Goal: Task Accomplishment & Management: Manage account settings

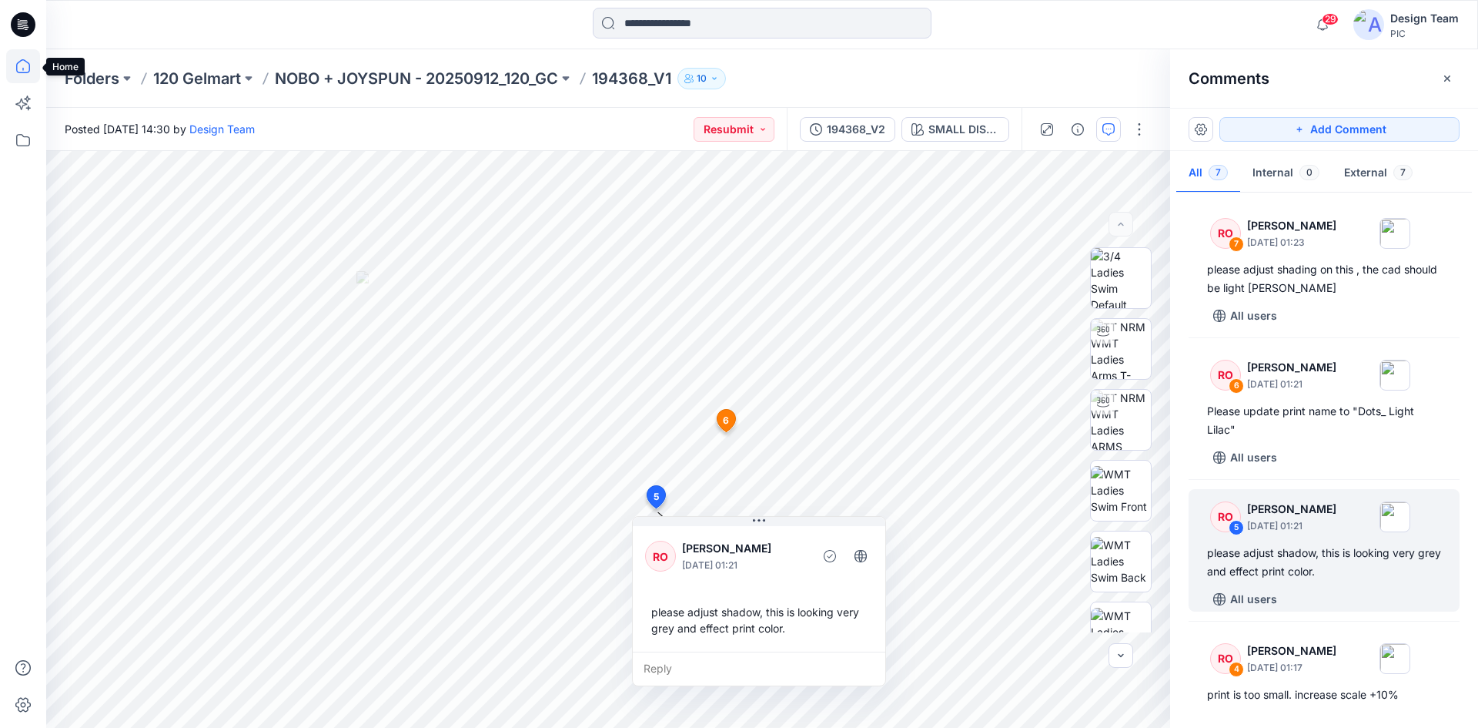
click at [30, 75] on icon at bounding box center [23, 66] width 34 height 34
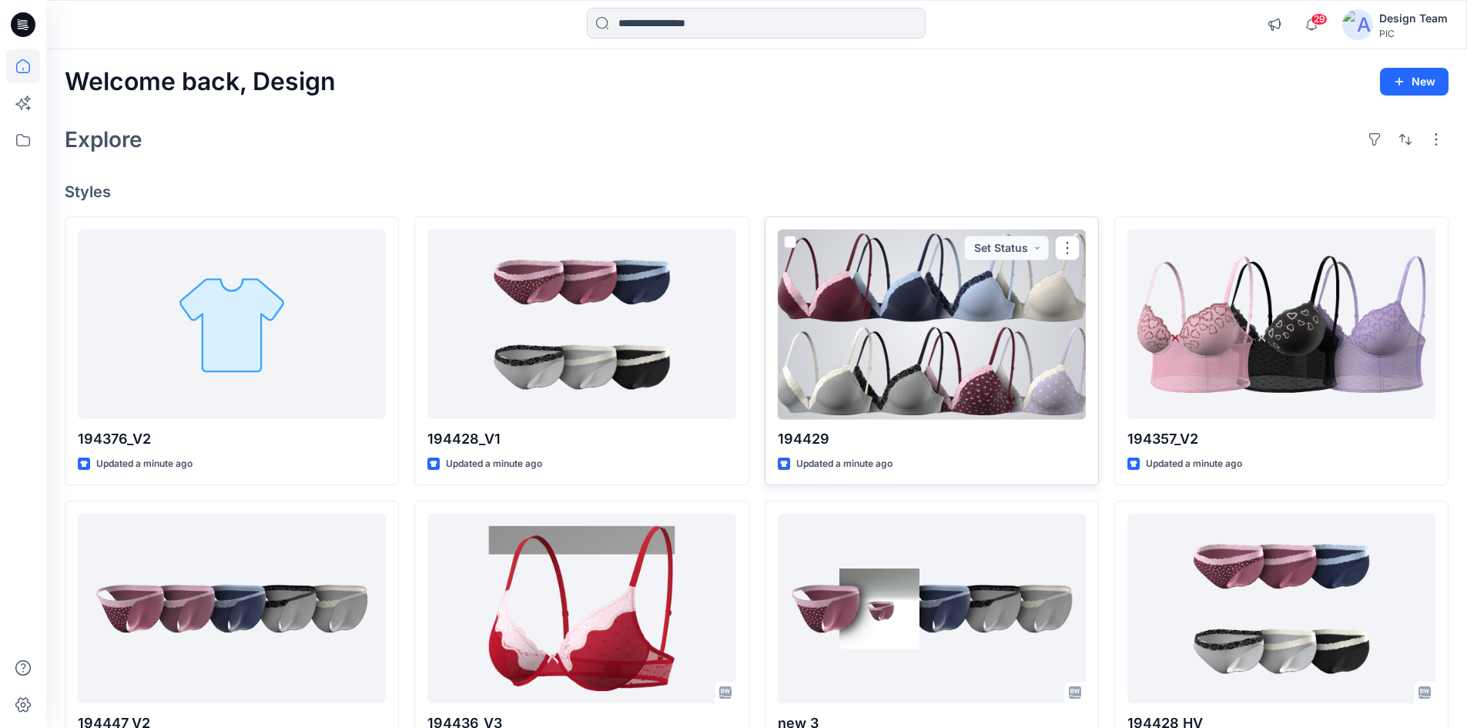
click at [966, 355] on div at bounding box center [932, 324] width 308 height 190
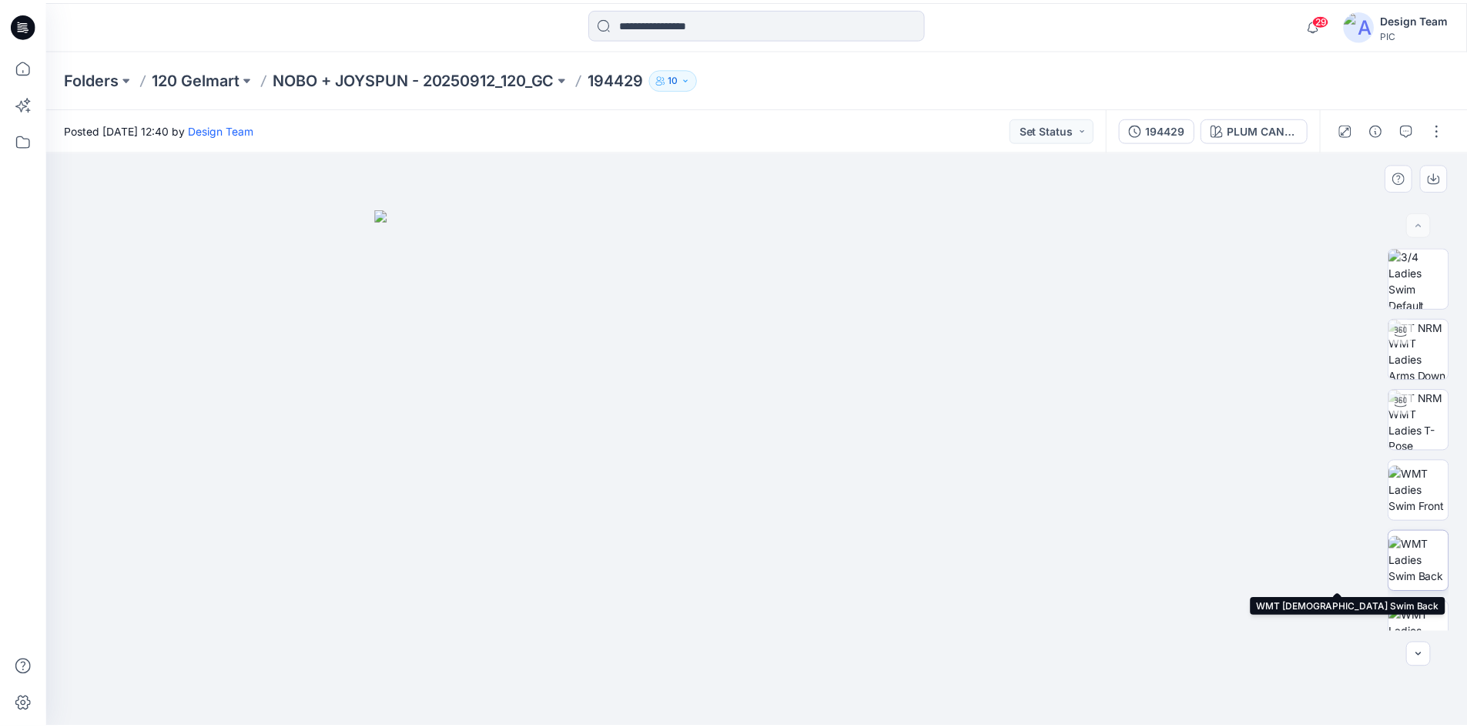
scroll to position [385, 0]
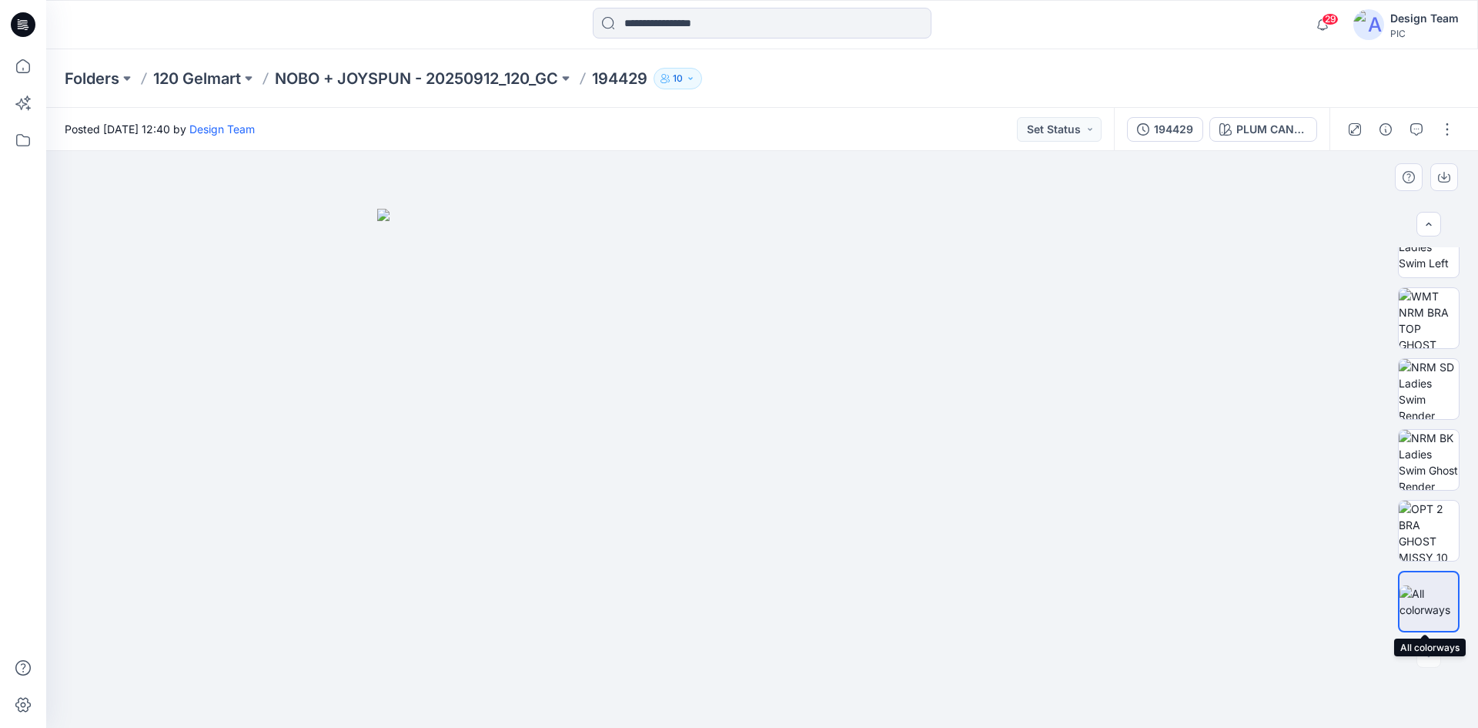
click at [1432, 604] on img at bounding box center [1429, 601] width 59 height 32
click at [1257, 129] on div "PLUM CANDY_PINK MARSHMELLOW" at bounding box center [1272, 129] width 71 height 17
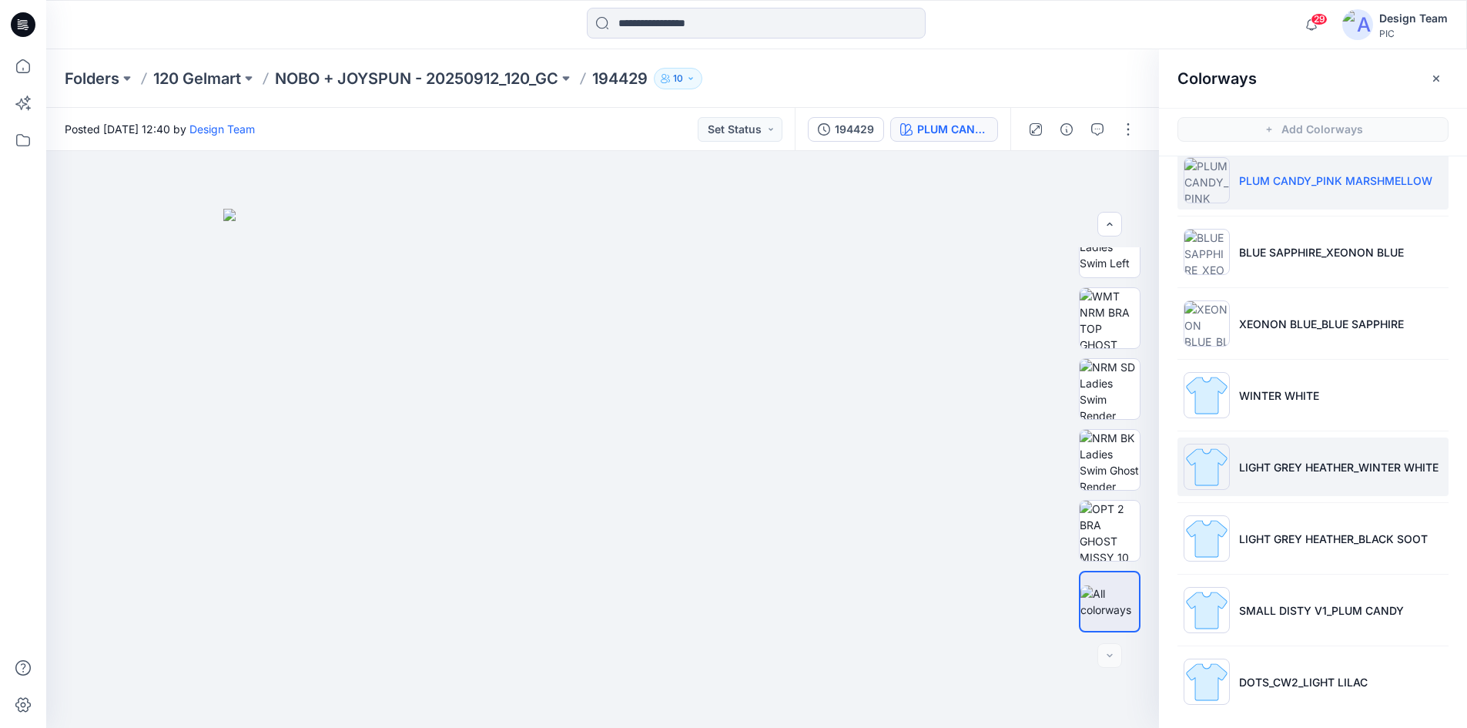
scroll to position [27, 0]
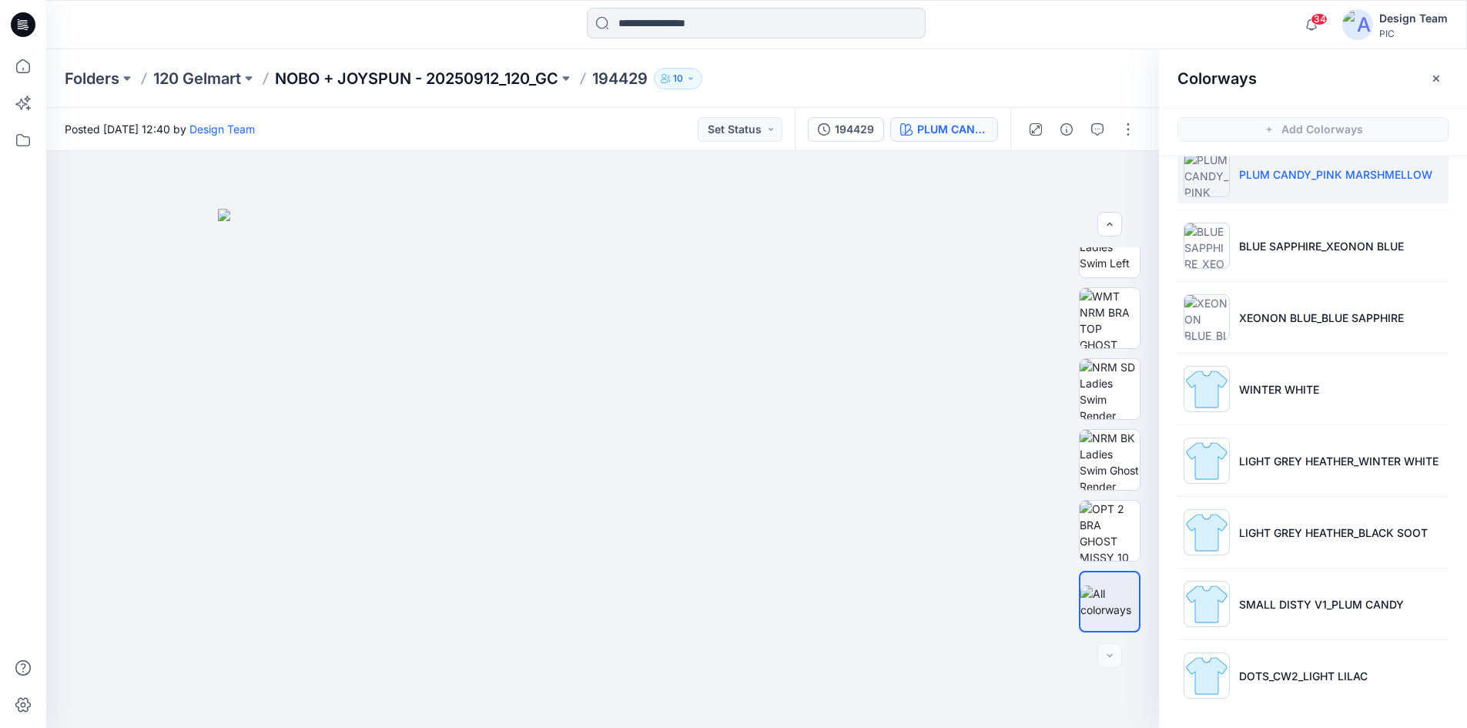
click at [452, 77] on p "NOBO + JOYSPUN - 20250912_120_GC" at bounding box center [416, 79] width 283 height 22
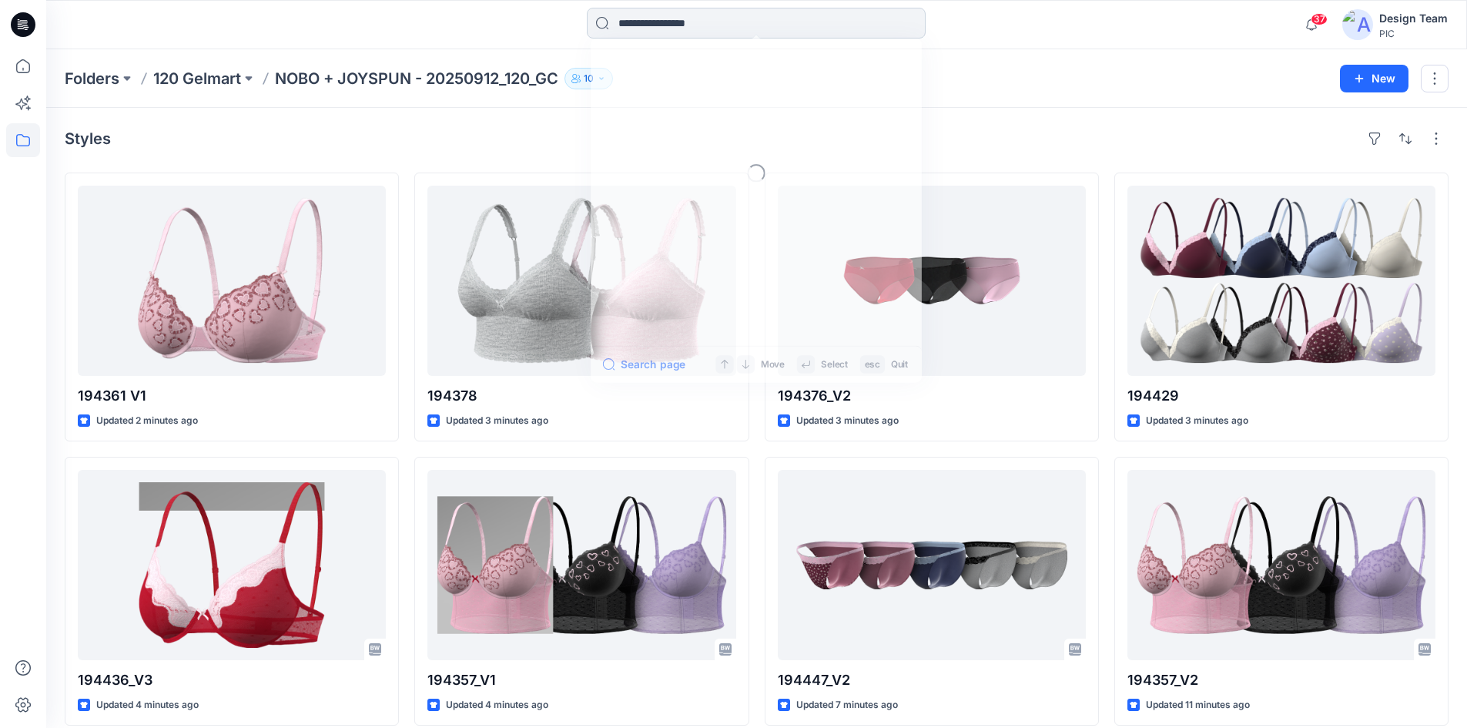
click at [742, 18] on input at bounding box center [756, 23] width 339 height 31
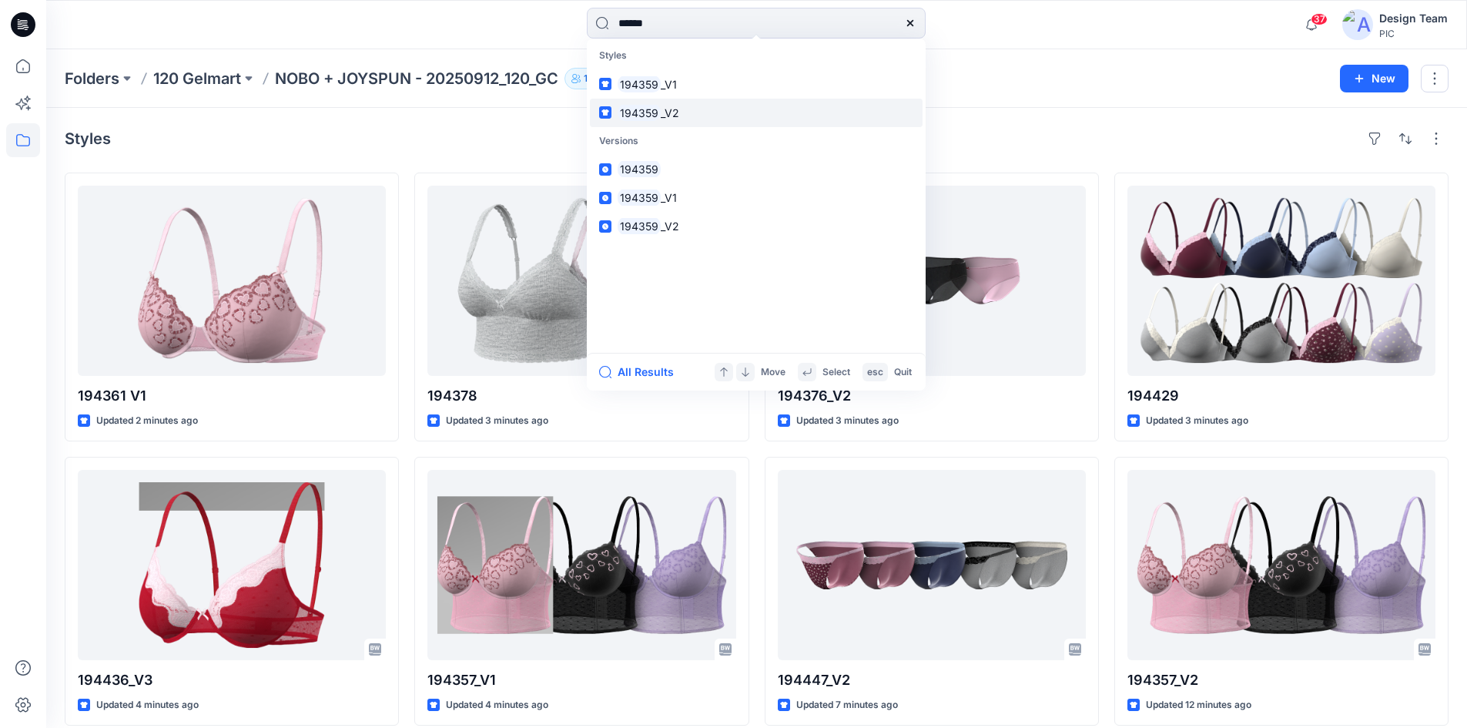
type input "******"
click at [724, 111] on link "194359 _V2" at bounding box center [756, 113] width 333 height 28
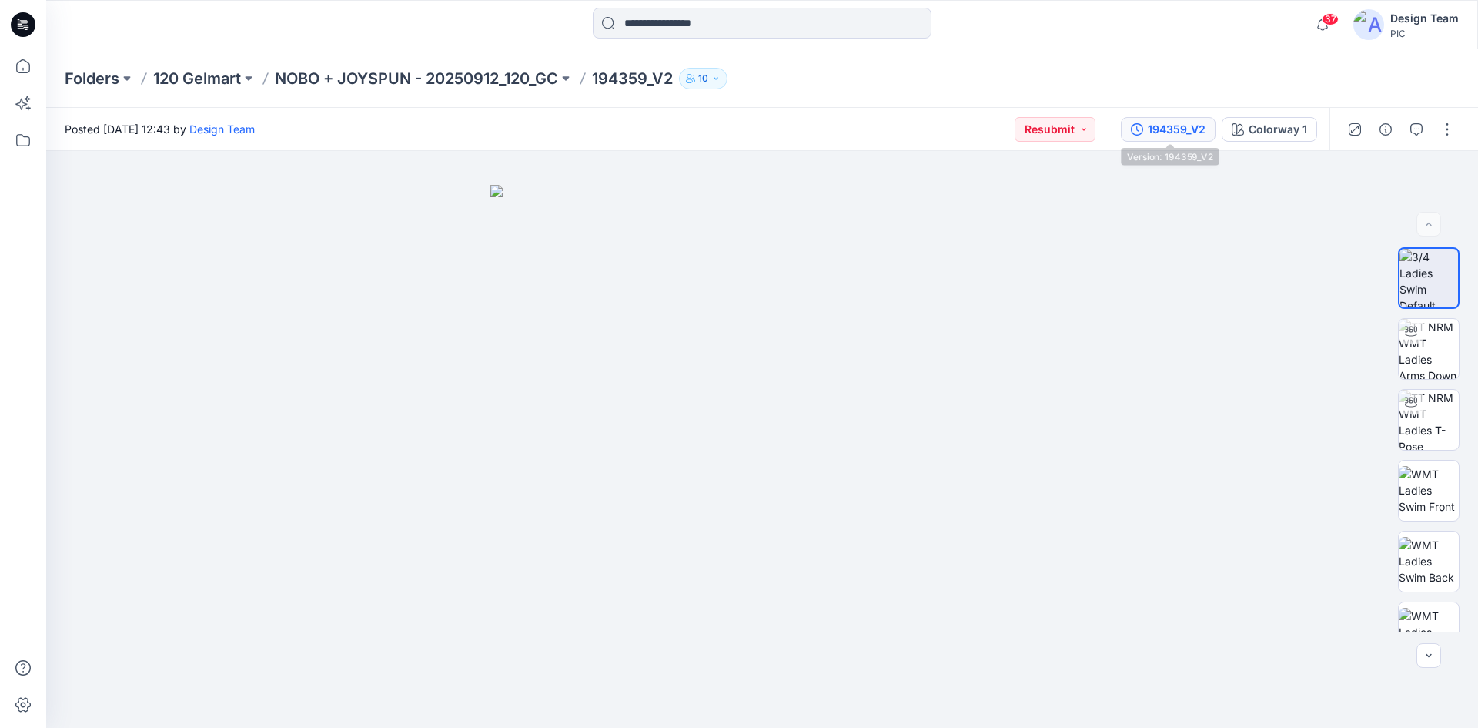
click at [1183, 124] on div "194359_V2" at bounding box center [1177, 129] width 58 height 17
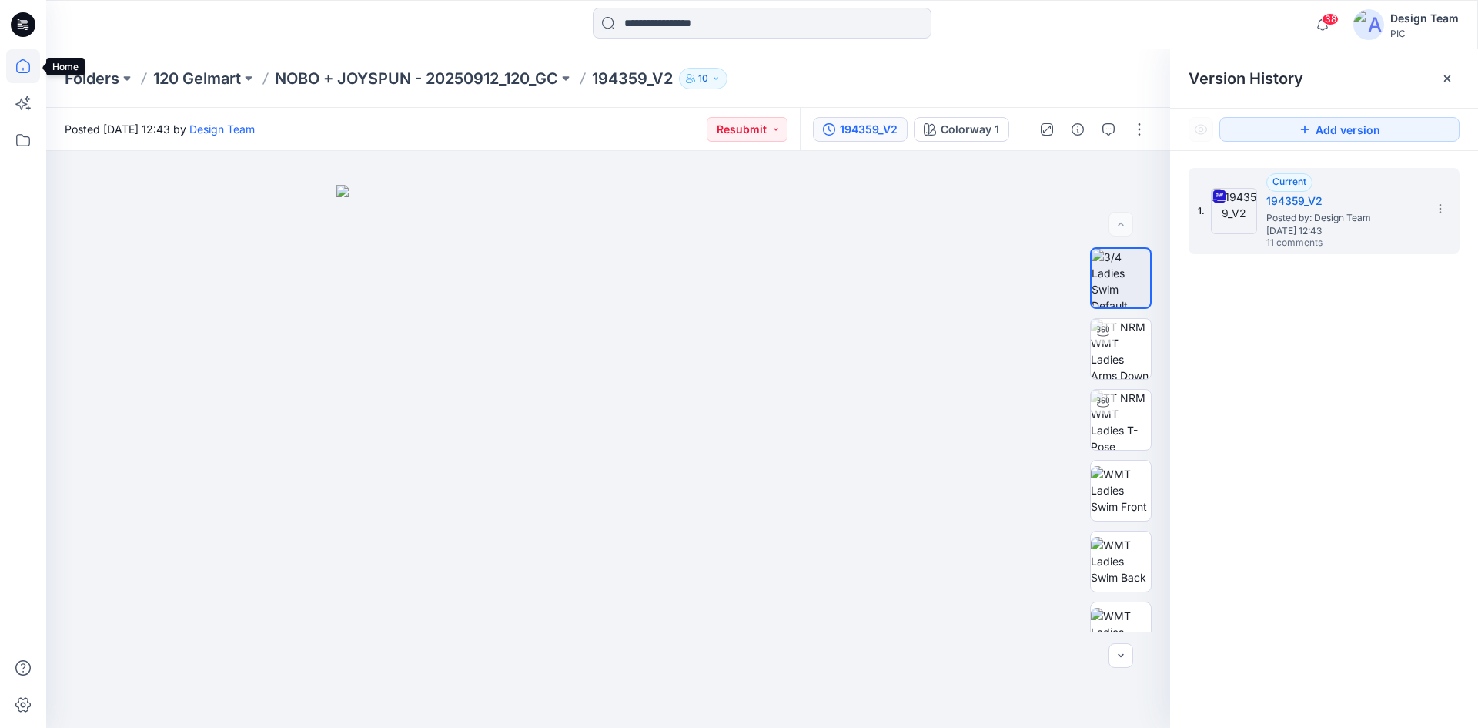
click at [21, 62] on icon at bounding box center [23, 66] width 34 height 34
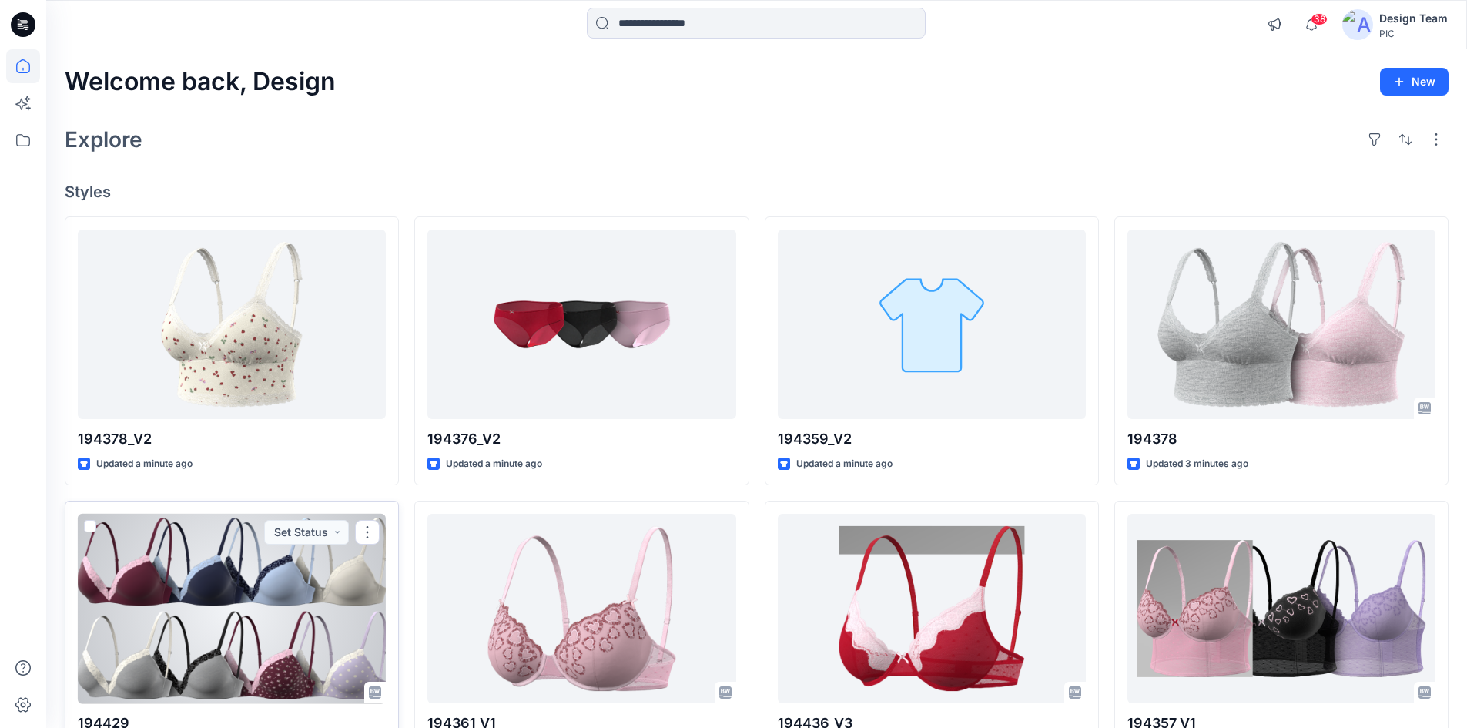
click at [305, 615] on div at bounding box center [232, 609] width 308 height 190
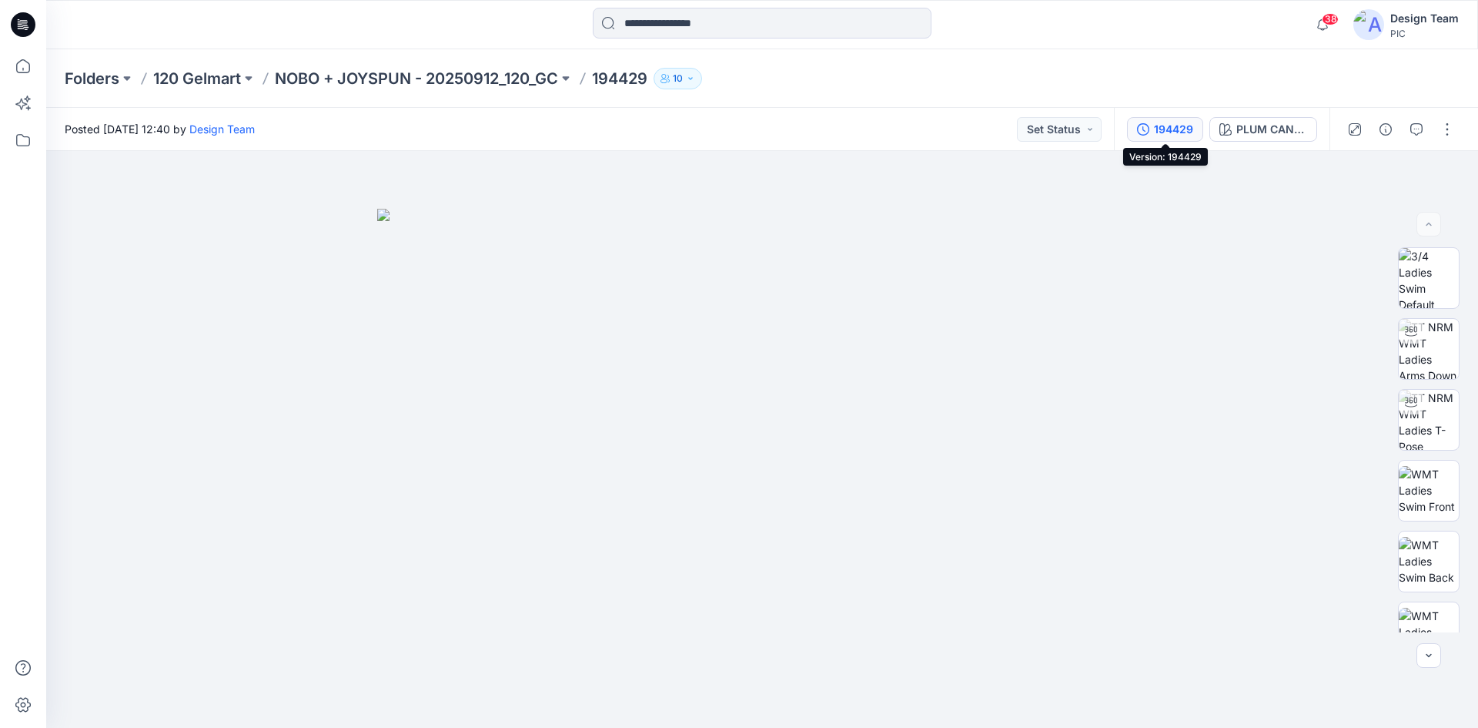
click at [1180, 125] on div "194429" at bounding box center [1173, 129] width 39 height 17
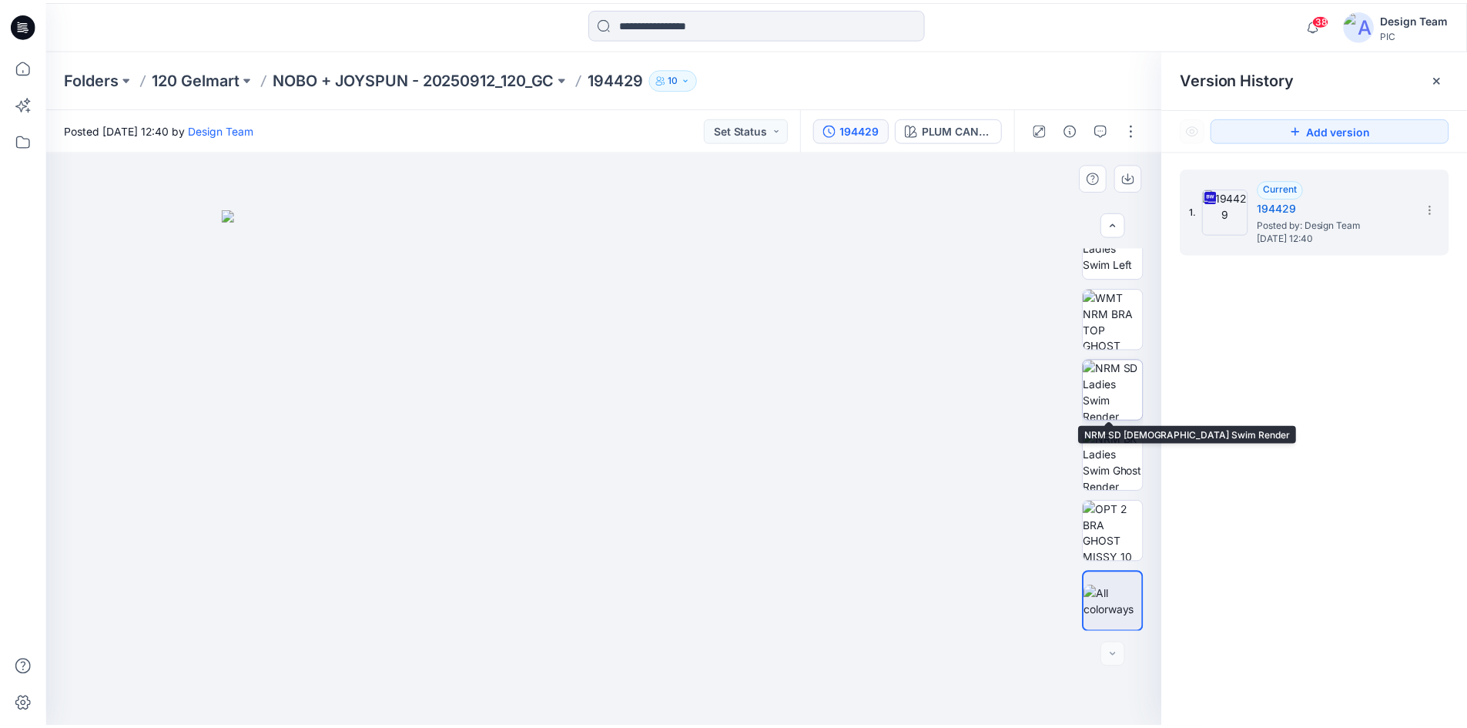
scroll to position [385, 0]
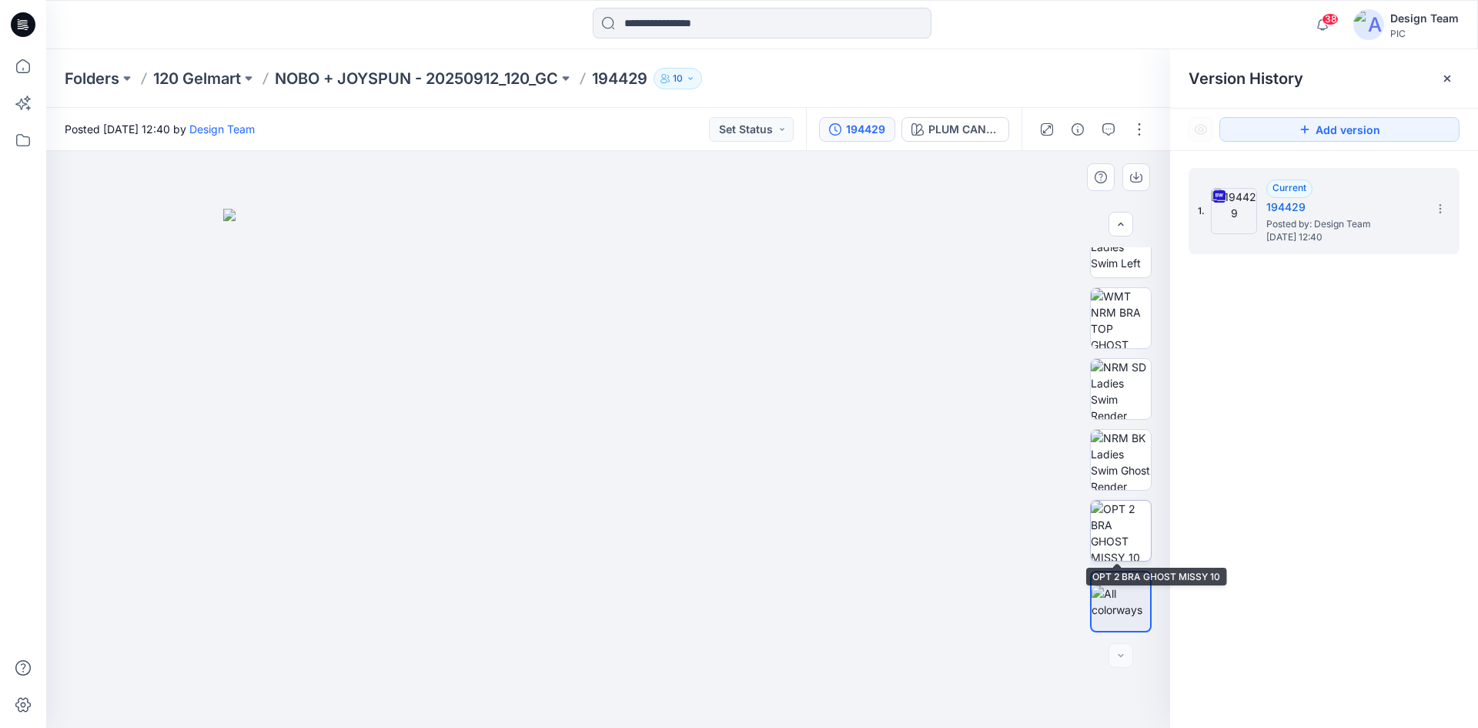
click at [1110, 536] on img at bounding box center [1121, 530] width 60 height 60
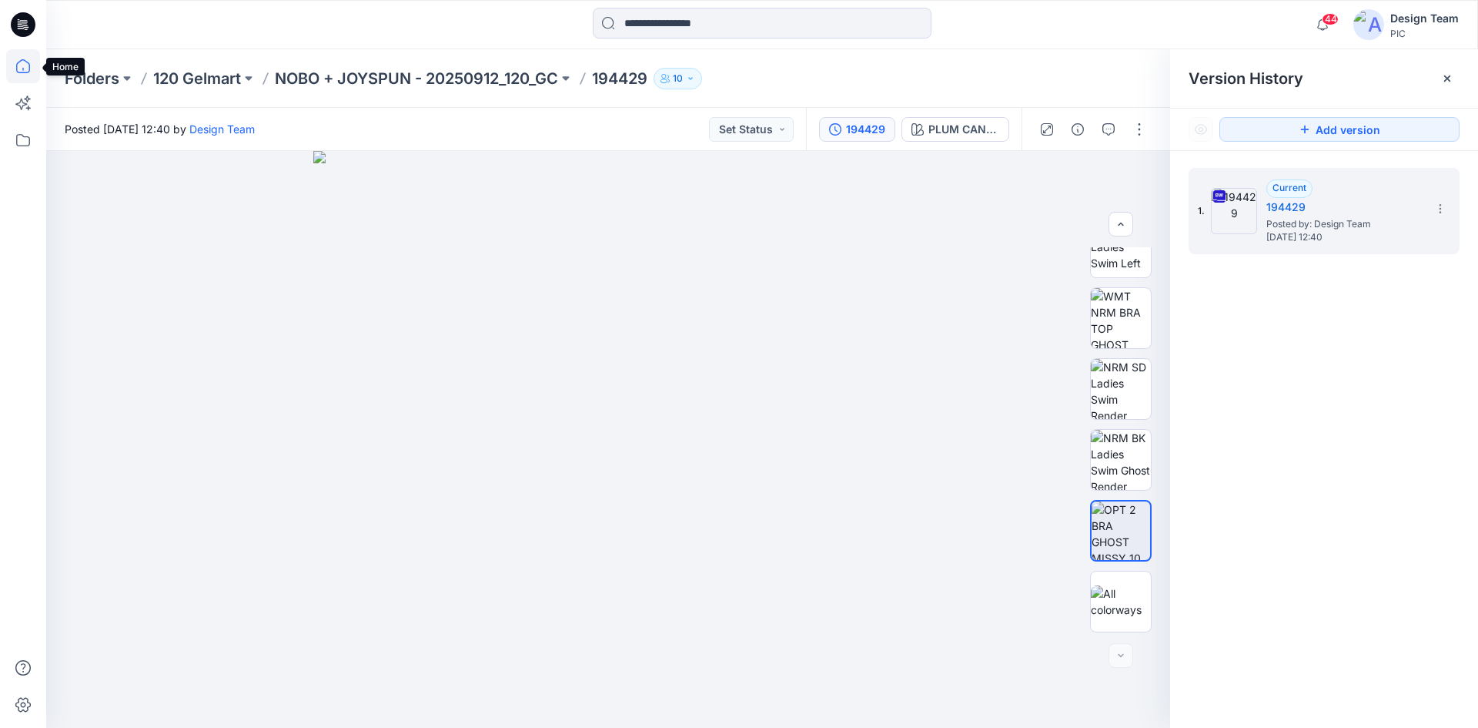
click at [25, 70] on icon at bounding box center [23, 66] width 34 height 34
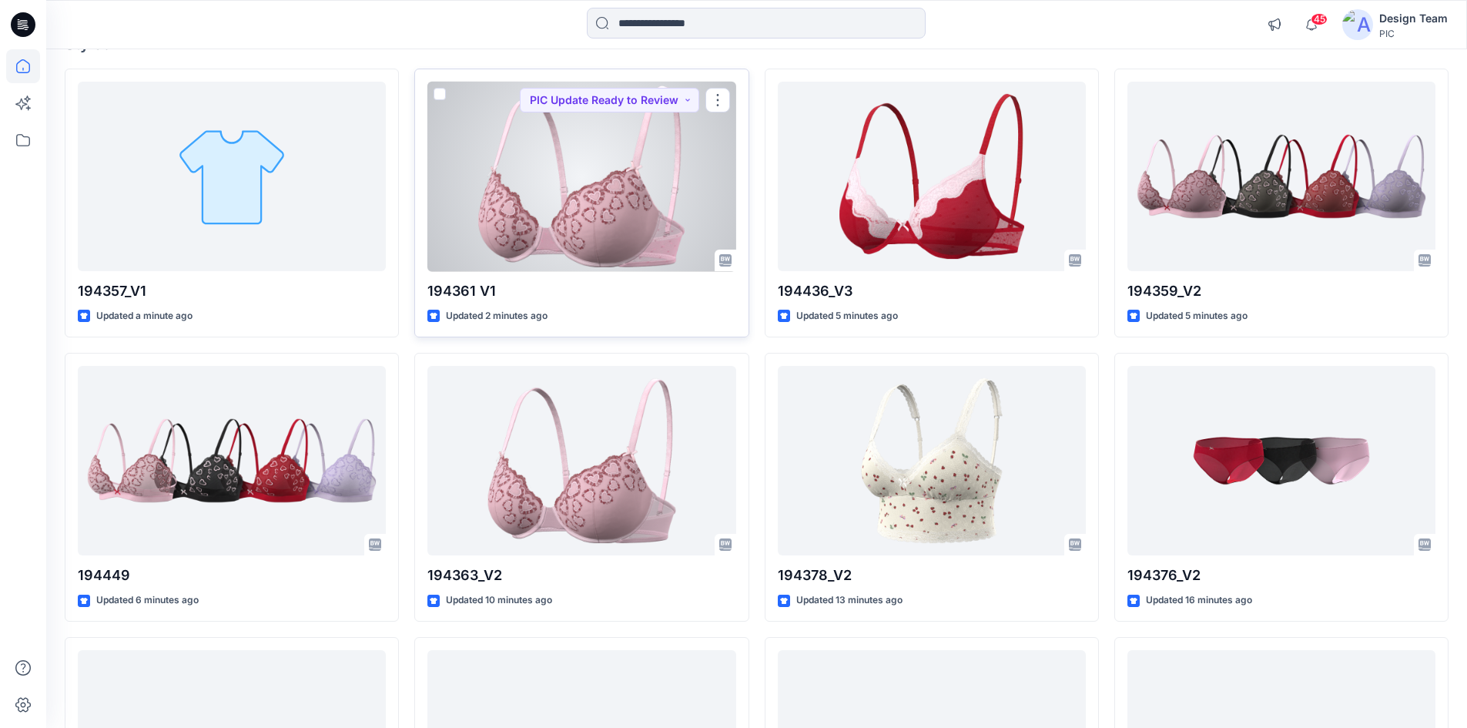
scroll to position [154, 0]
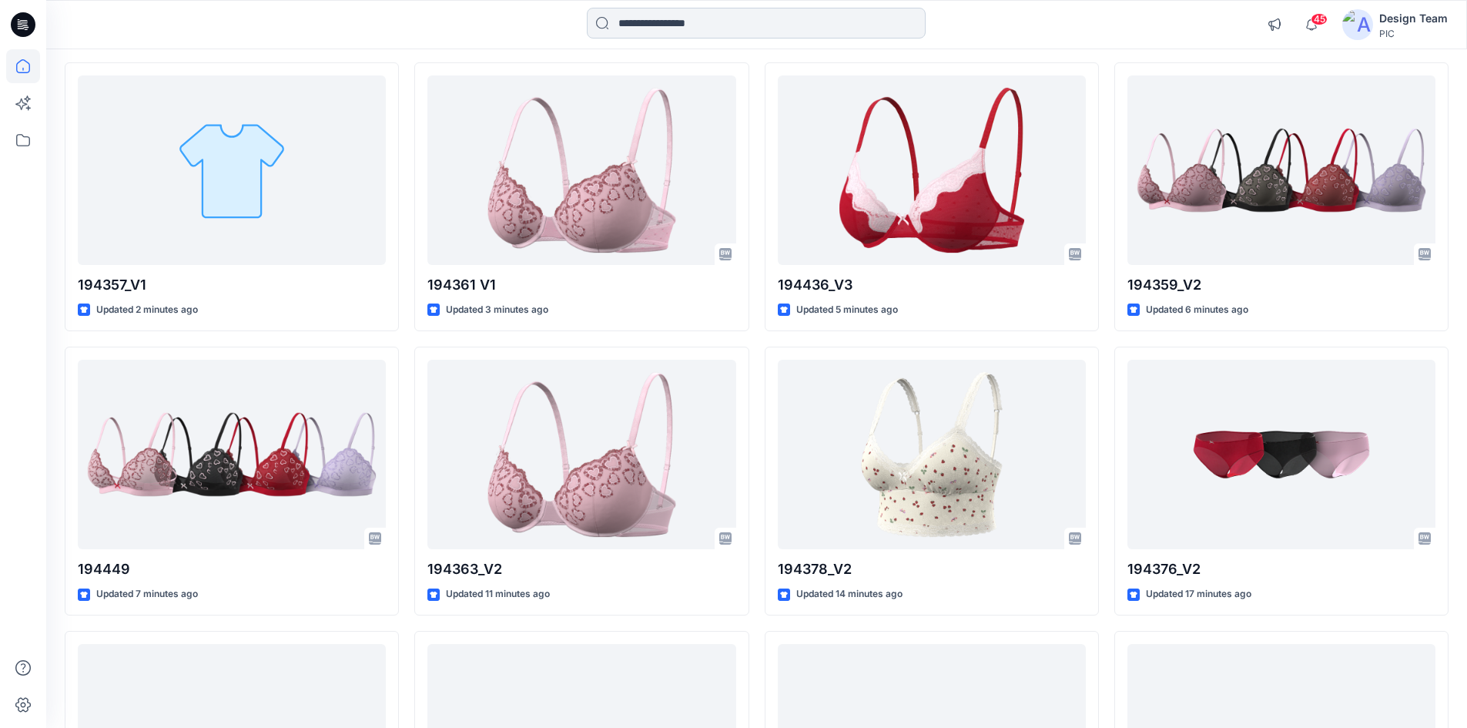
click at [651, 25] on input at bounding box center [756, 23] width 339 height 31
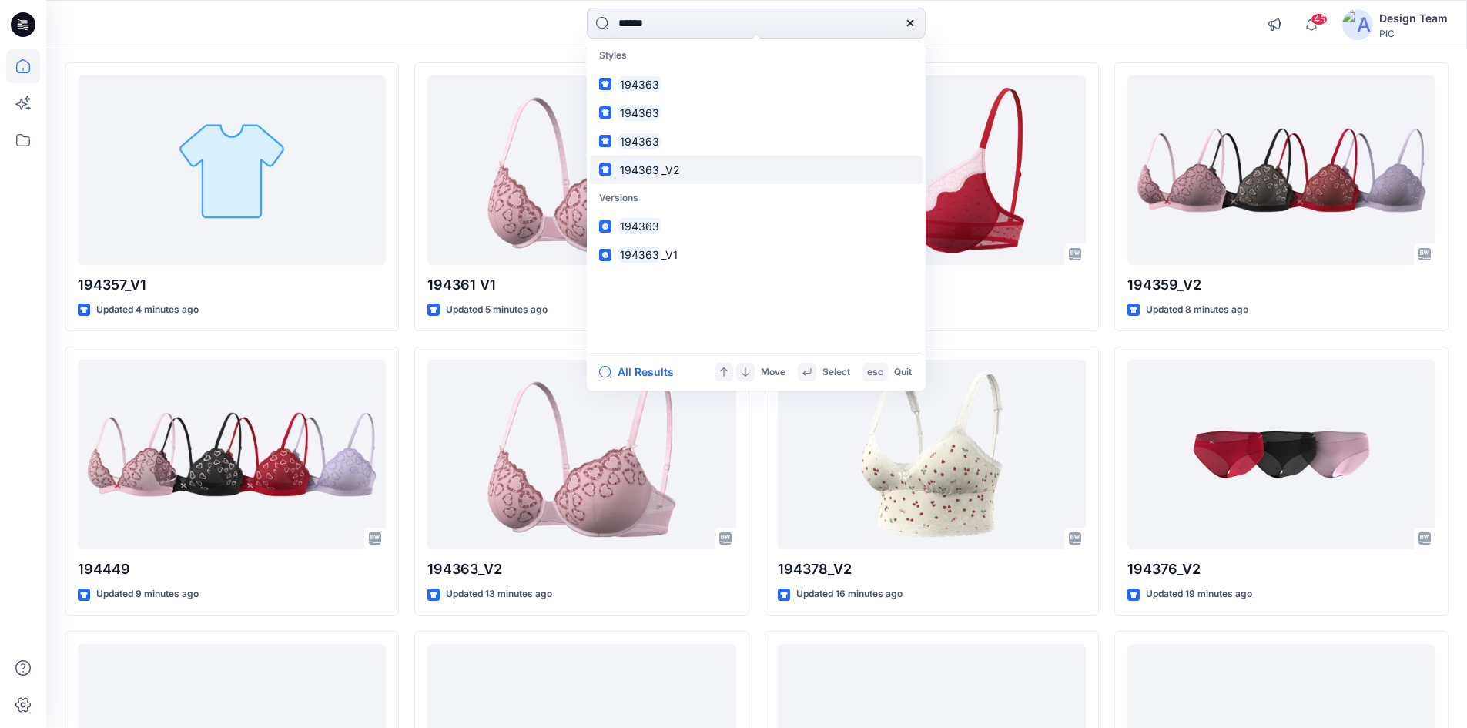
type input "******"
click at [664, 173] on span "_V2" at bounding box center [670, 169] width 18 height 13
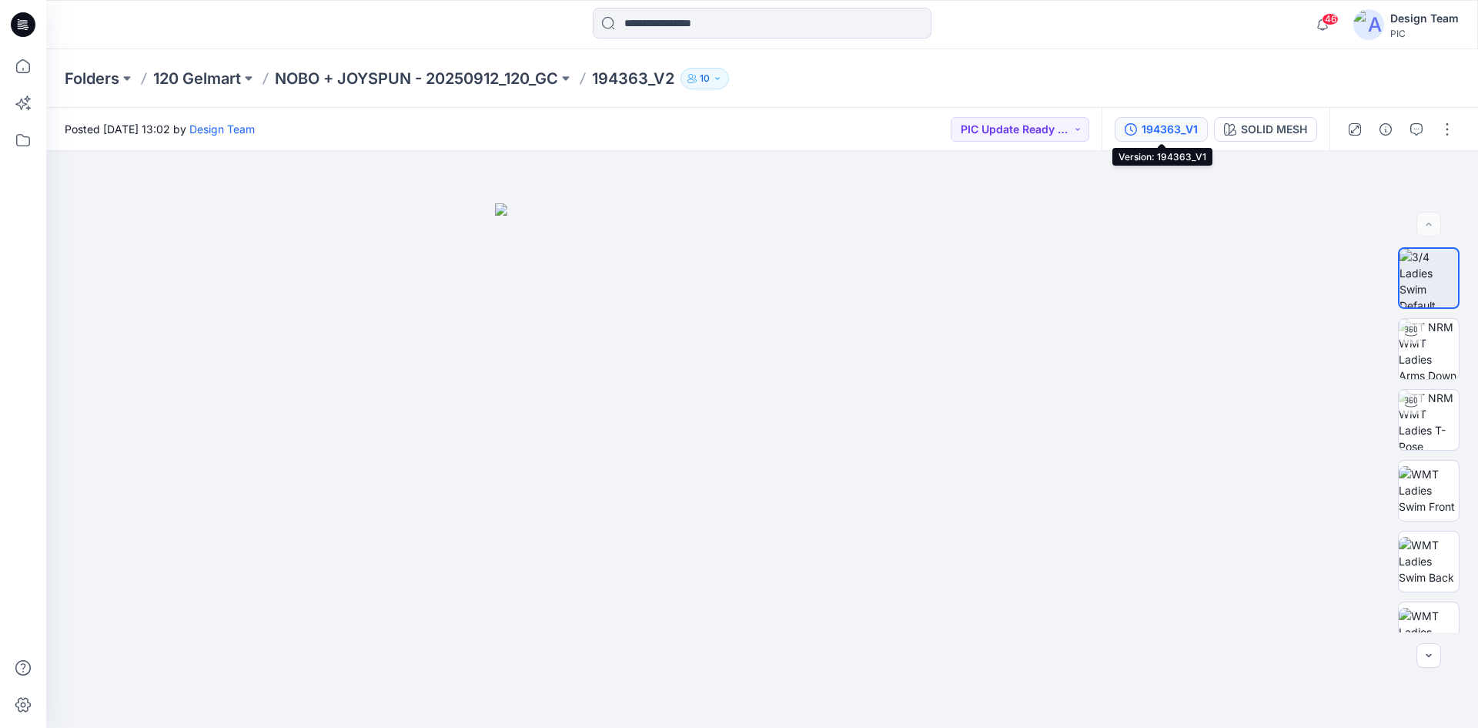
click at [1179, 136] on div "194363_V1" at bounding box center [1170, 129] width 56 height 17
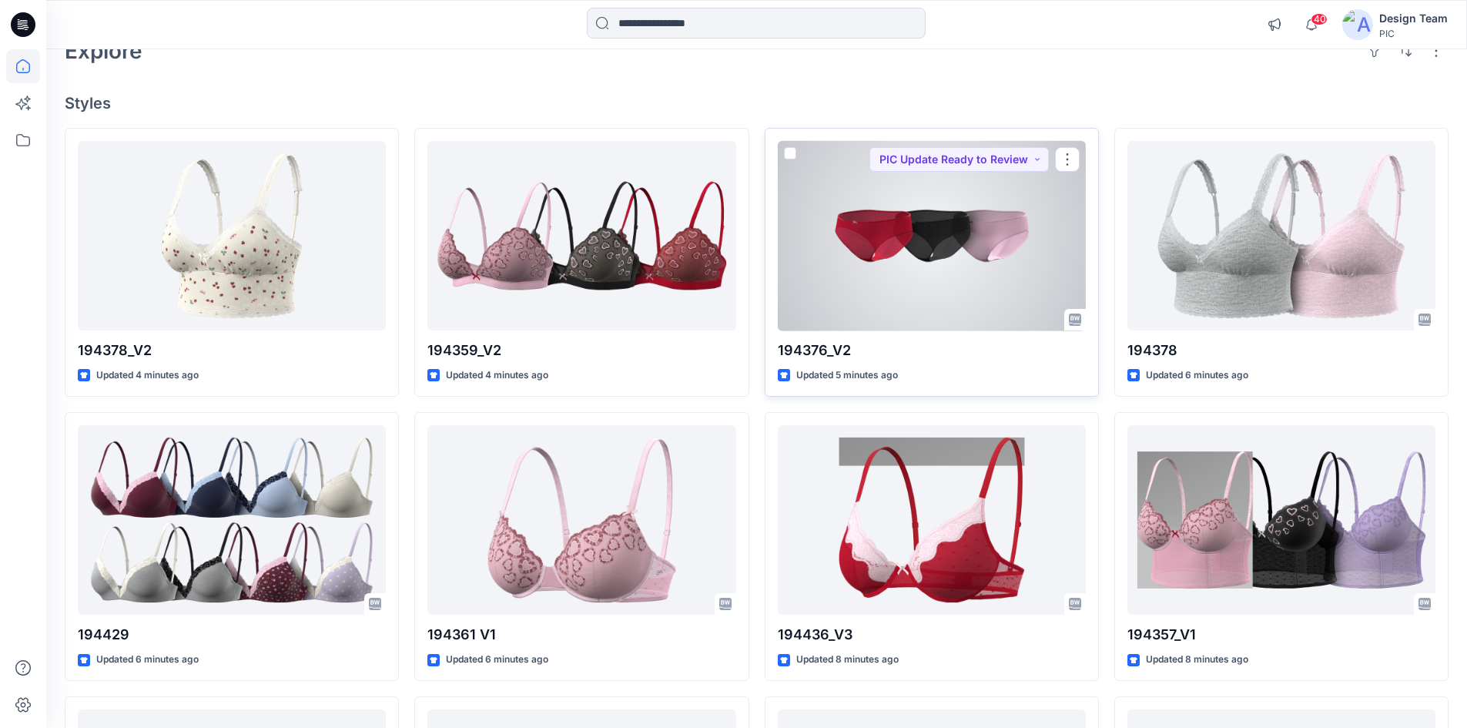
scroll to position [231, 0]
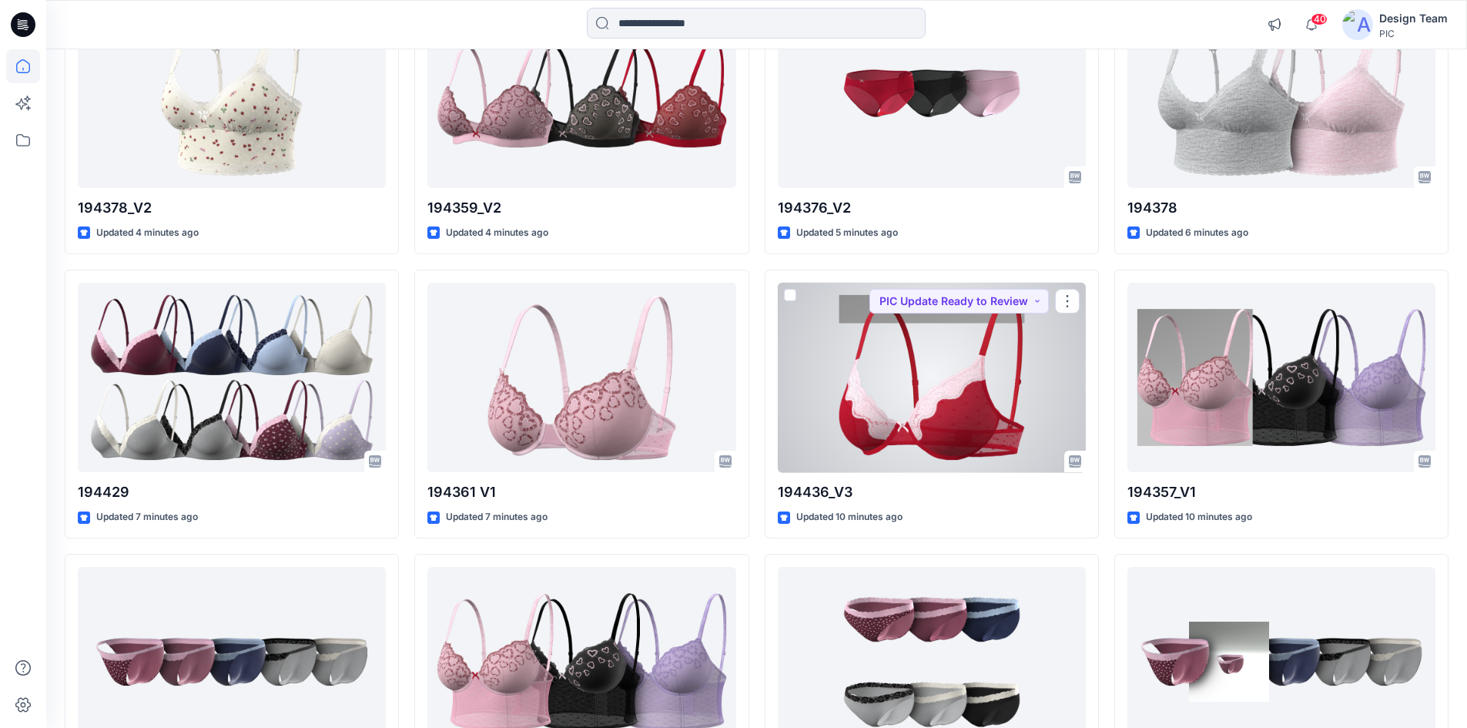
click at [934, 398] on div at bounding box center [932, 378] width 308 height 190
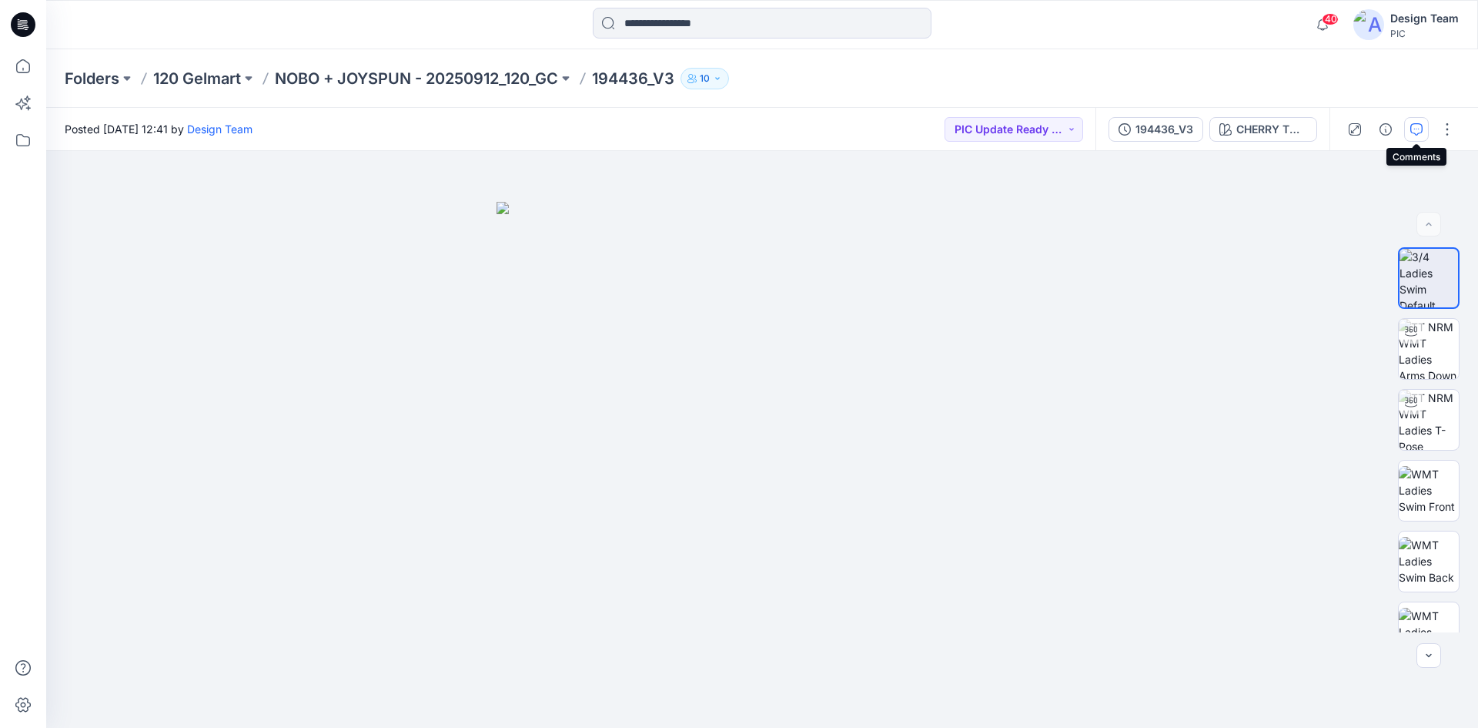
click at [1418, 130] on icon "button" at bounding box center [1417, 129] width 12 height 12
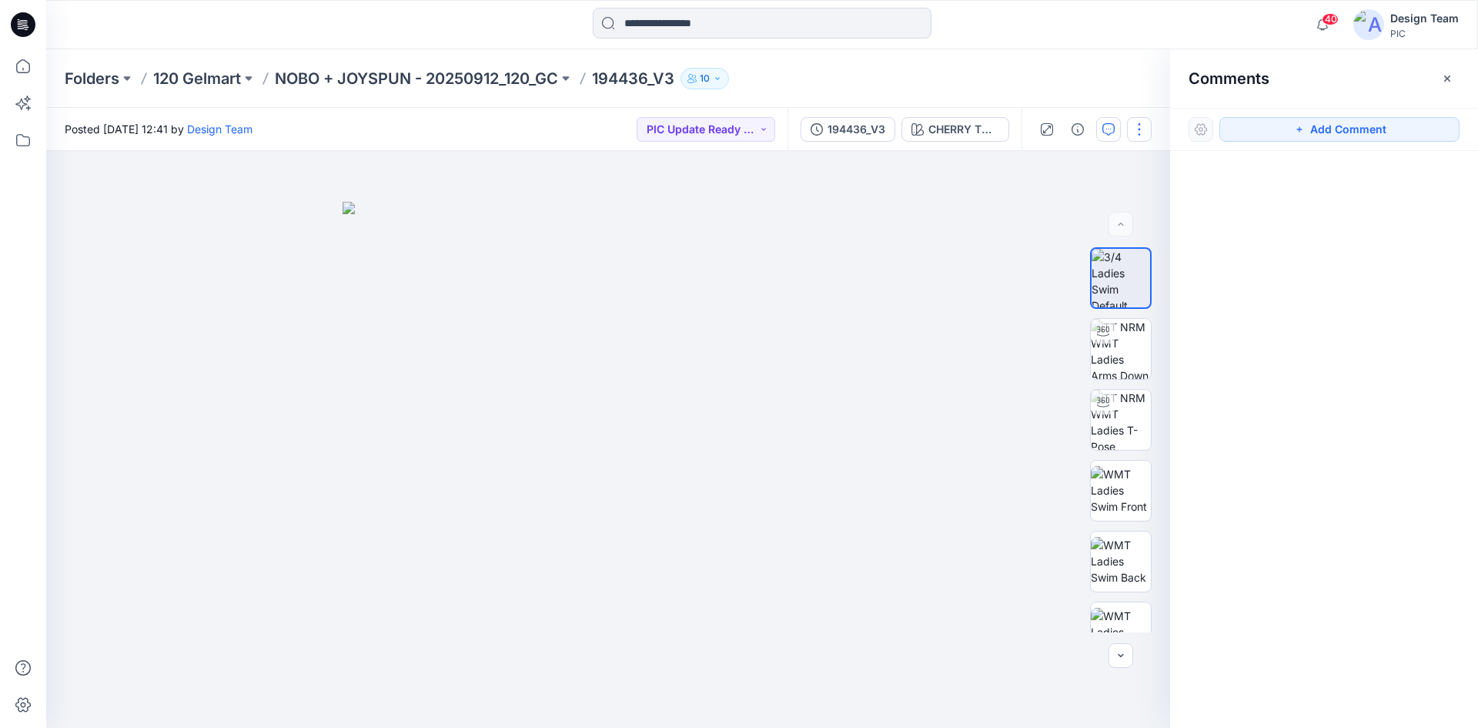
click at [1143, 136] on button "button" at bounding box center [1139, 129] width 25 height 25
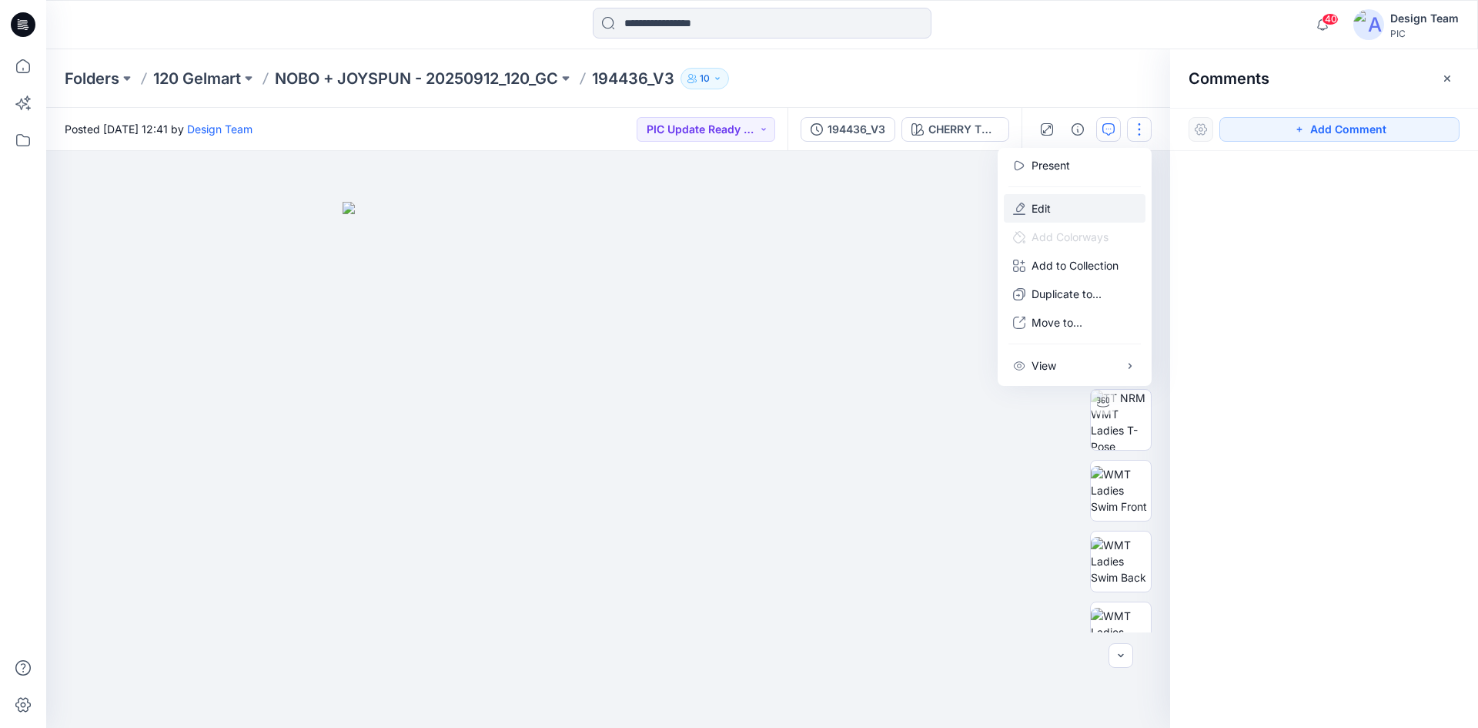
click at [1047, 210] on p "Edit" at bounding box center [1041, 208] width 19 height 16
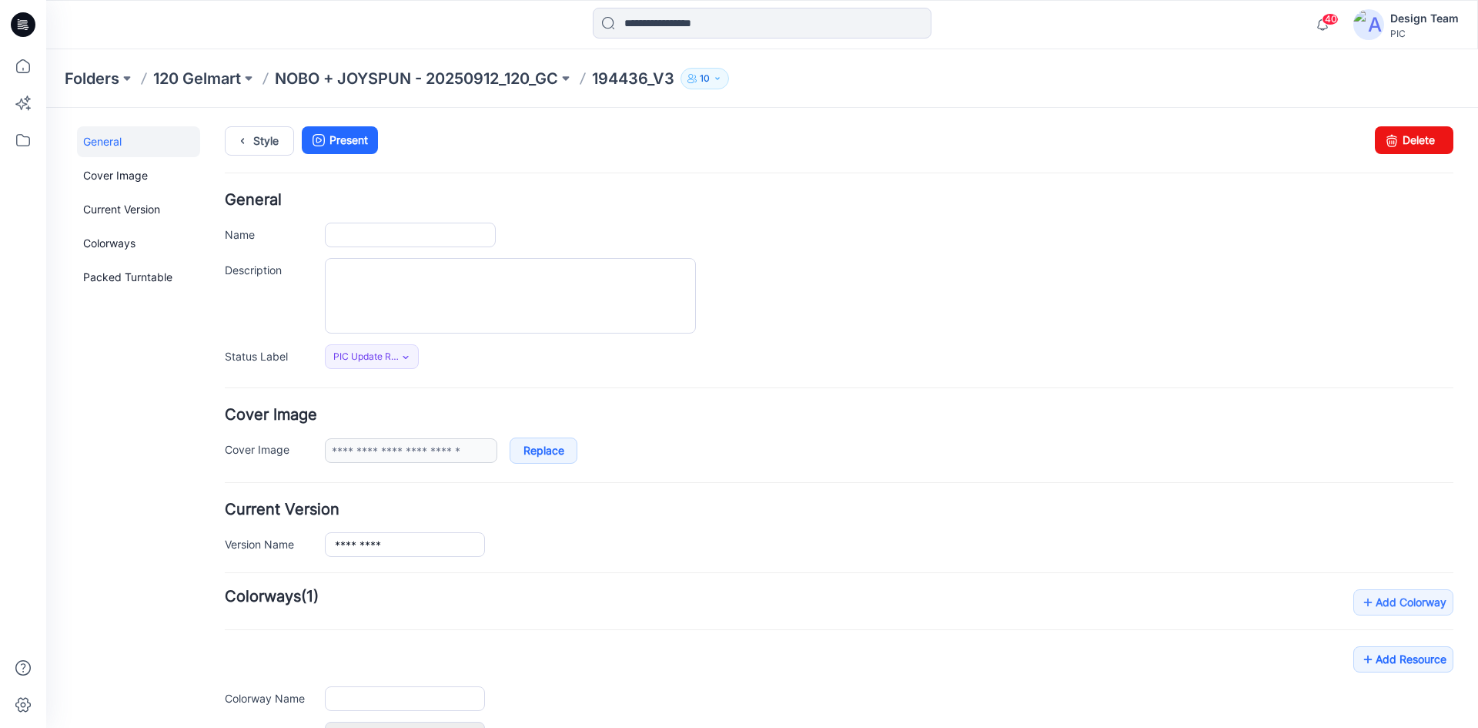
type input "*********"
type input "**********"
drag, startPoint x: 1384, startPoint y: 135, endPoint x: 860, endPoint y: 196, distance: 527.1
click at [1384, 135] on icon at bounding box center [1392, 140] width 22 height 28
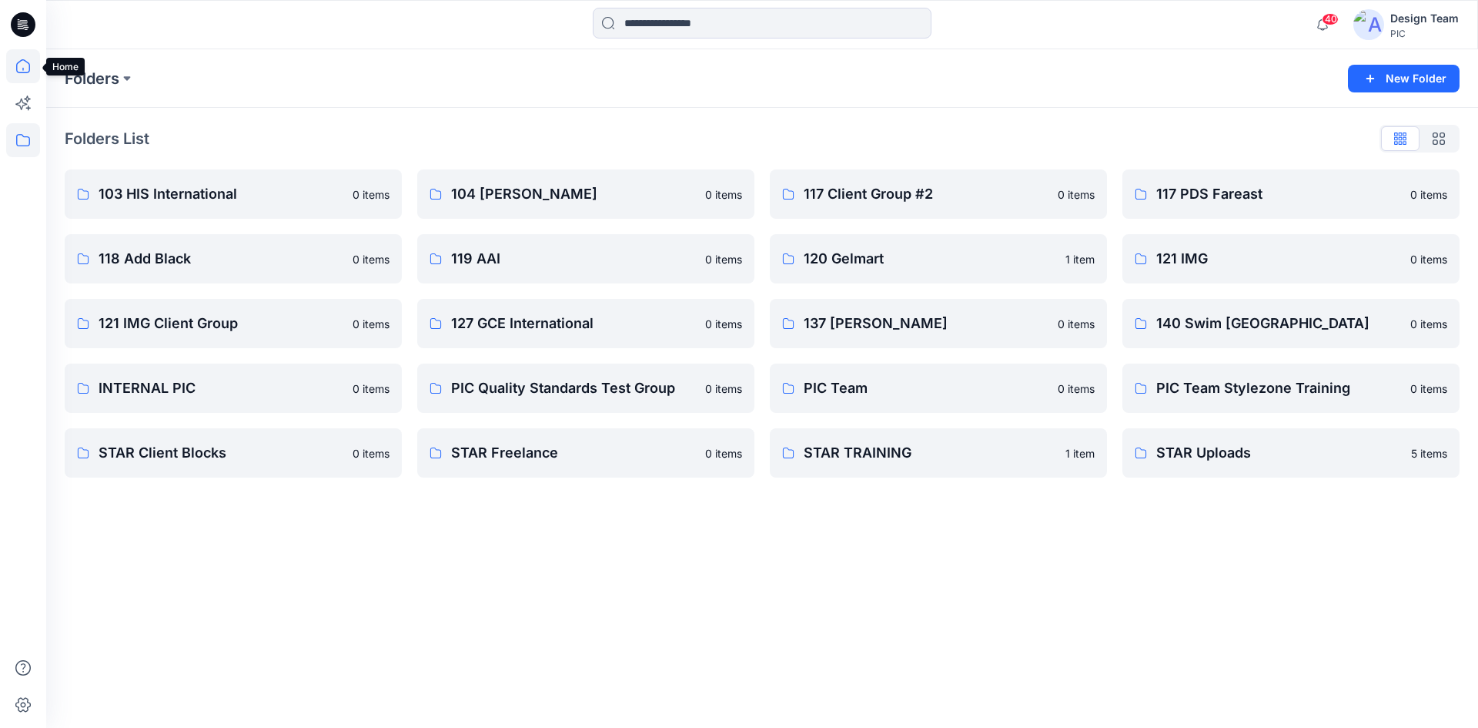
click at [30, 72] on icon at bounding box center [23, 66] width 34 height 34
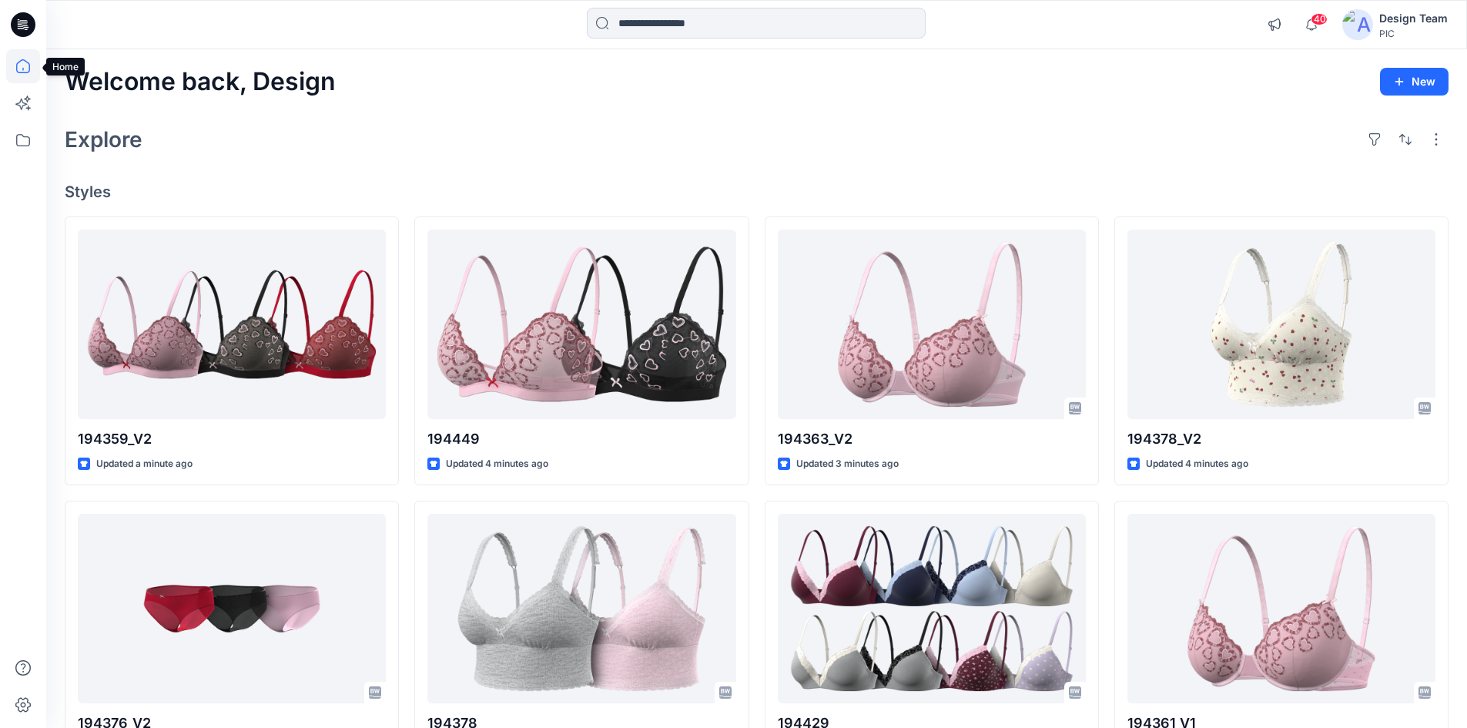
click at [17, 68] on icon at bounding box center [23, 66] width 14 height 14
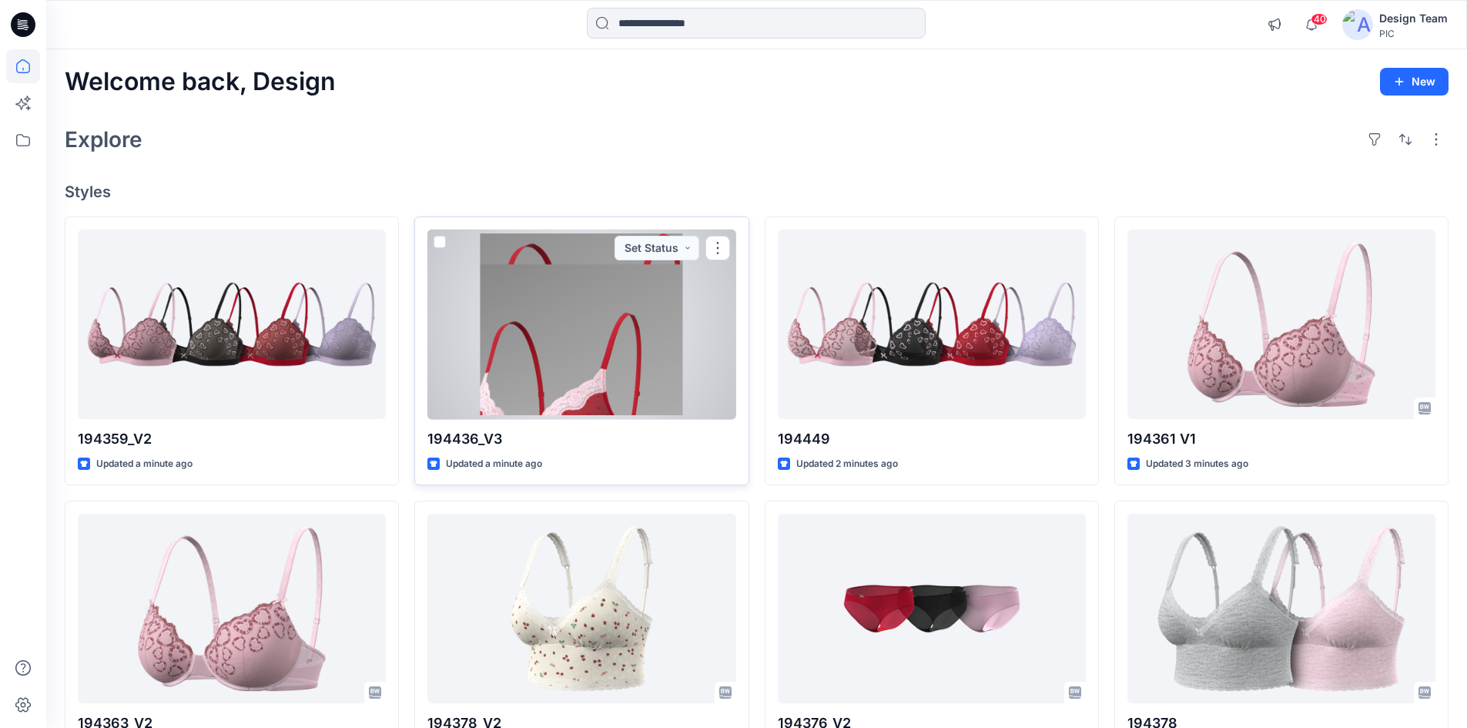
click at [621, 432] on p "194436_V3" at bounding box center [581, 439] width 308 height 22
click at [721, 250] on button "button" at bounding box center [717, 248] width 25 height 25
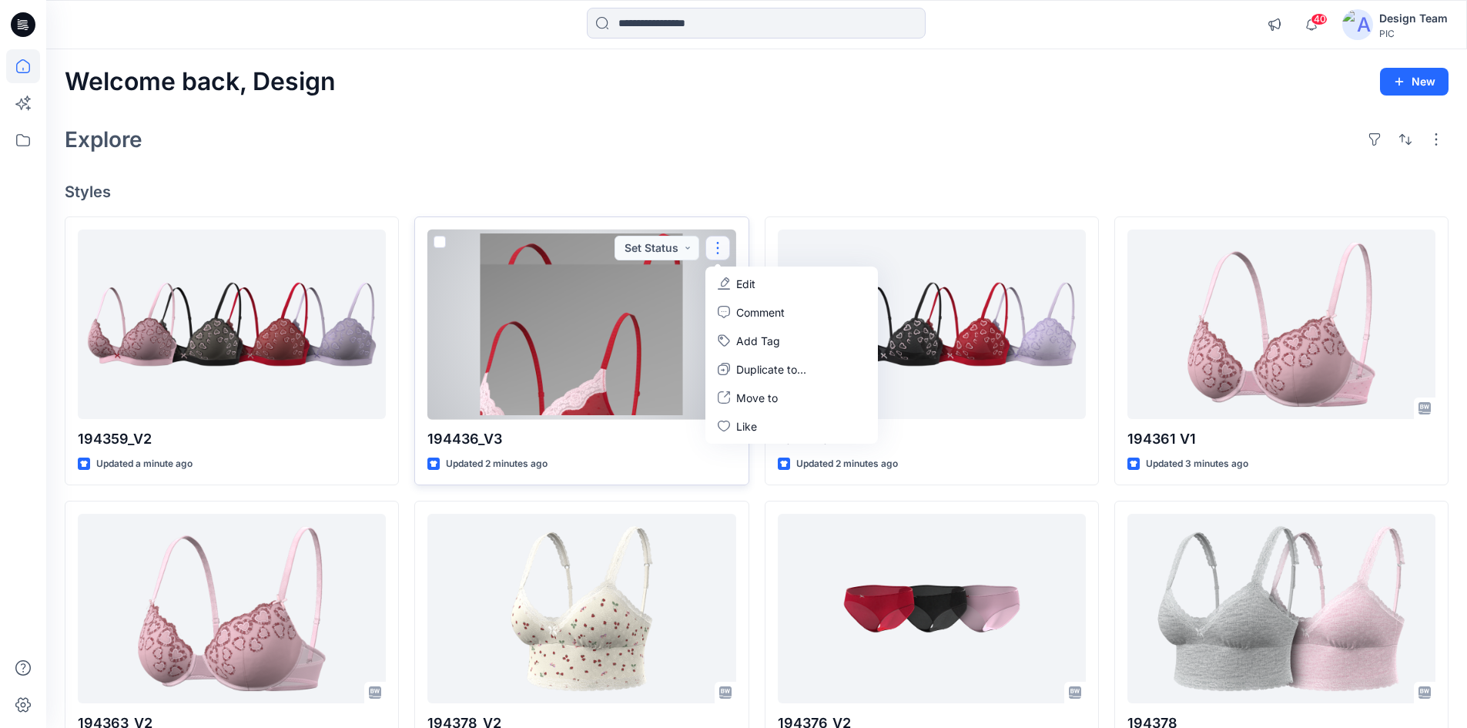
click at [753, 280] on p "Edit" at bounding box center [745, 284] width 19 height 16
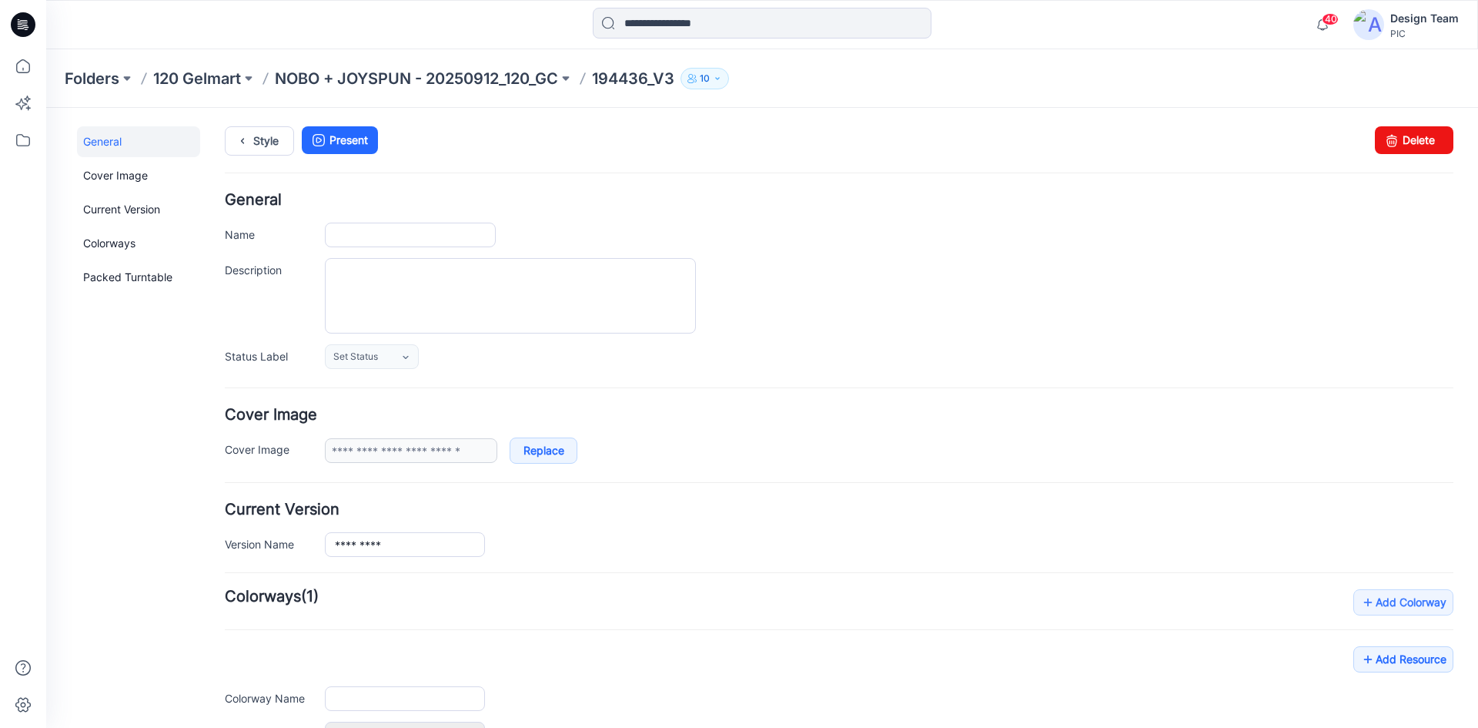
type input "*********"
type input "**********"
drag, startPoint x: 1421, startPoint y: 136, endPoint x: 840, endPoint y: 182, distance: 583.1
click at [1421, 136] on link "Delete" at bounding box center [1414, 140] width 79 height 28
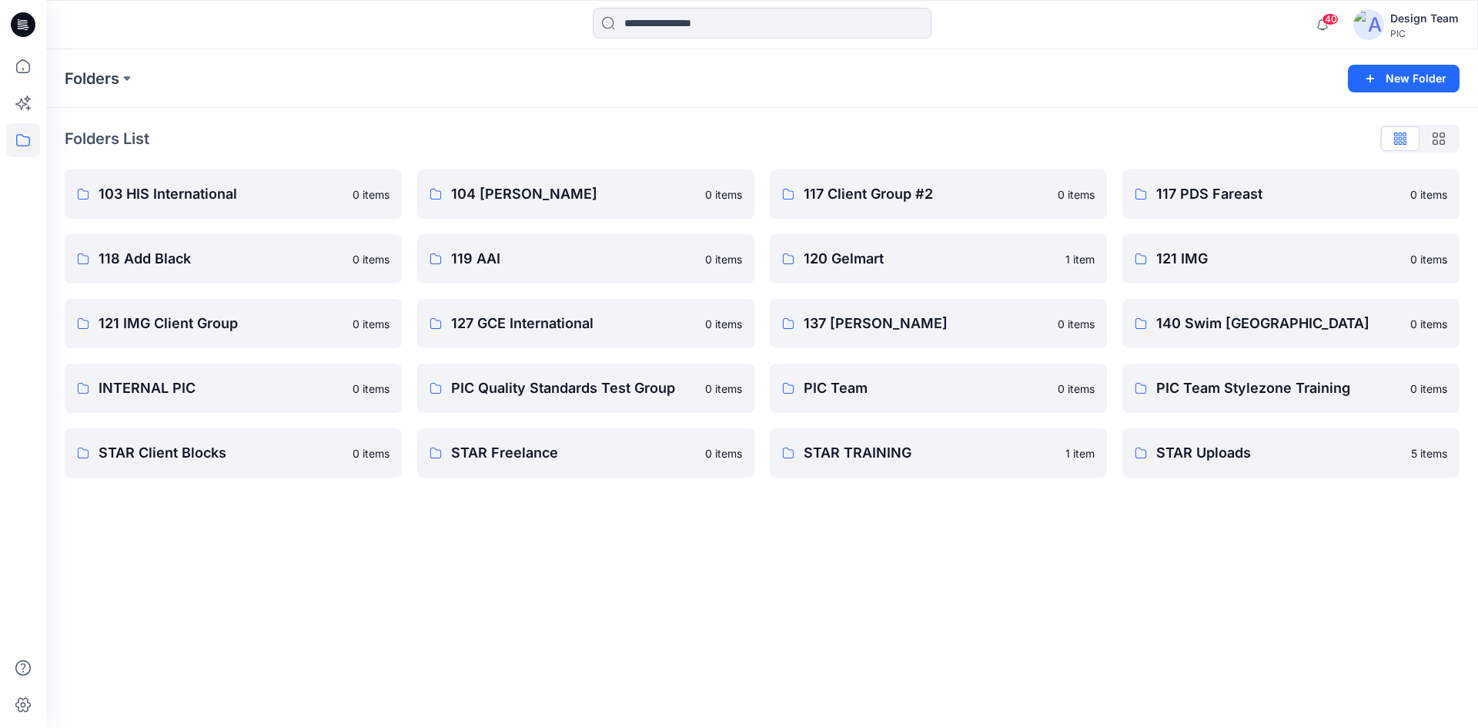
click at [3, 67] on div at bounding box center [23, 364] width 46 height 728
click at [10, 67] on icon at bounding box center [23, 66] width 34 height 34
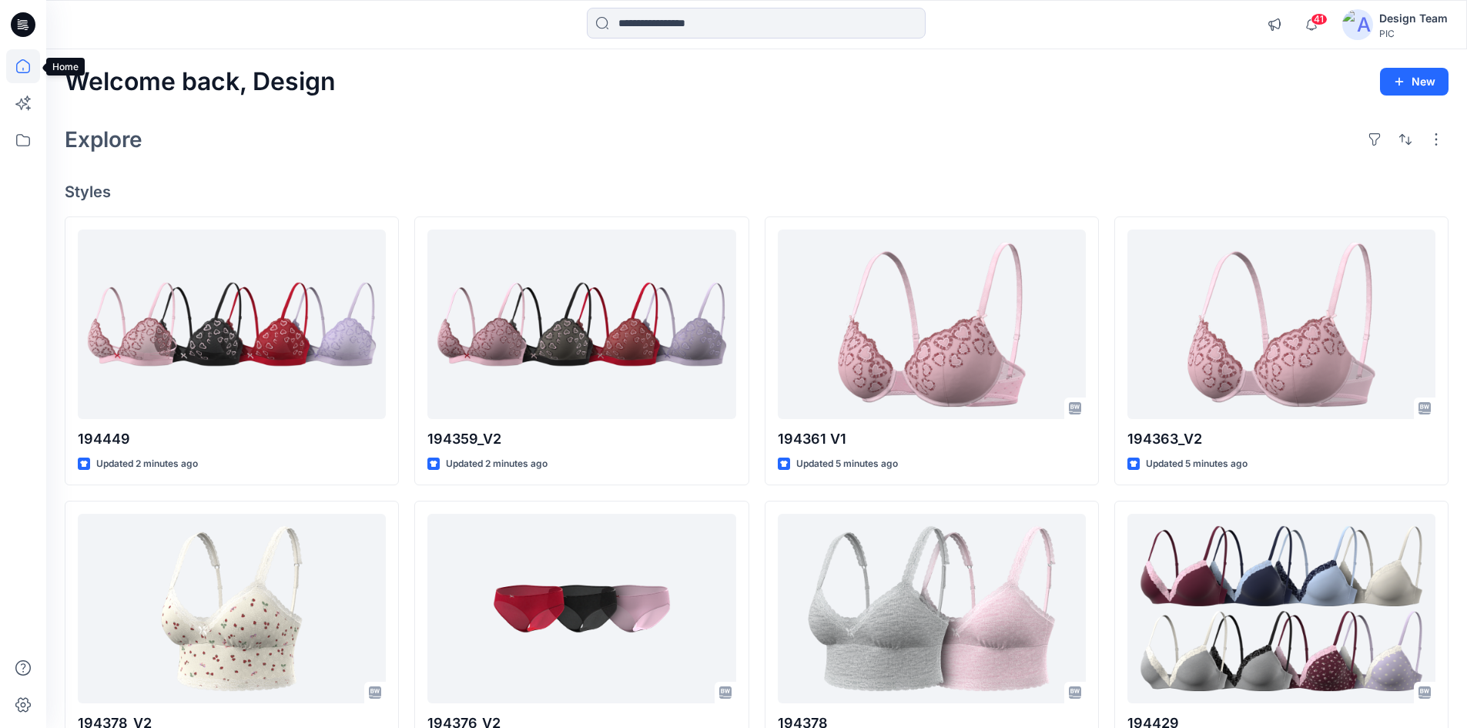
click at [26, 77] on icon at bounding box center [23, 66] width 34 height 34
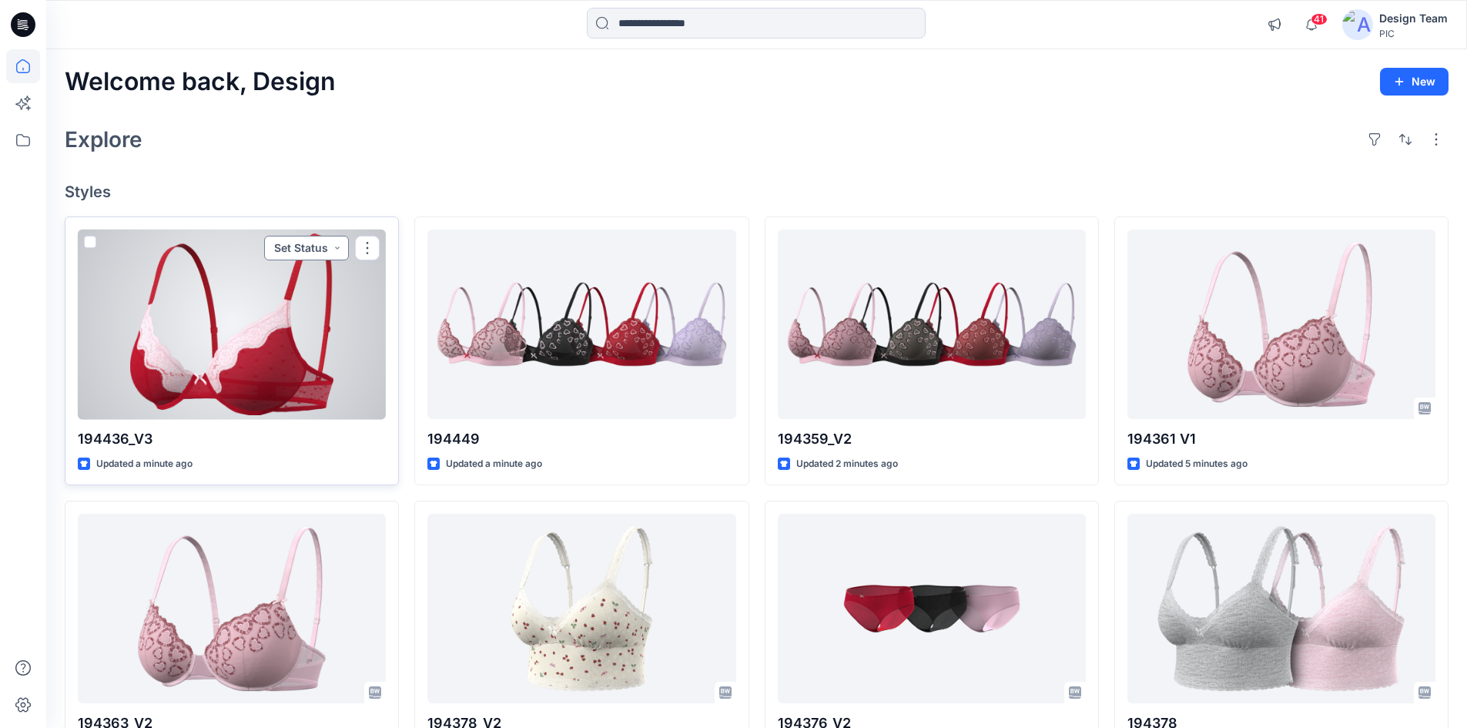
click at [318, 249] on button "Set Status" at bounding box center [306, 248] width 85 height 25
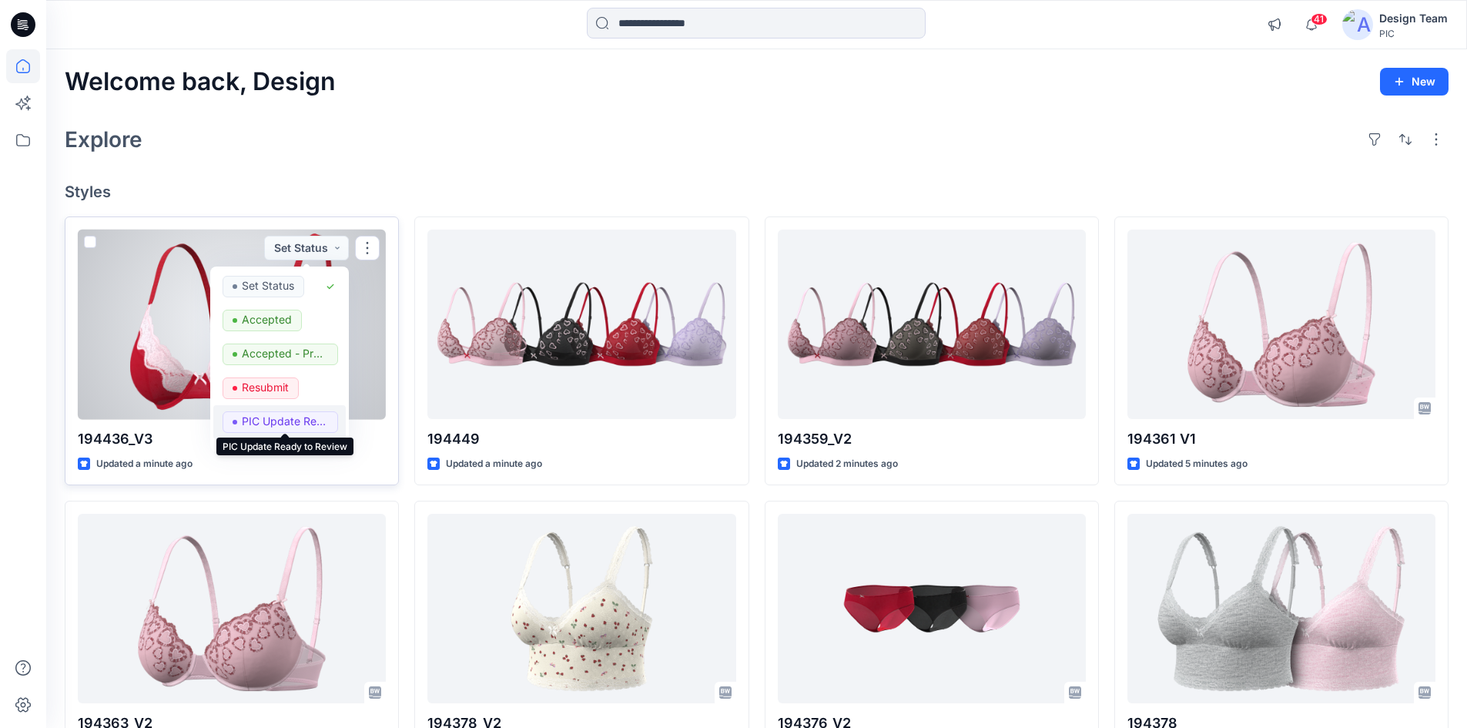
click at [294, 423] on p "PIC Update Ready to Review" at bounding box center [285, 421] width 86 height 20
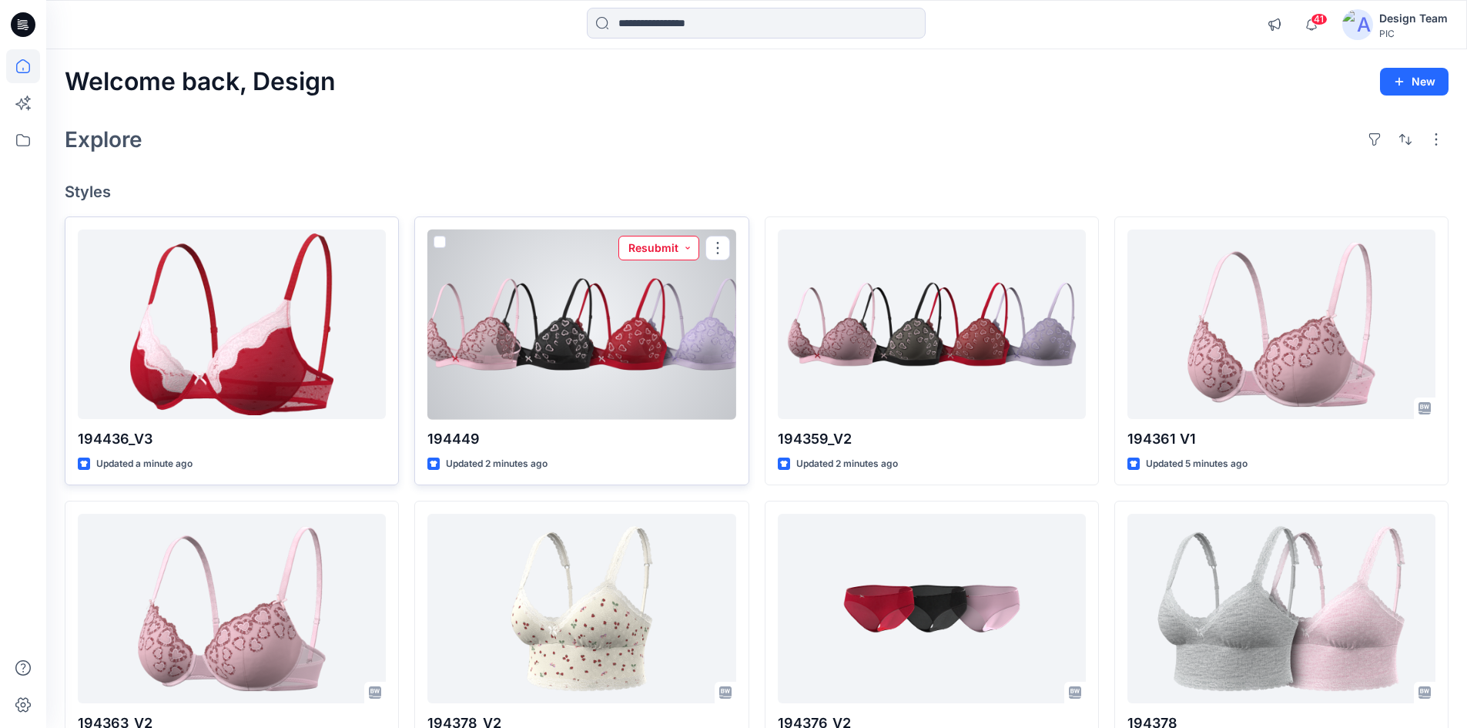
click at [656, 253] on button "Resubmit" at bounding box center [658, 248] width 81 height 25
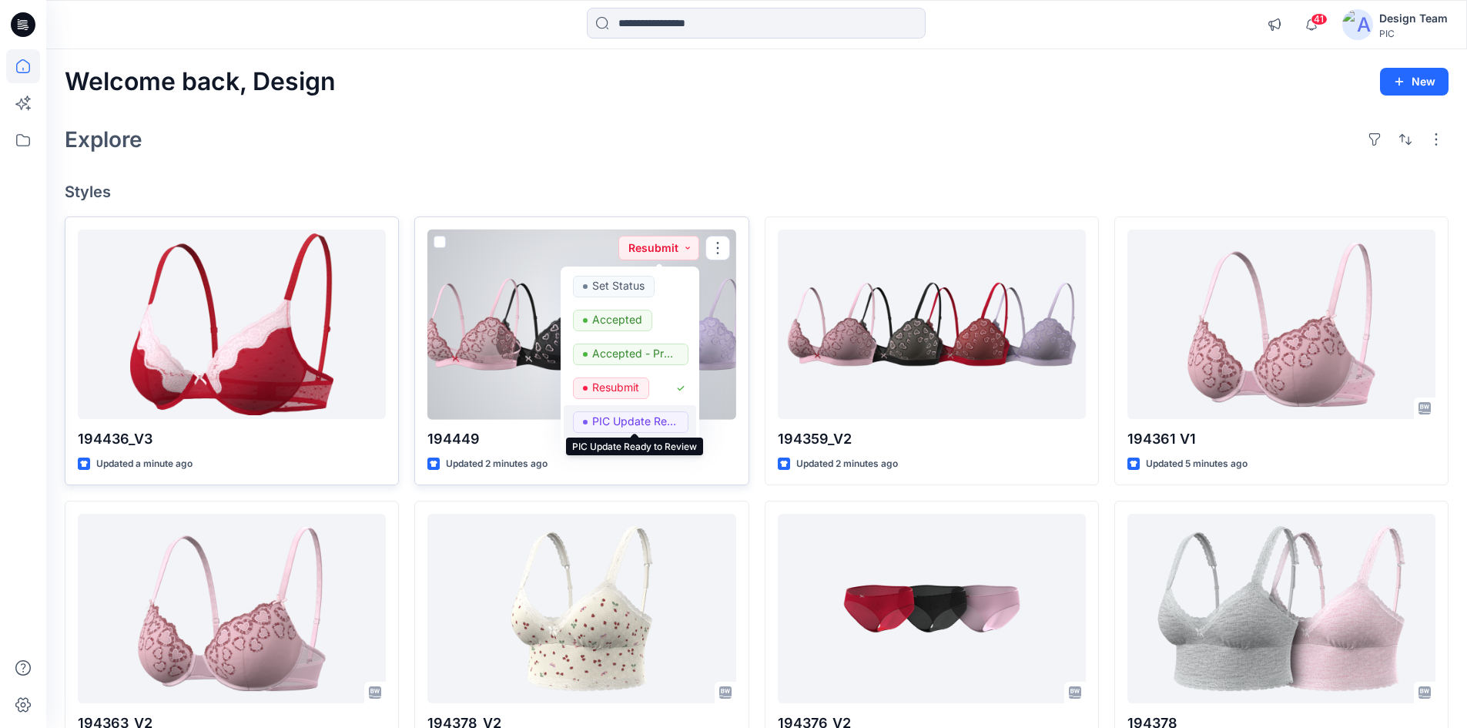
click at [622, 419] on p "PIC Update Ready to Review" at bounding box center [635, 421] width 86 height 20
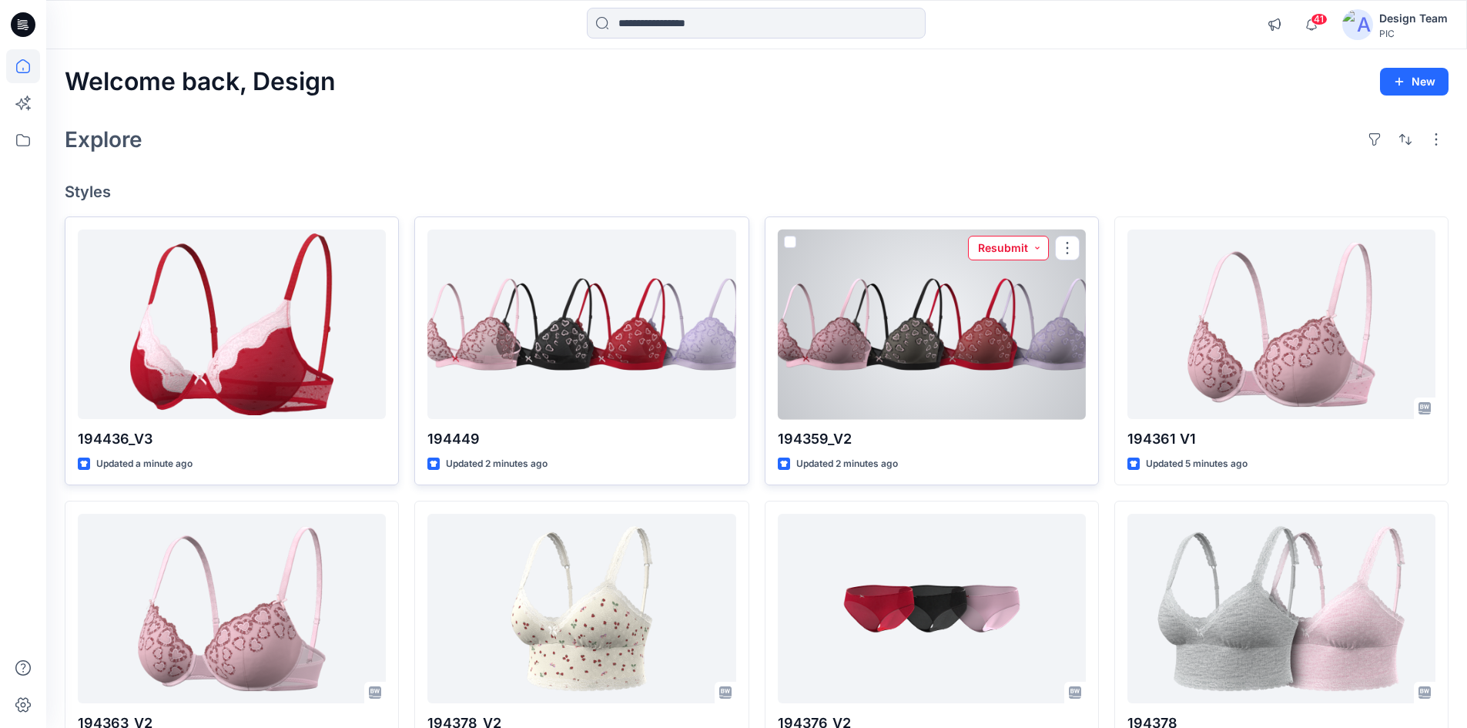
click at [1006, 244] on button "Resubmit" at bounding box center [1008, 248] width 81 height 25
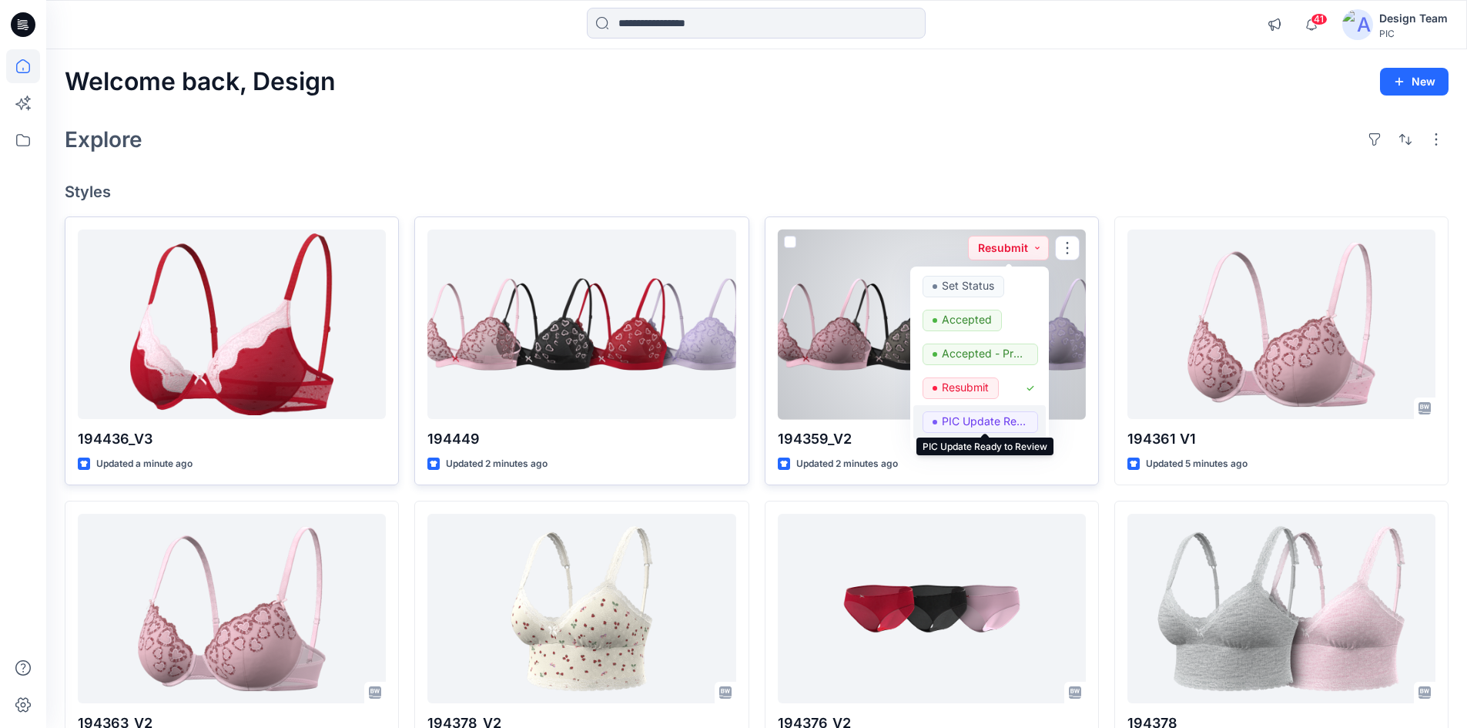
click at [972, 413] on p "PIC Update Ready to Review" at bounding box center [985, 421] width 86 height 20
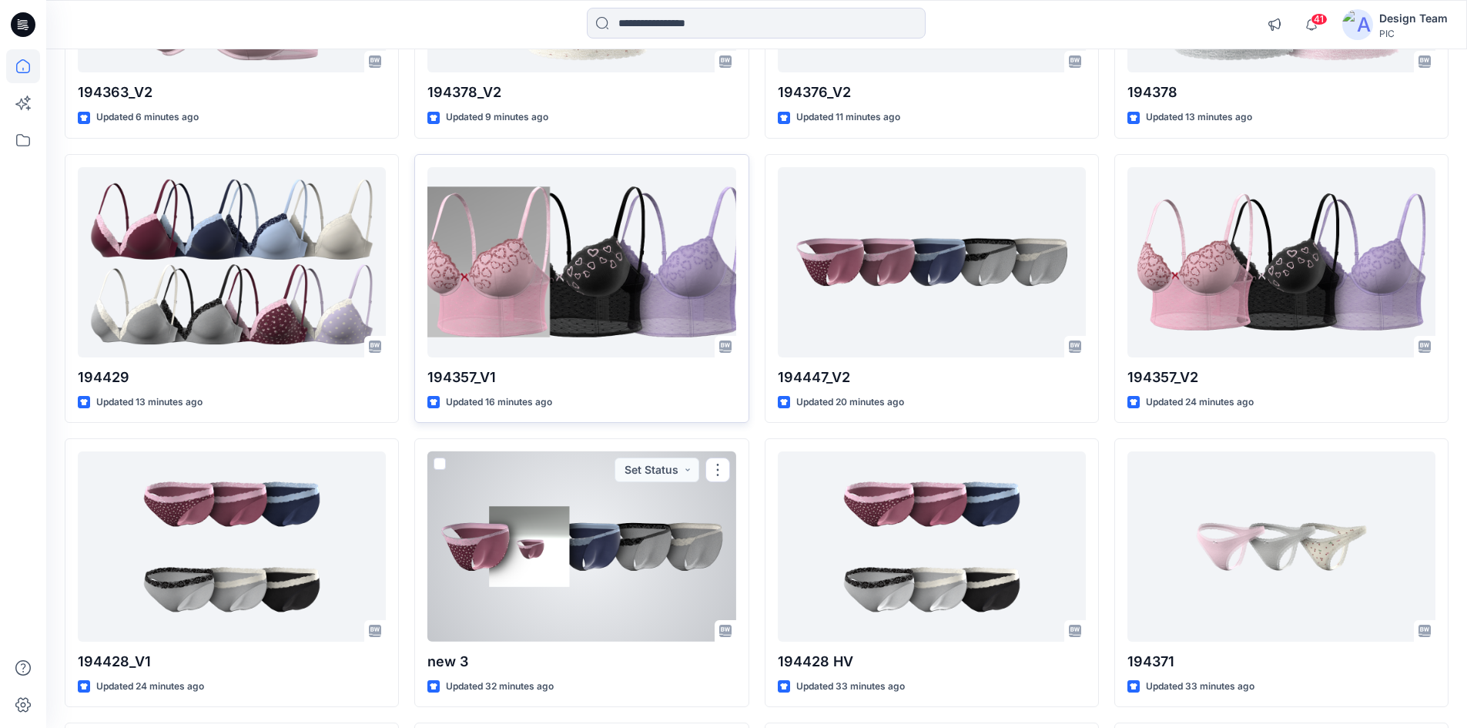
scroll to position [785, 0]
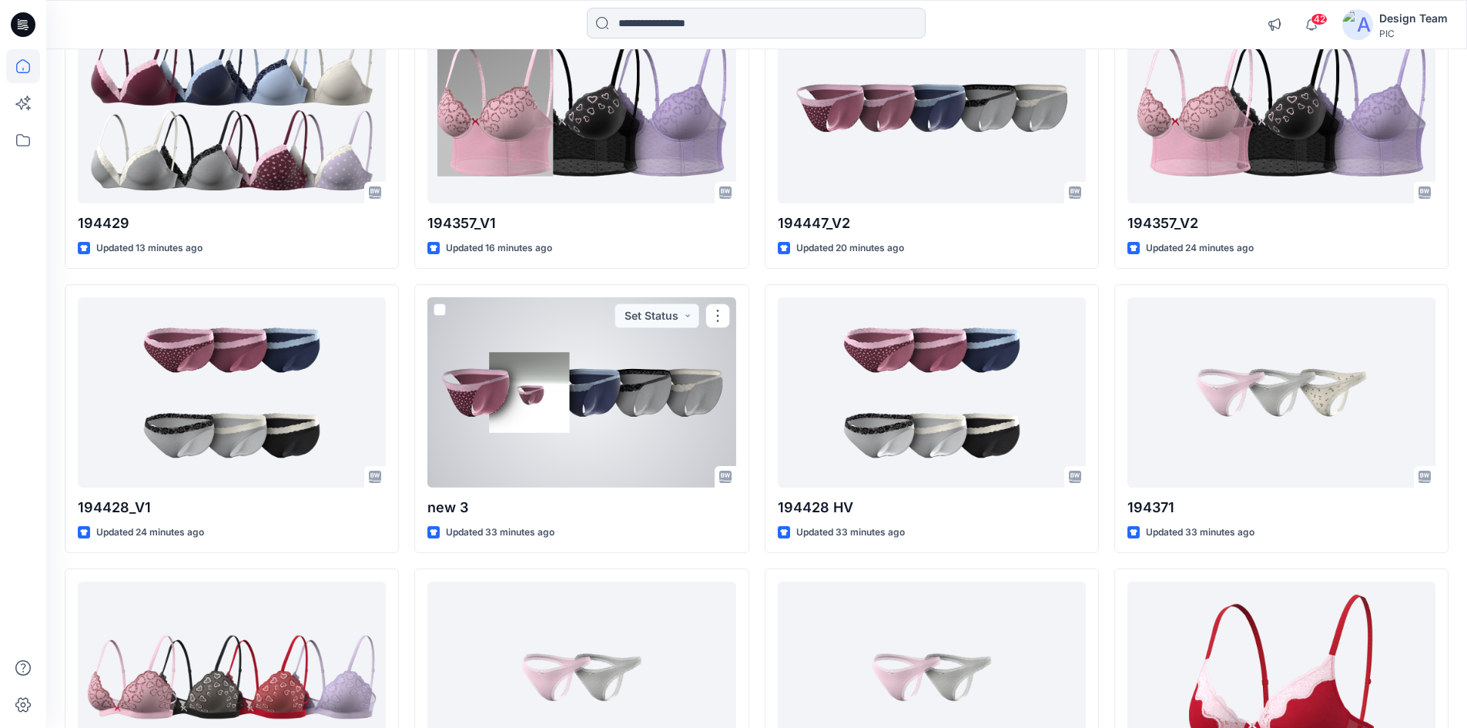
click at [566, 446] on div at bounding box center [581, 392] width 308 height 190
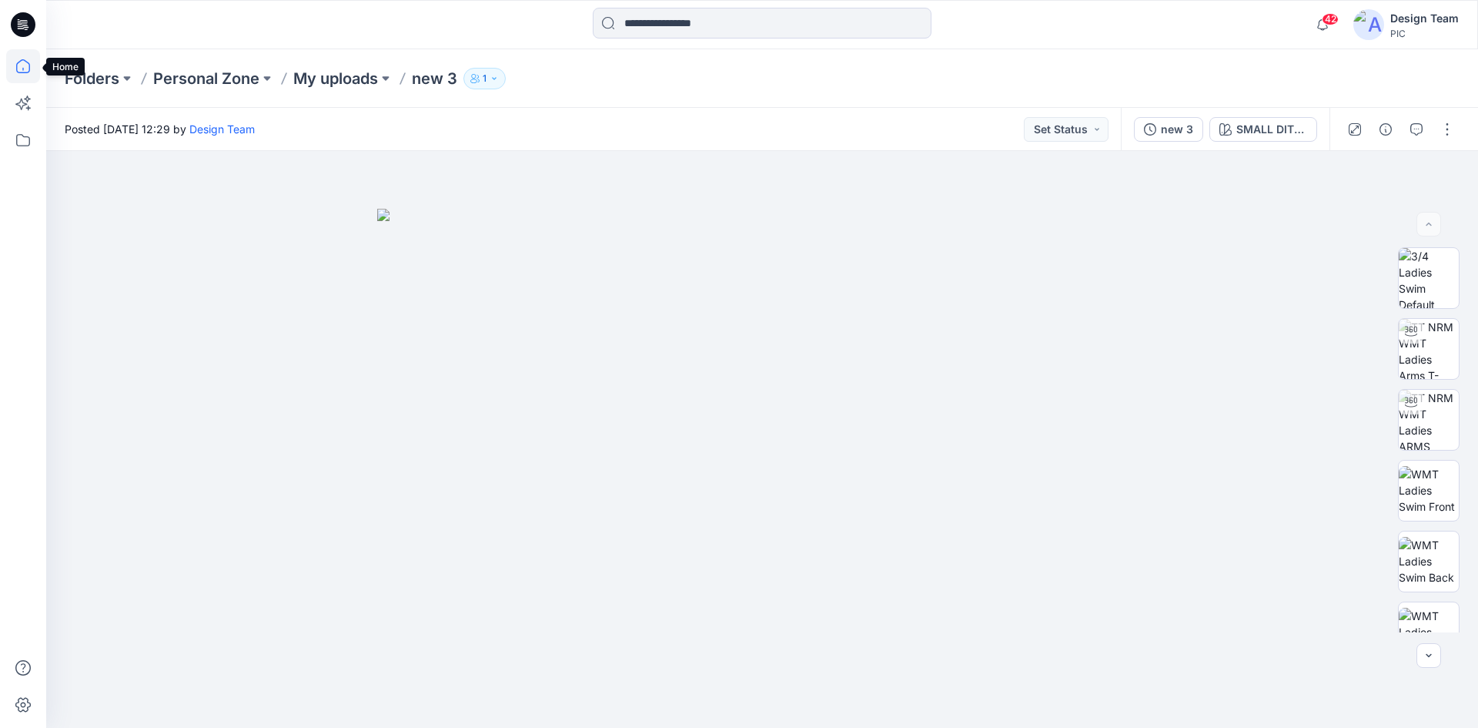
click at [12, 79] on icon at bounding box center [23, 66] width 34 height 34
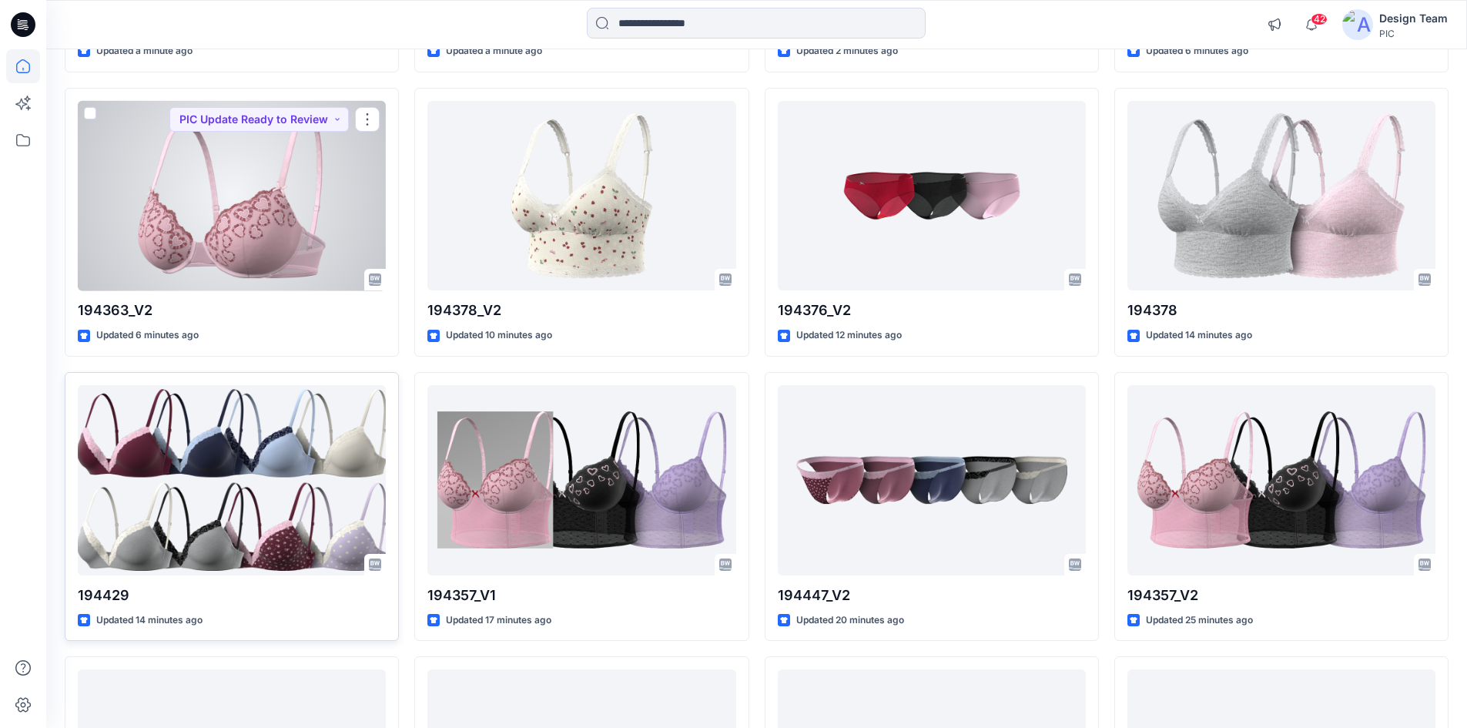
scroll to position [539, 0]
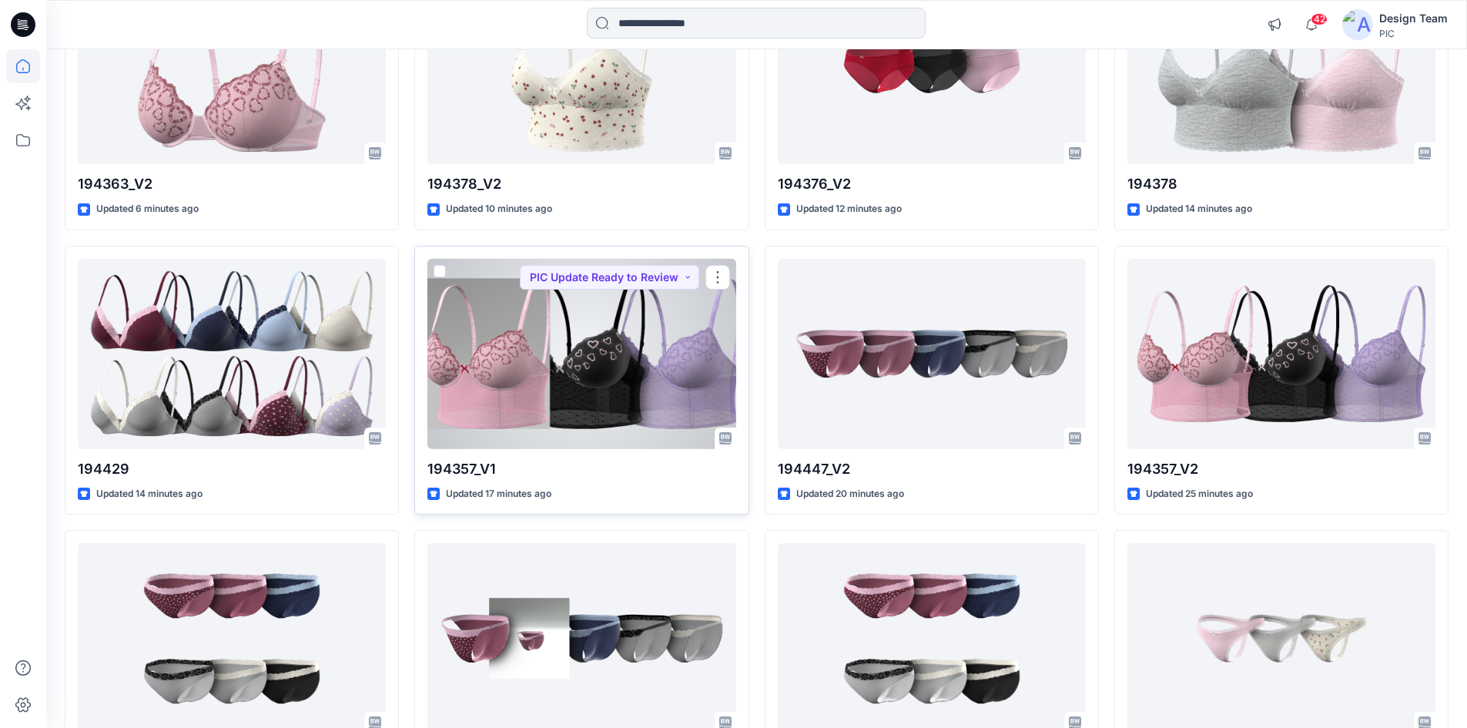
click at [550, 430] on div at bounding box center [581, 354] width 308 height 190
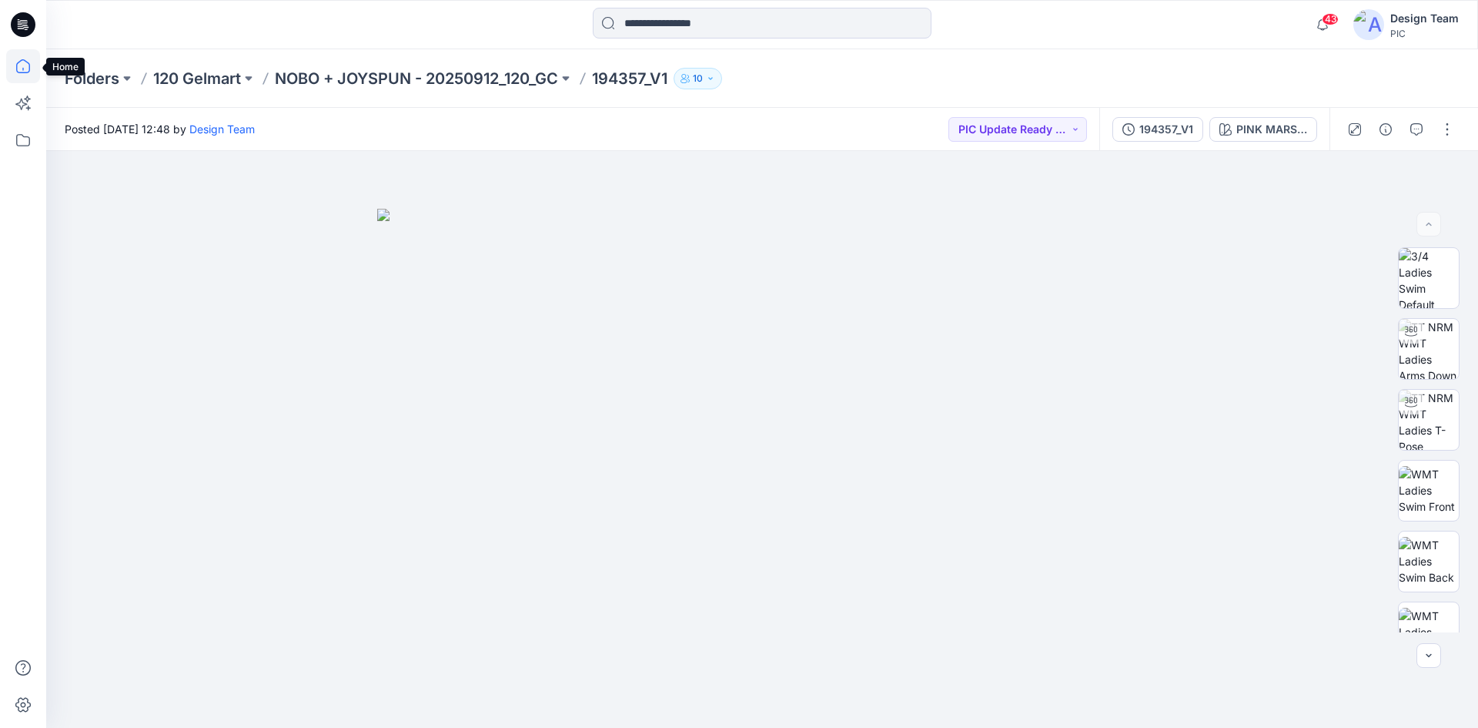
click at [9, 75] on icon at bounding box center [23, 66] width 34 height 34
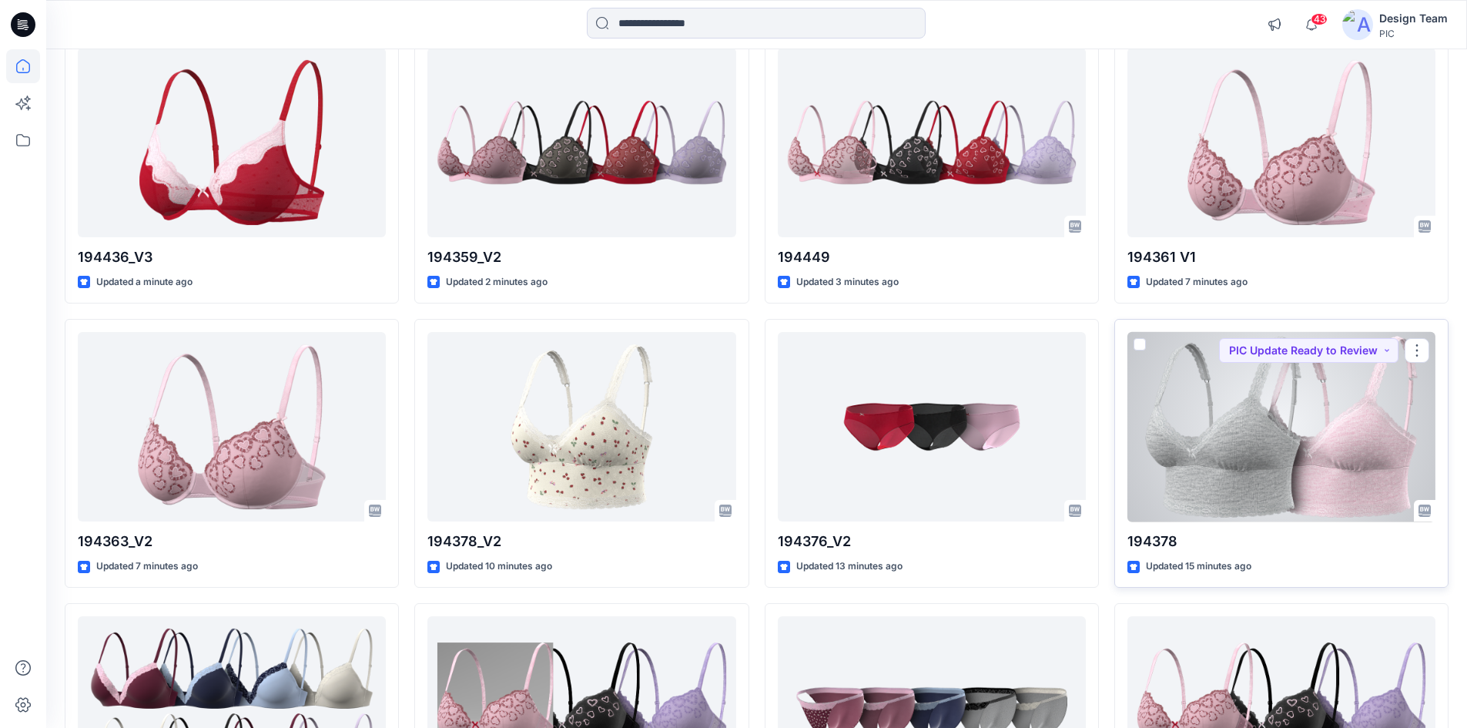
scroll to position [154, 0]
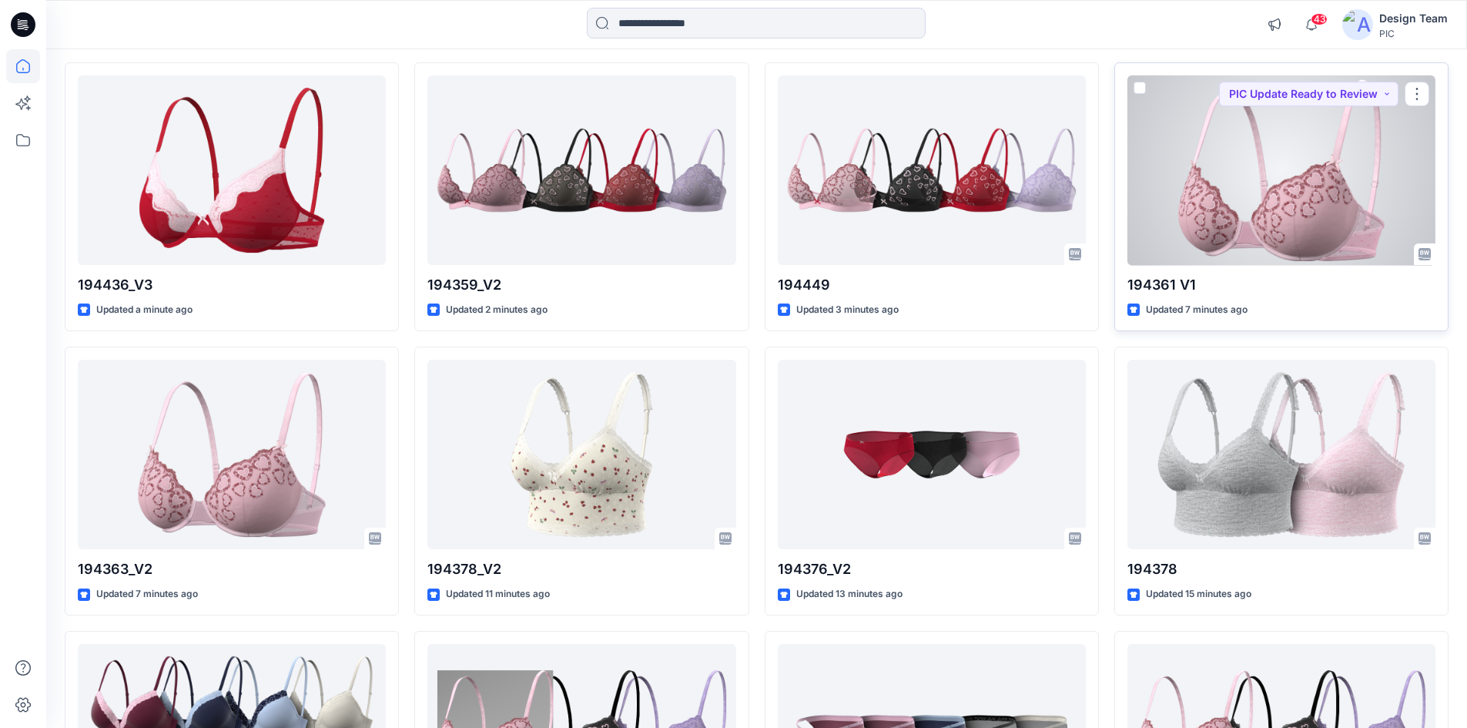
click at [1210, 249] on div at bounding box center [1281, 170] width 308 height 190
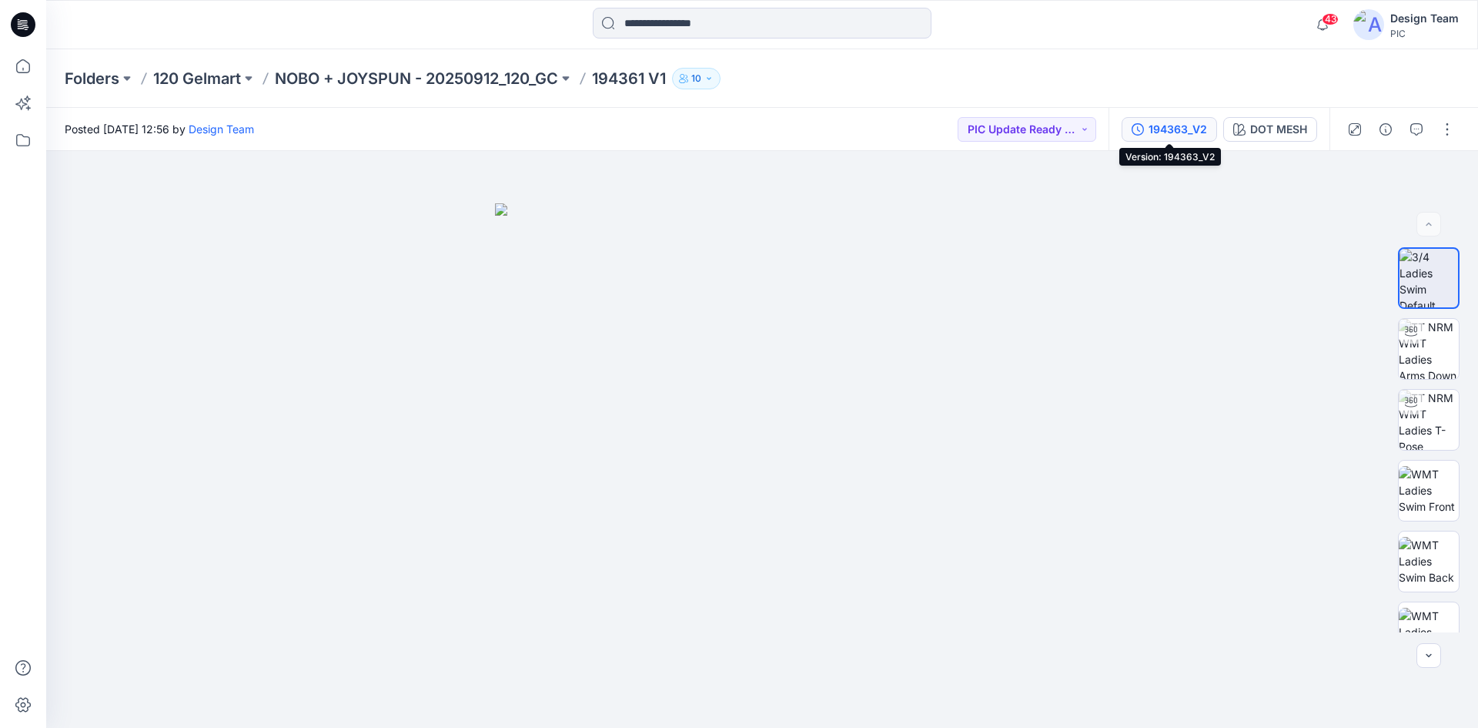
click at [1189, 128] on div "194363_V2" at bounding box center [1178, 129] width 59 height 17
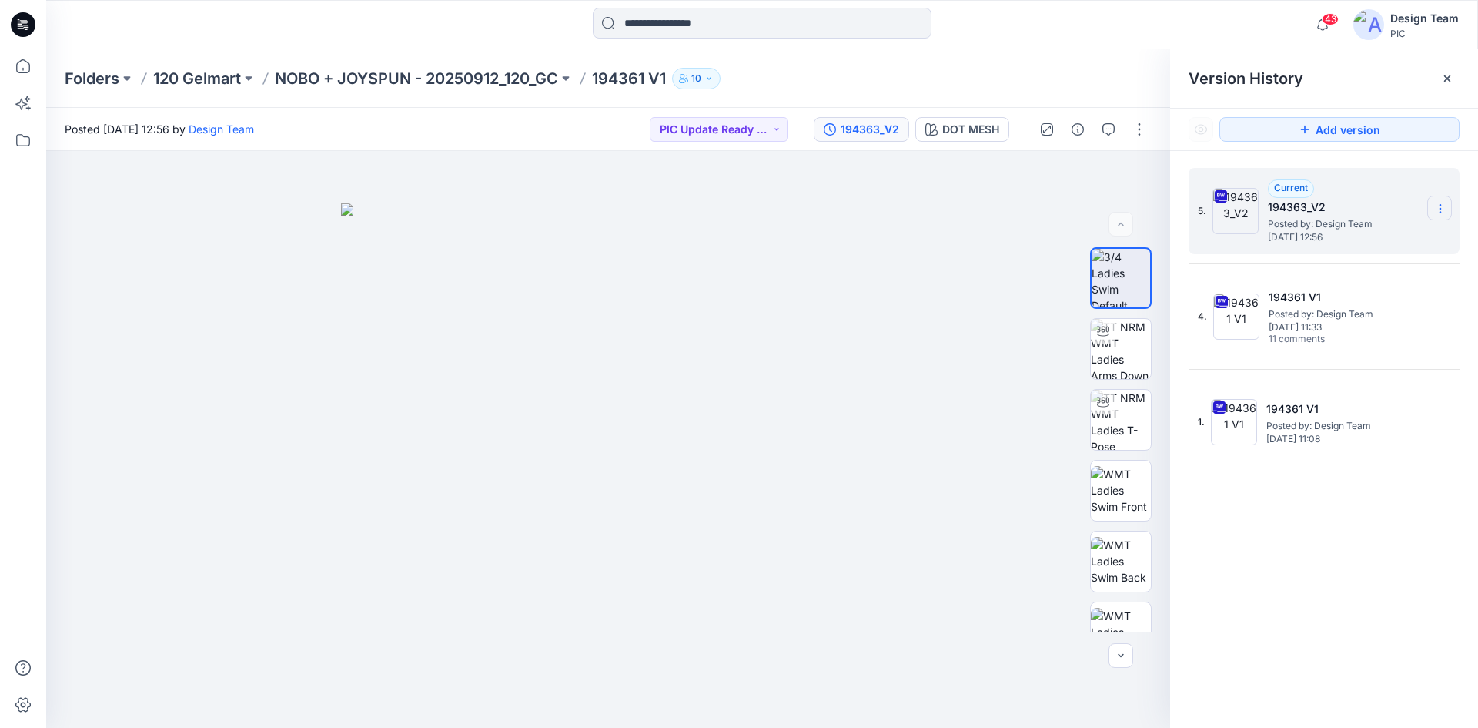
click at [1439, 213] on icon at bounding box center [1440, 209] width 12 height 12
click at [1341, 263] on span "Duplicate Version" at bounding box center [1342, 269] width 88 height 18
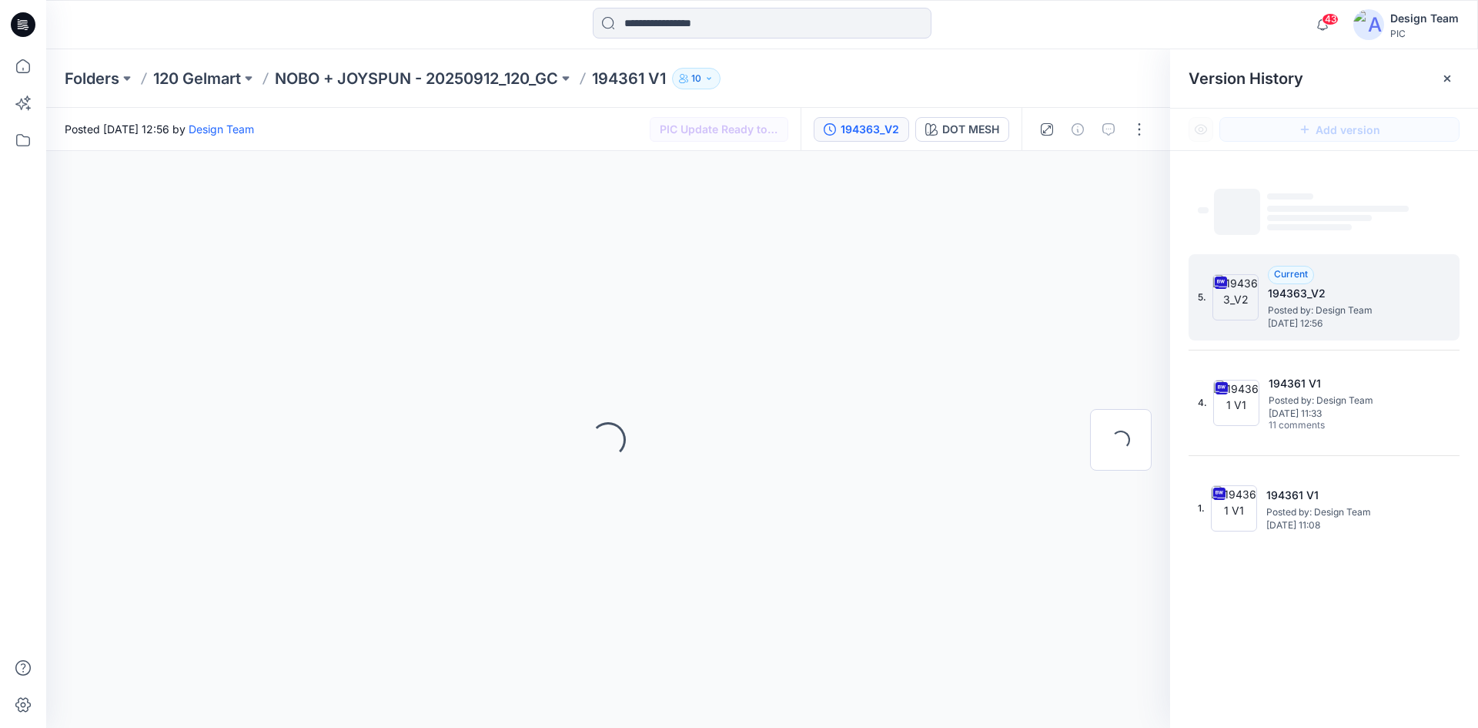
drag, startPoint x: 986, startPoint y: 72, endPoint x: 976, endPoint y: 72, distance: 10.8
click at [988, 72] on div "Folders 120 Gelmart NOBO + JOYSPUN - 20250912_120_GC 194361 V1 10" at bounding box center [702, 79] width 1275 height 22
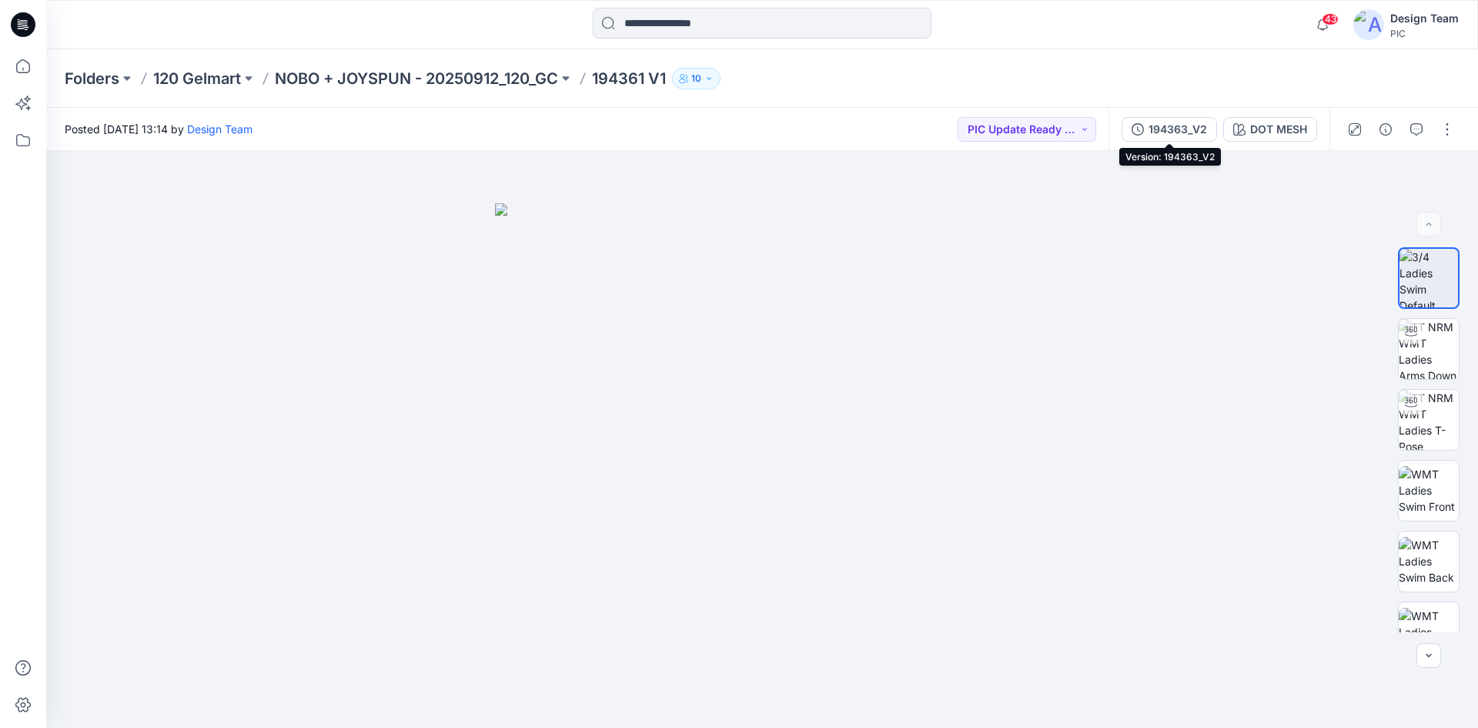
click at [1177, 134] on div "194363_V2" at bounding box center [1178, 129] width 59 height 17
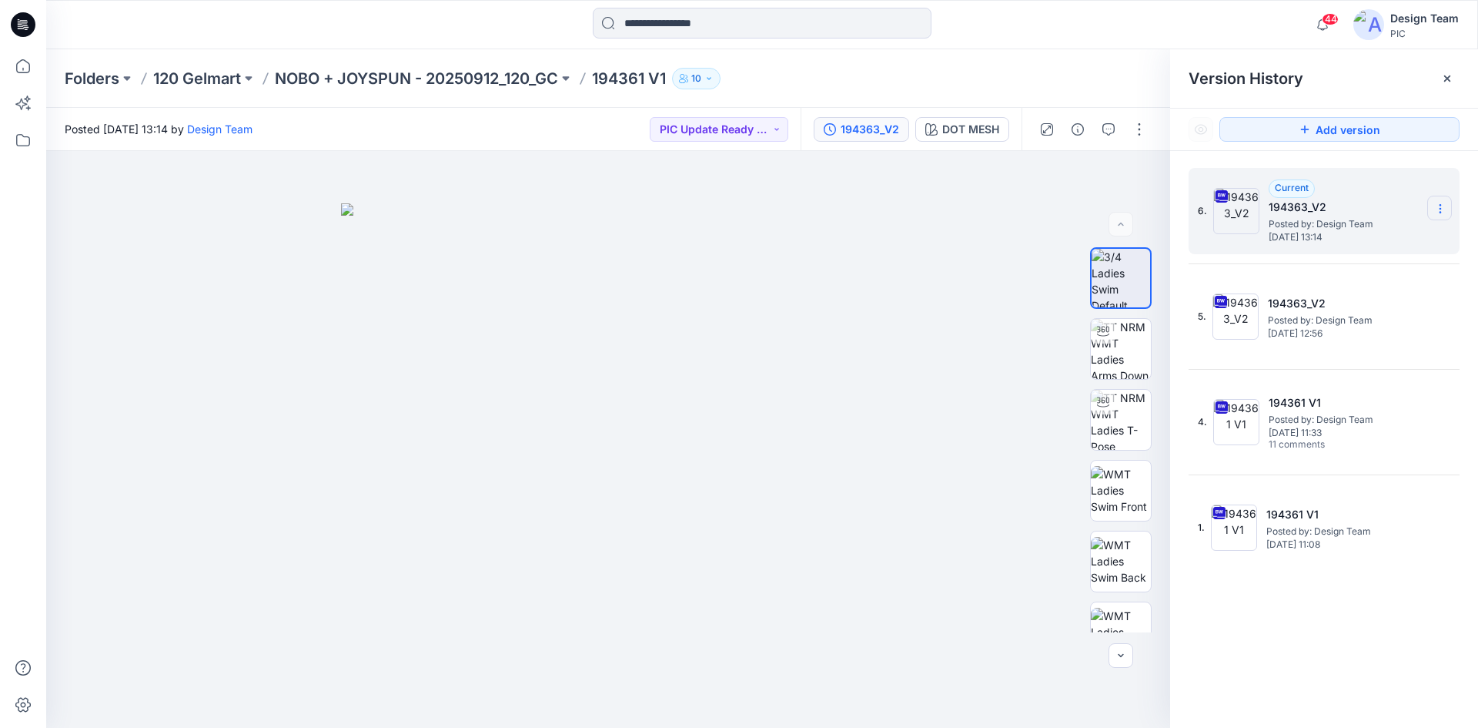
click at [1437, 212] on icon at bounding box center [1440, 209] width 12 height 12
click at [1361, 331] on span "Delete Version" at bounding box center [1334, 338] width 72 height 18
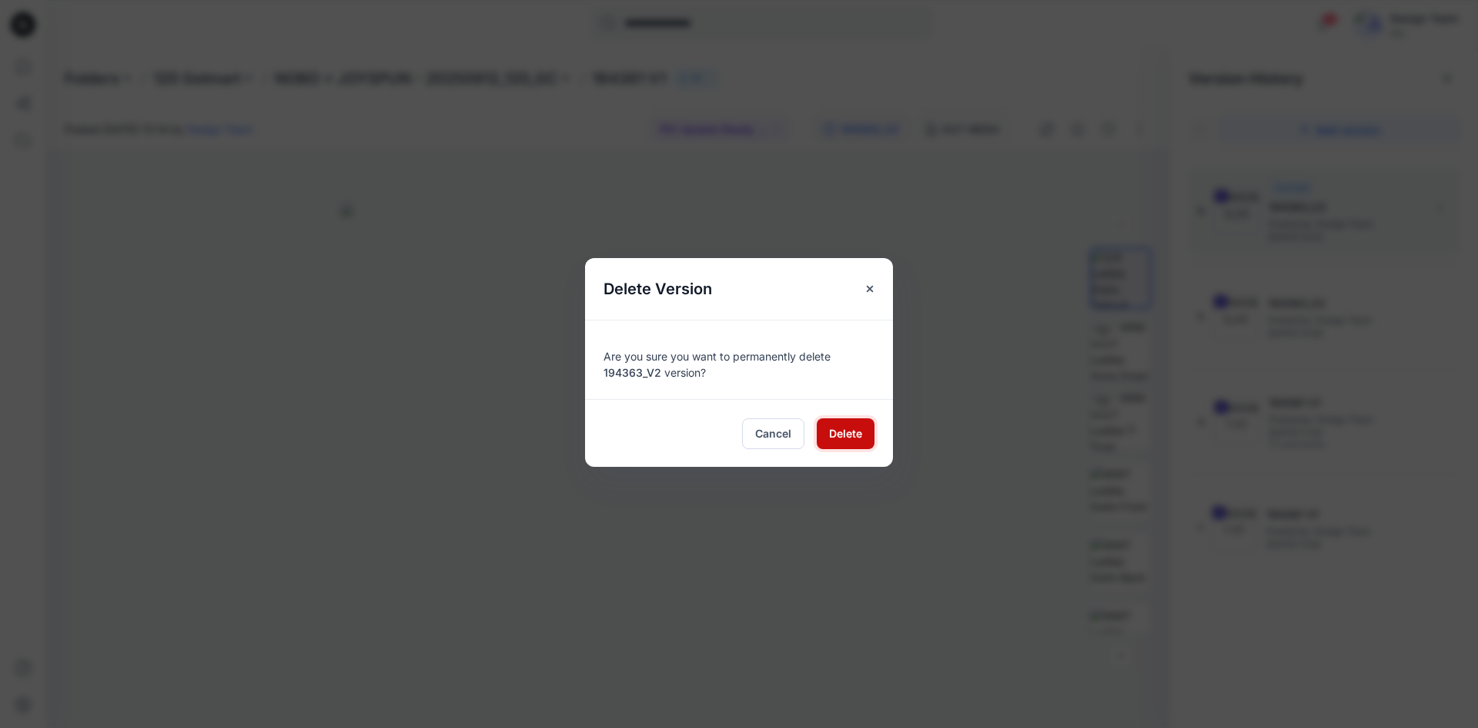
click at [836, 433] on span "Delete" at bounding box center [845, 433] width 33 height 16
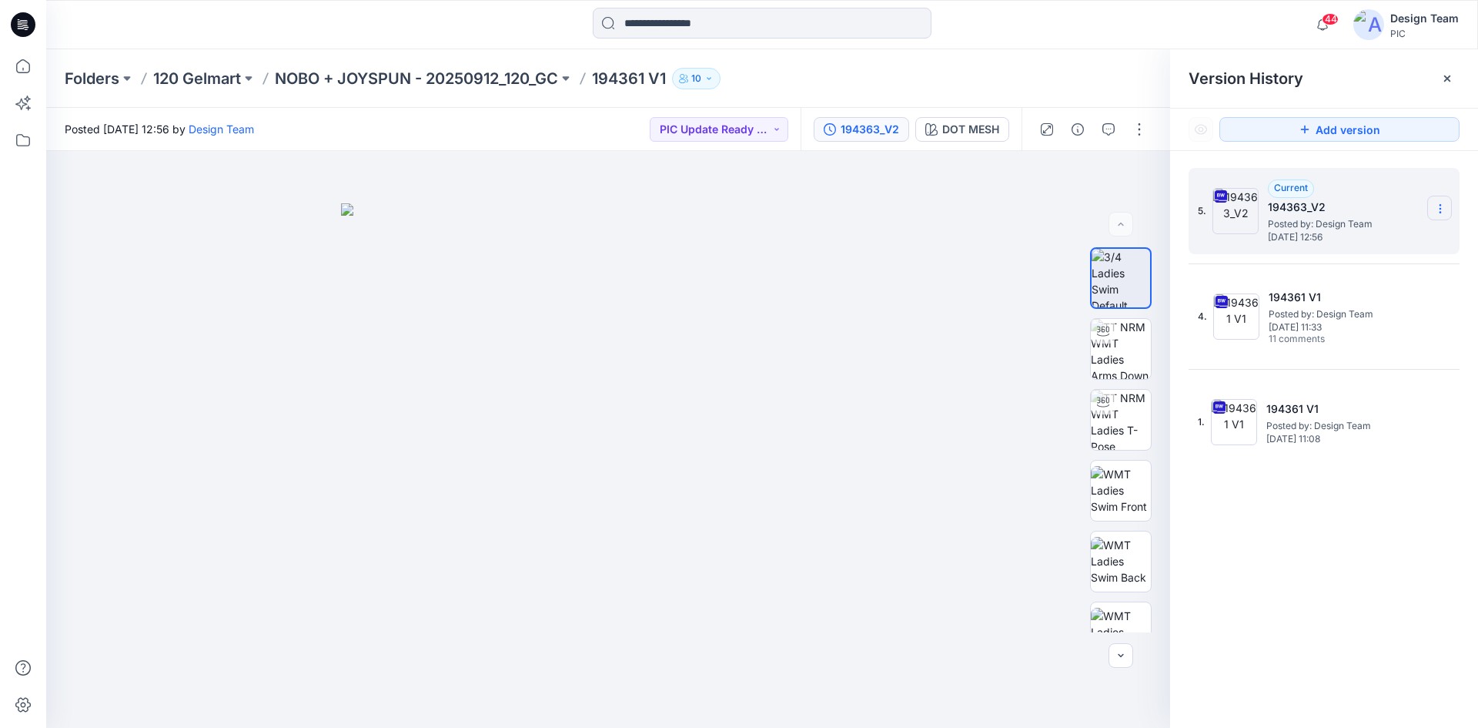
click at [1439, 209] on icon at bounding box center [1440, 209] width 12 height 12
click at [1347, 246] on span "Download Source BW File" at bounding box center [1362, 238] width 129 height 18
click at [1032, 60] on div "Folders 120 Gelmart NOBO + JOYSPUN - 20250912_120_GC 194361 V1 10" at bounding box center [762, 78] width 1432 height 59
click at [1044, 55] on div "Folders 120 Gelmart NOBO + JOYSPUN - 20250912_120_GC 194361 V1 10" at bounding box center [762, 78] width 1432 height 59
click at [1434, 206] on section at bounding box center [1440, 208] width 25 height 25
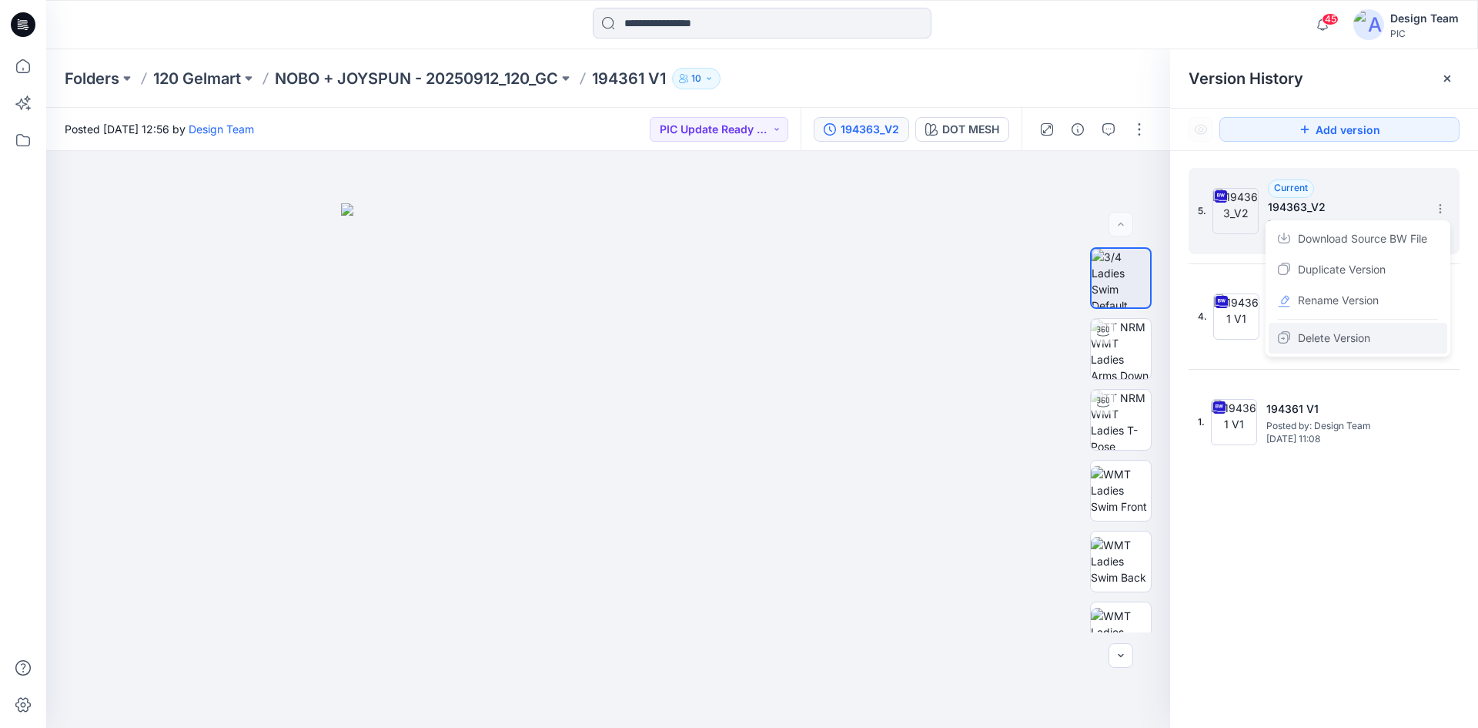
click at [1325, 343] on span "Delete Version" at bounding box center [1334, 338] width 72 height 18
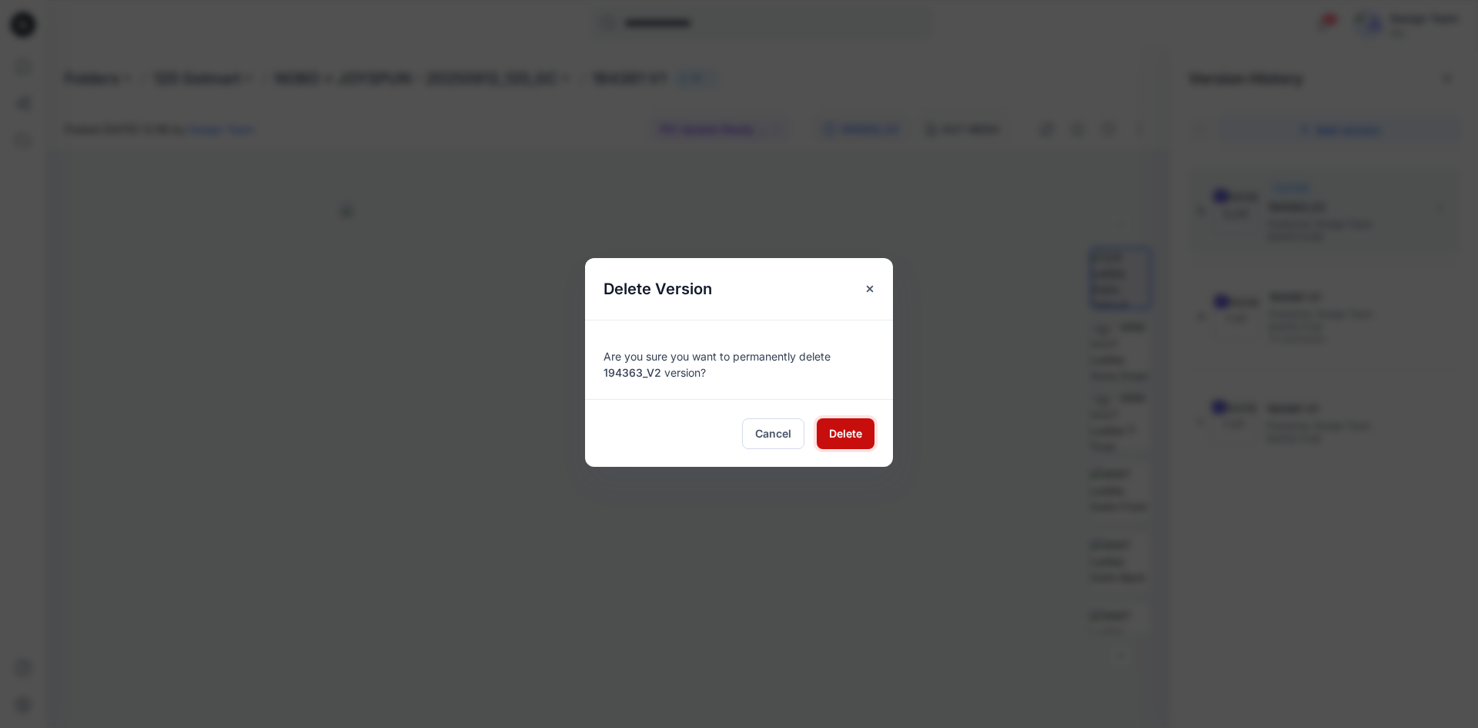
click at [840, 434] on span "Delete" at bounding box center [845, 433] width 33 height 16
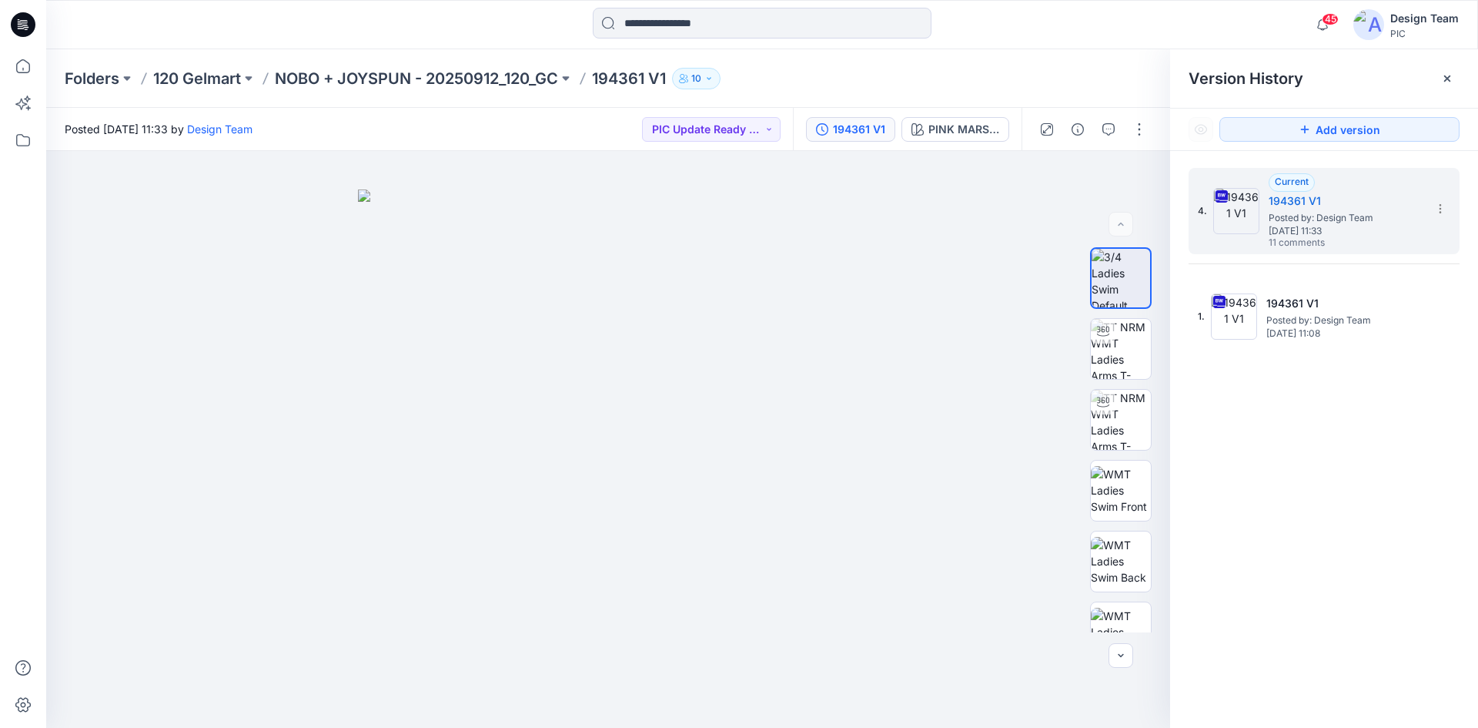
click at [946, 64] on div "Folders 120 Gelmart NOBO + JOYSPUN - 20250912_120_GC 194361 V1 10" at bounding box center [762, 78] width 1432 height 59
click at [1131, 342] on img at bounding box center [1121, 349] width 60 height 60
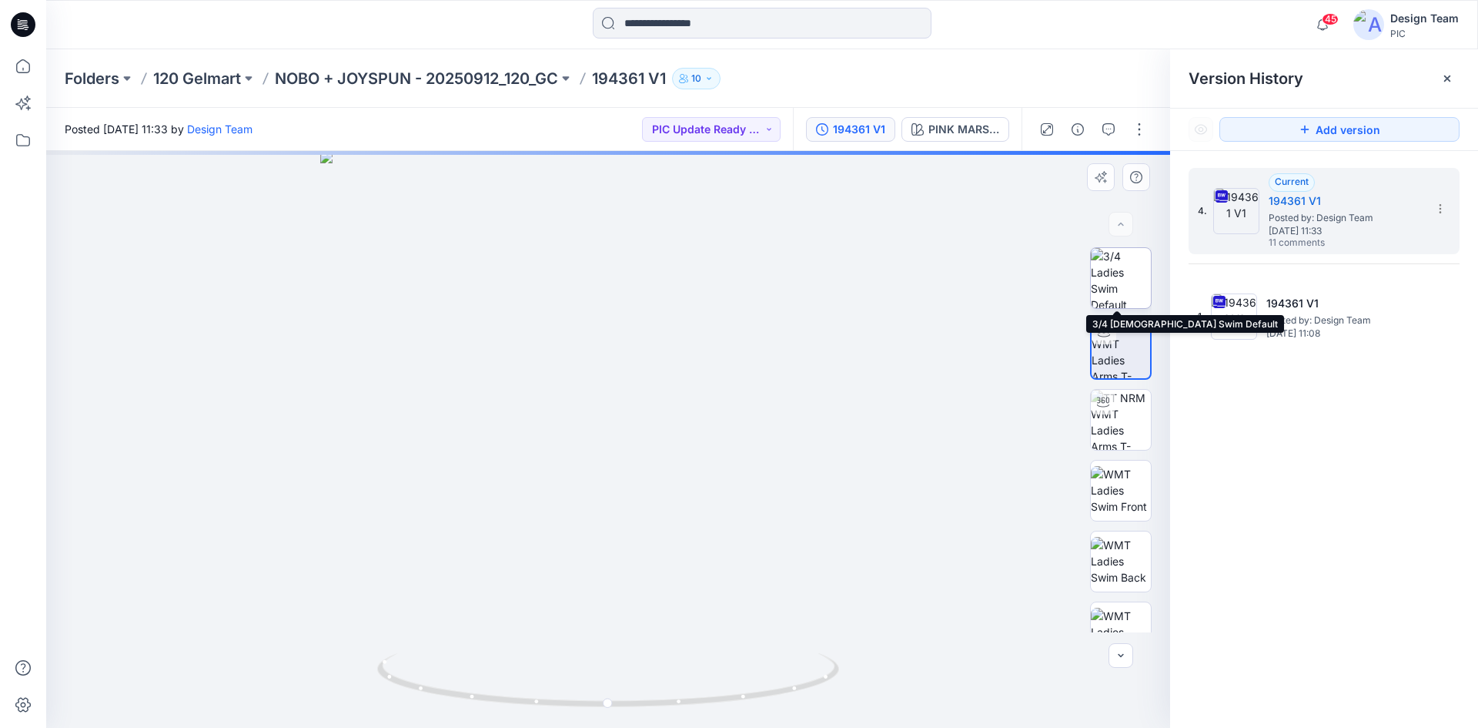
click at [1128, 288] on img at bounding box center [1121, 278] width 60 height 60
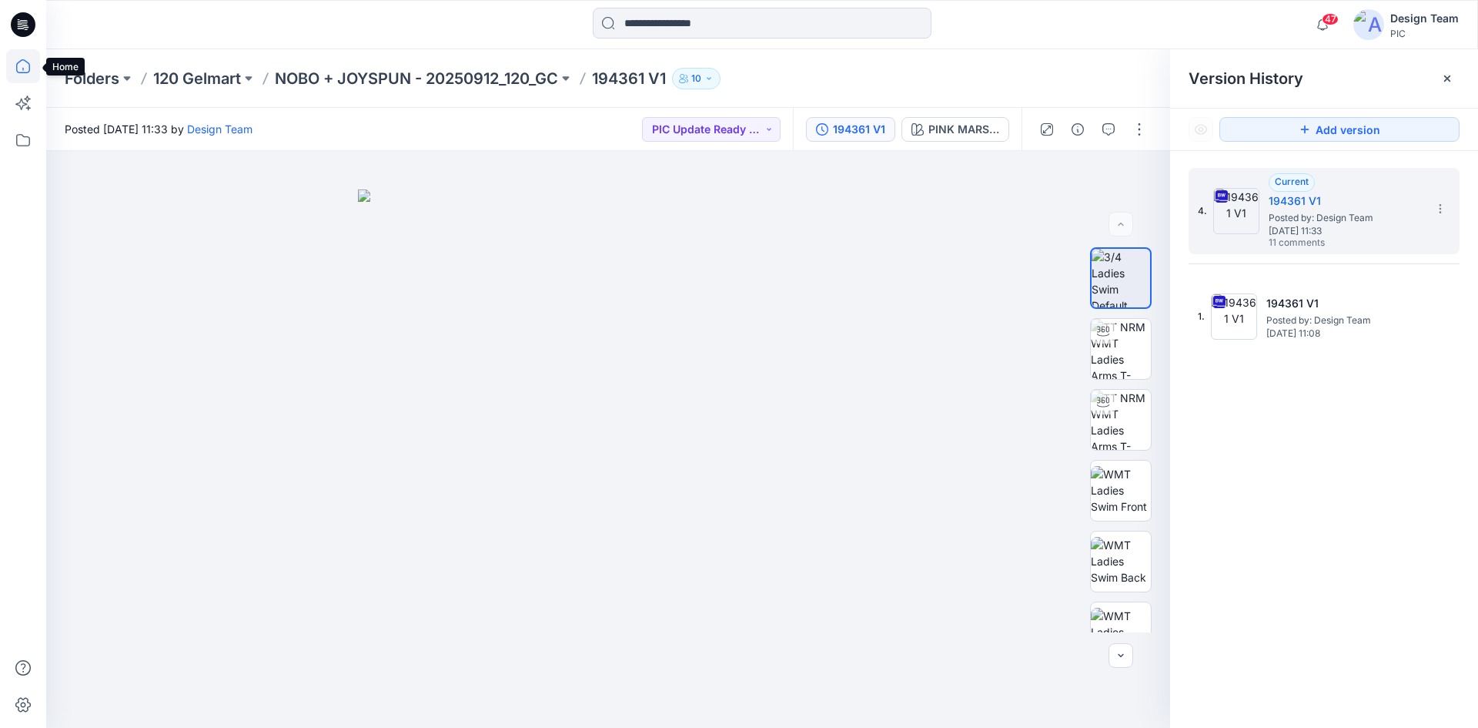
click at [31, 64] on icon at bounding box center [23, 66] width 34 height 34
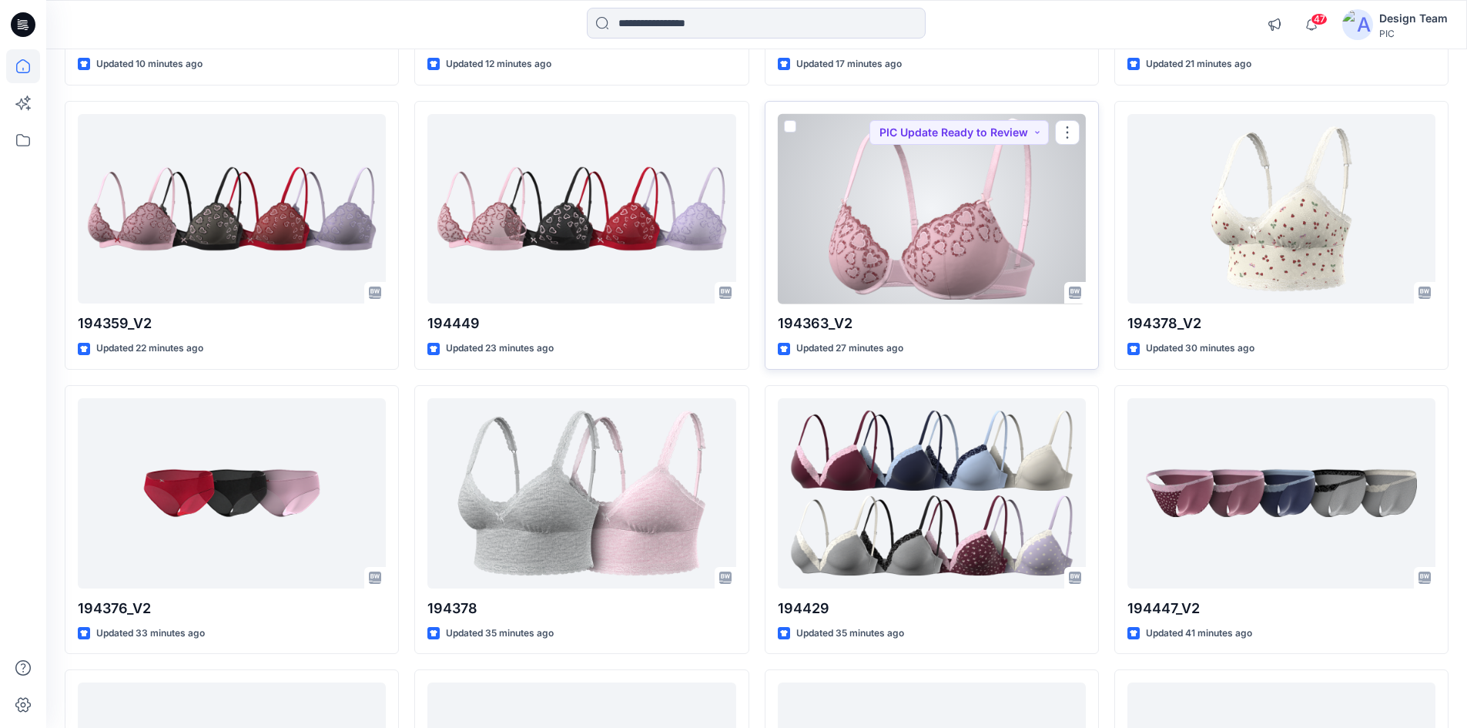
scroll to position [708, 0]
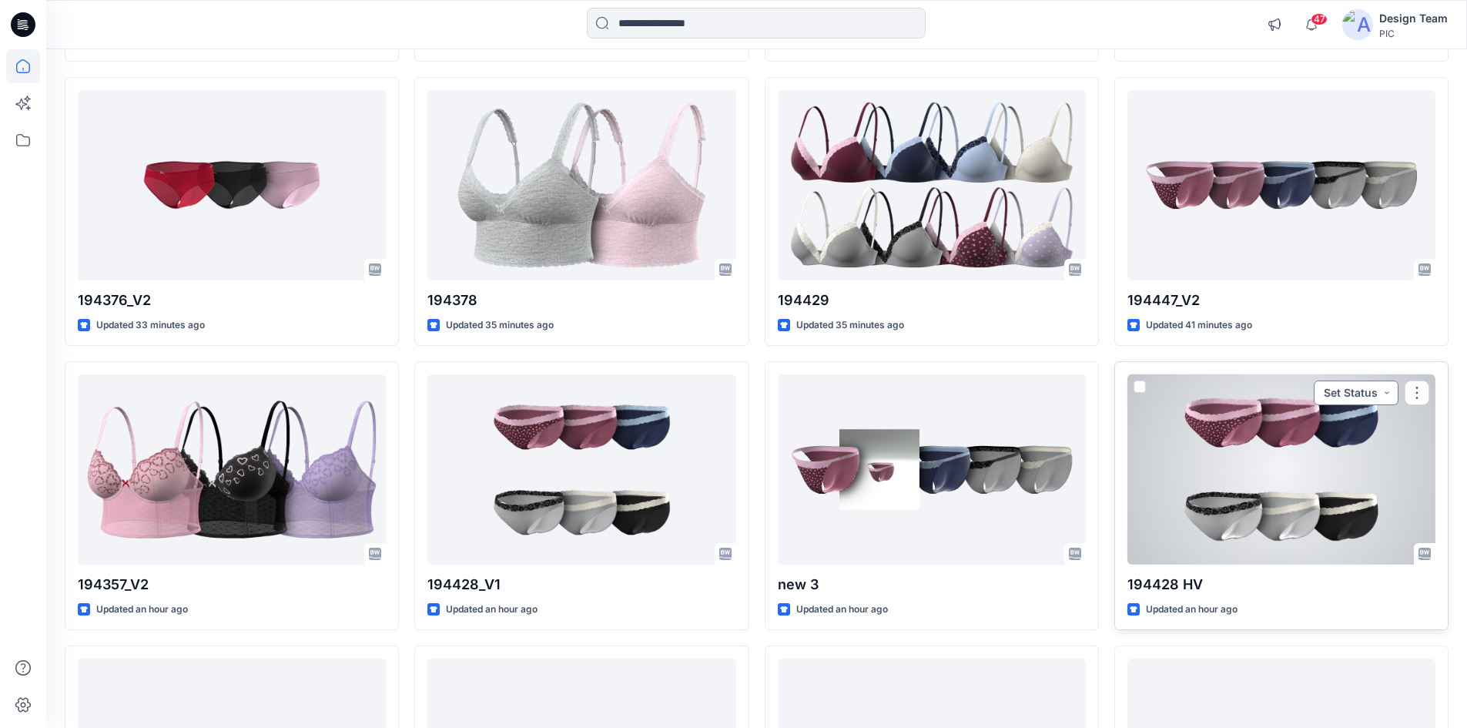
click at [1325, 391] on button "Set Status" at bounding box center [1356, 392] width 85 height 25
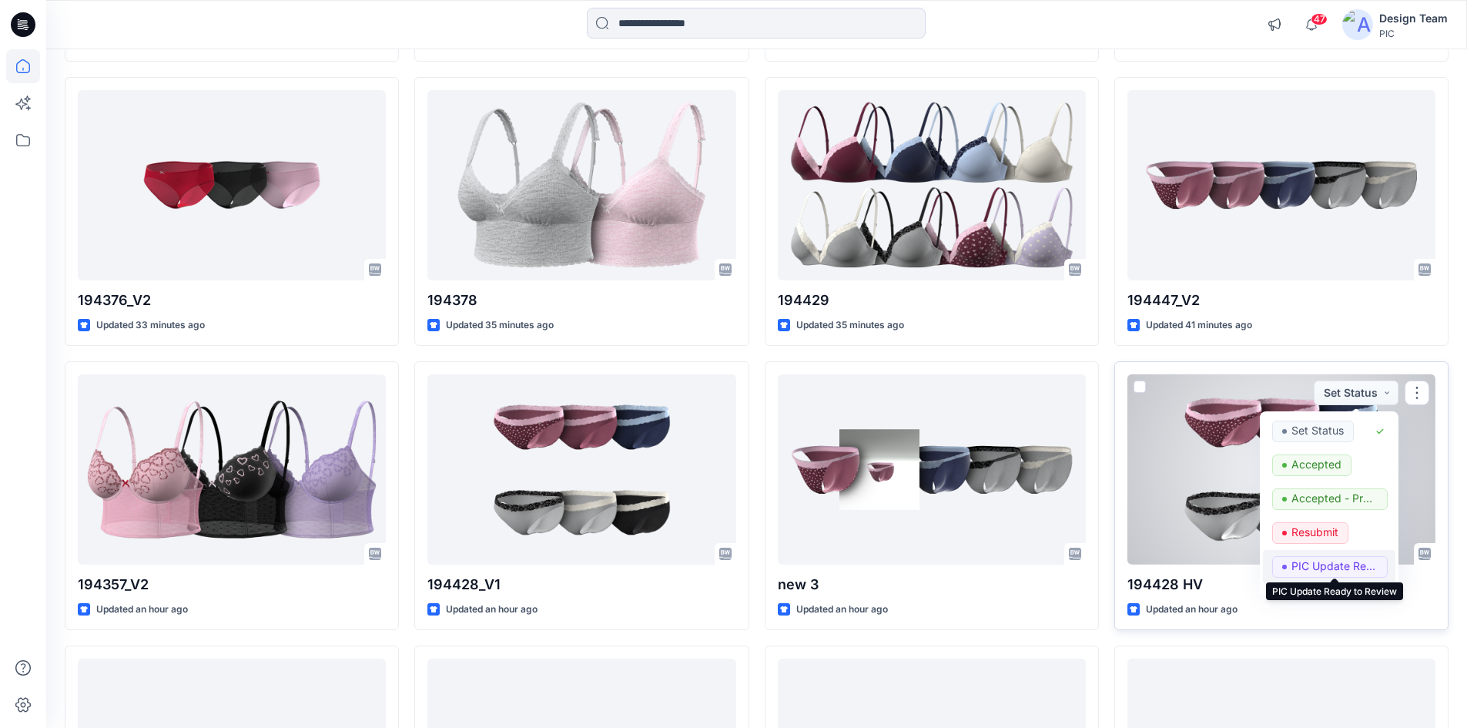
click at [1309, 562] on p "PIC Update Ready to Review" at bounding box center [1334, 566] width 86 height 20
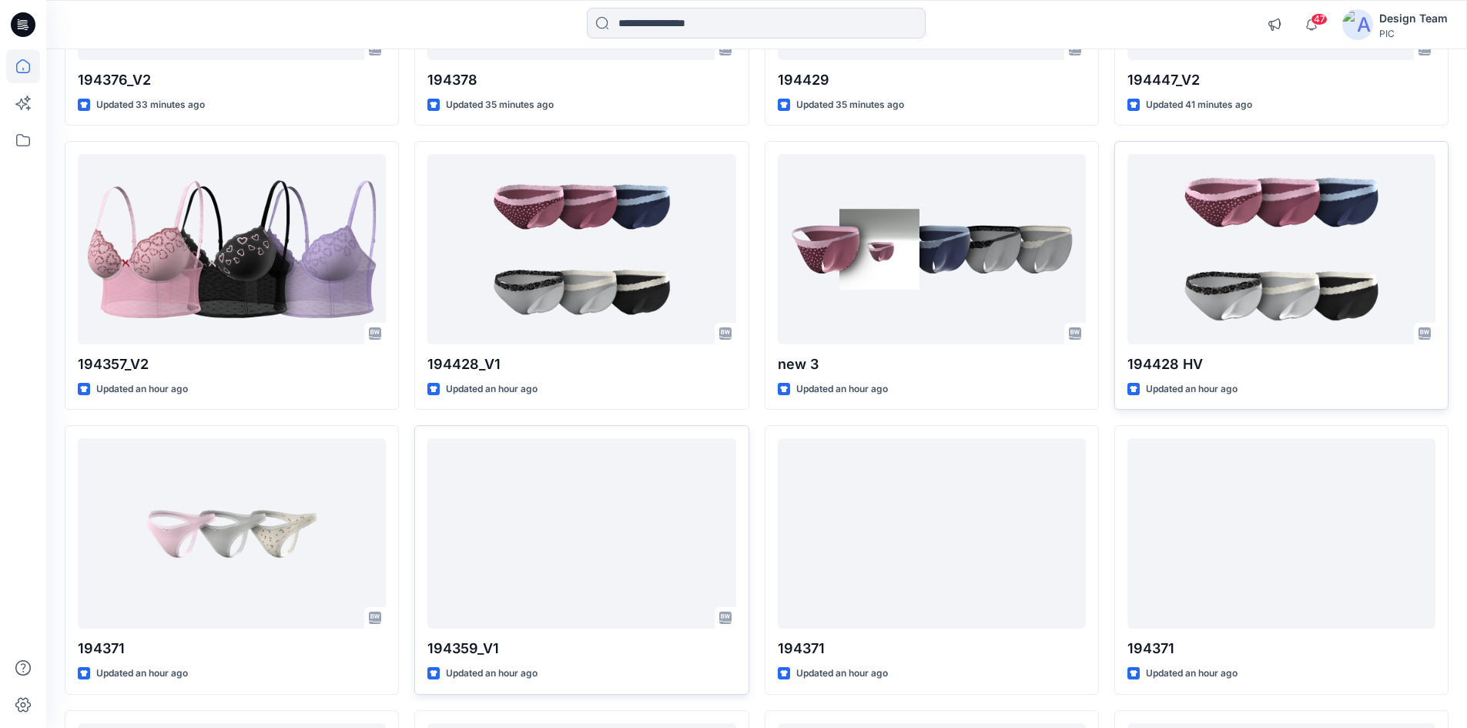
scroll to position [1155, 0]
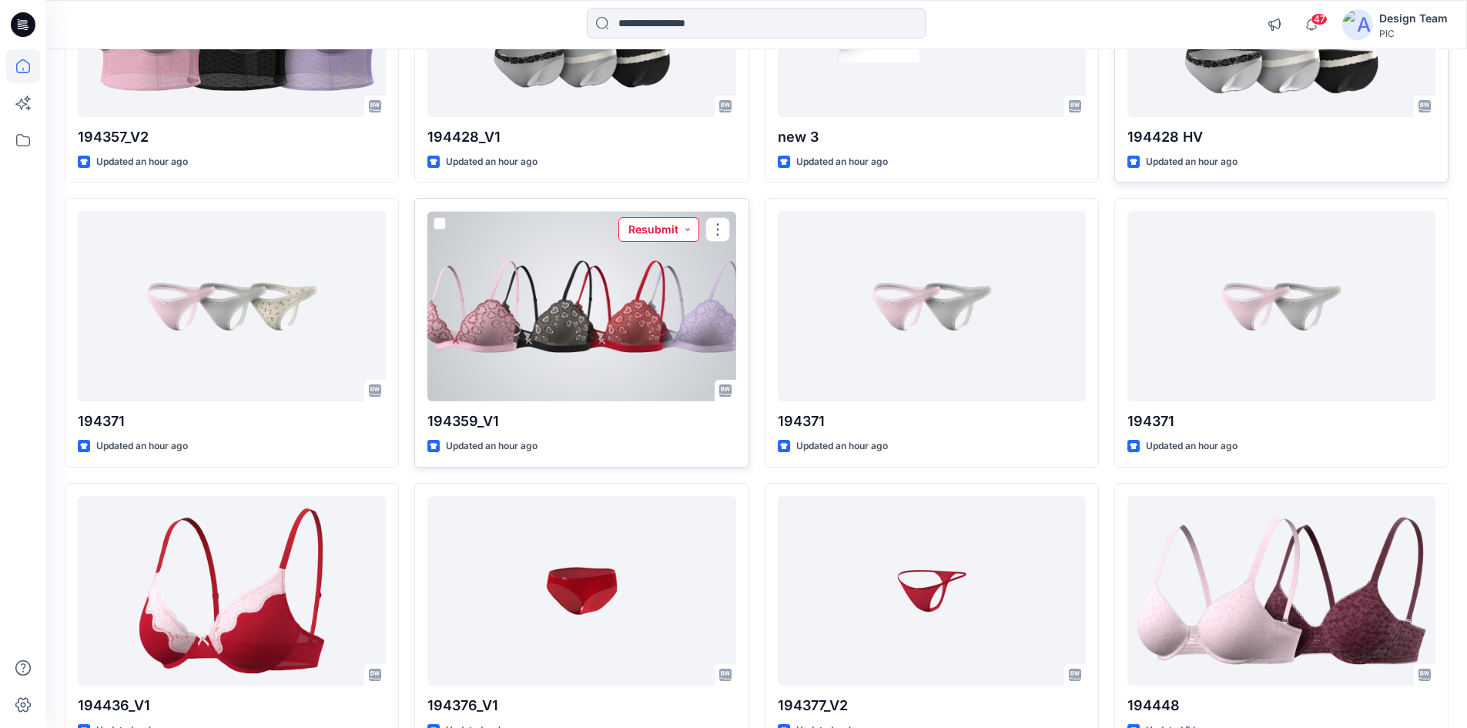
click at [678, 235] on button "Resubmit" at bounding box center [658, 229] width 81 height 25
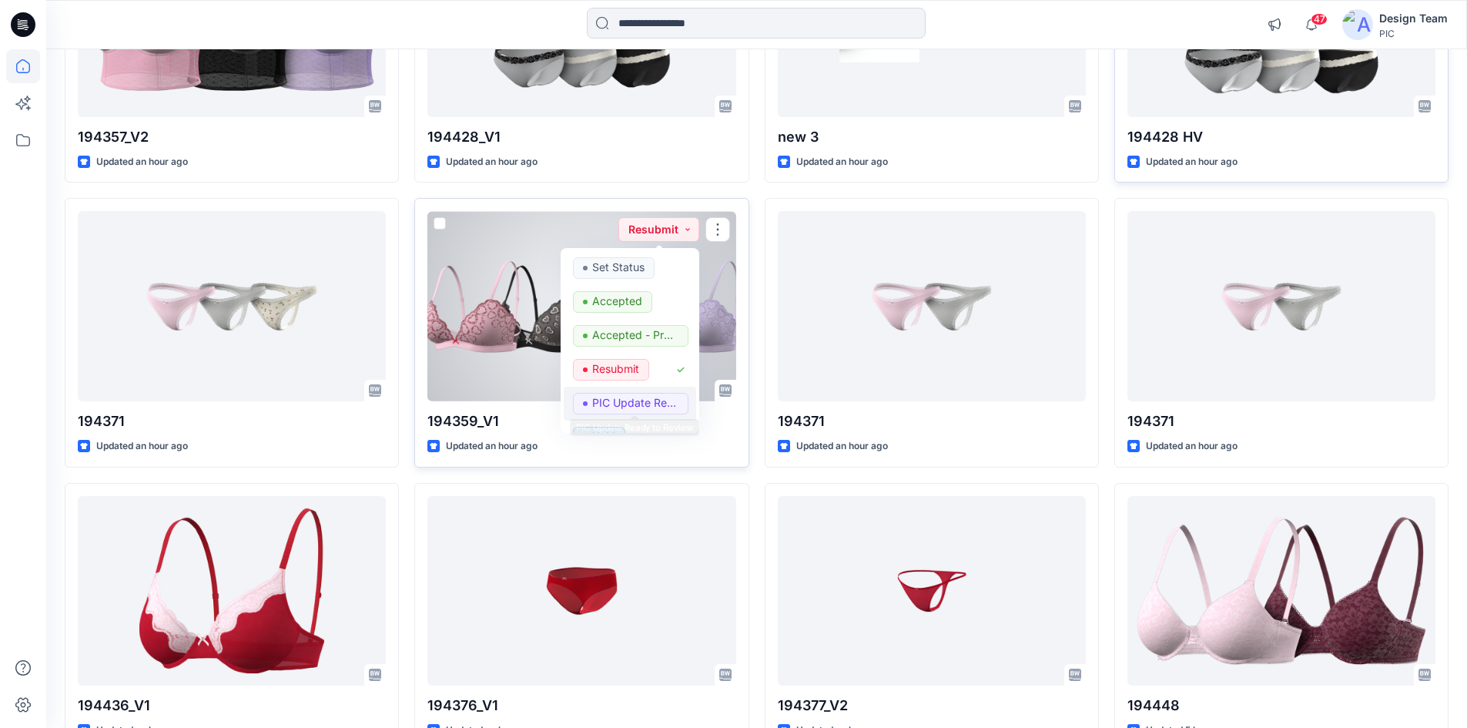
click at [649, 394] on p "PIC Update Ready to Review" at bounding box center [635, 403] width 86 height 20
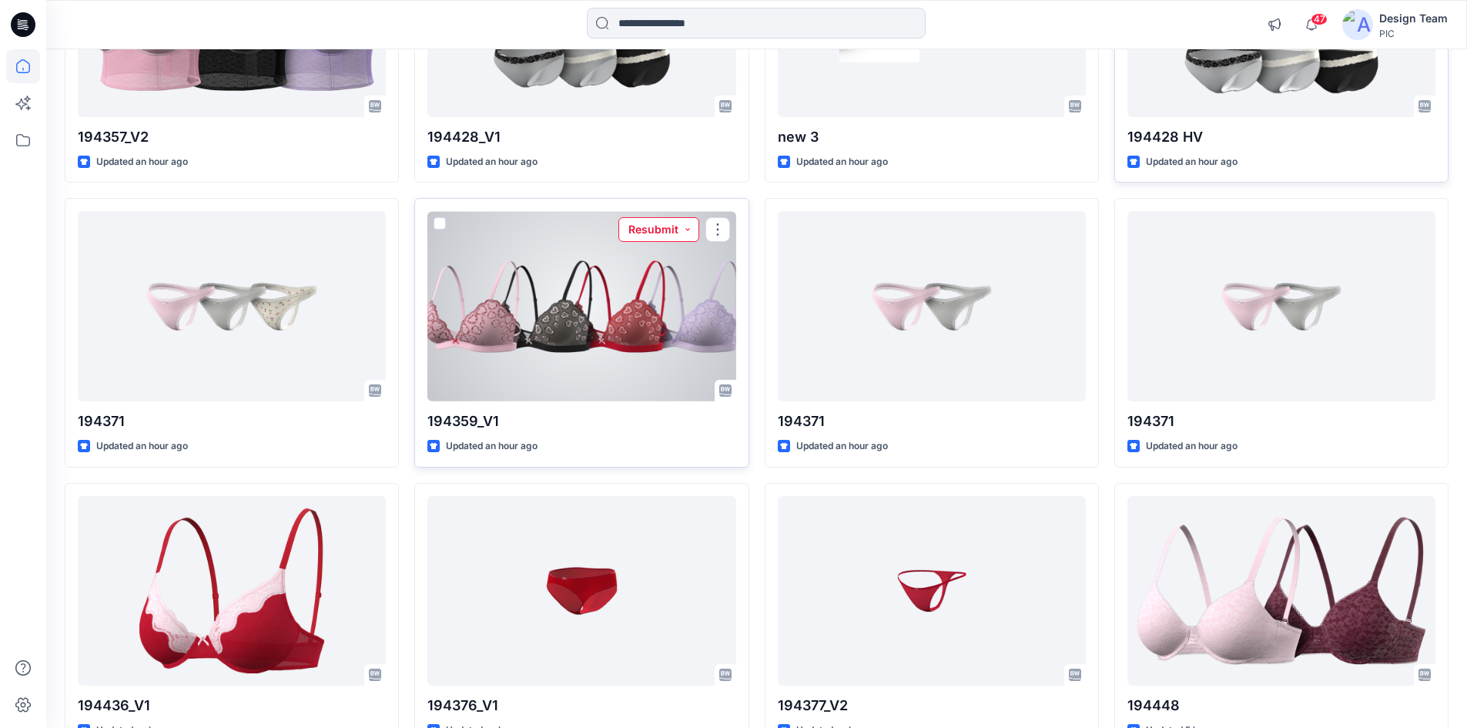
click at [650, 229] on button "Resubmit" at bounding box center [658, 229] width 81 height 25
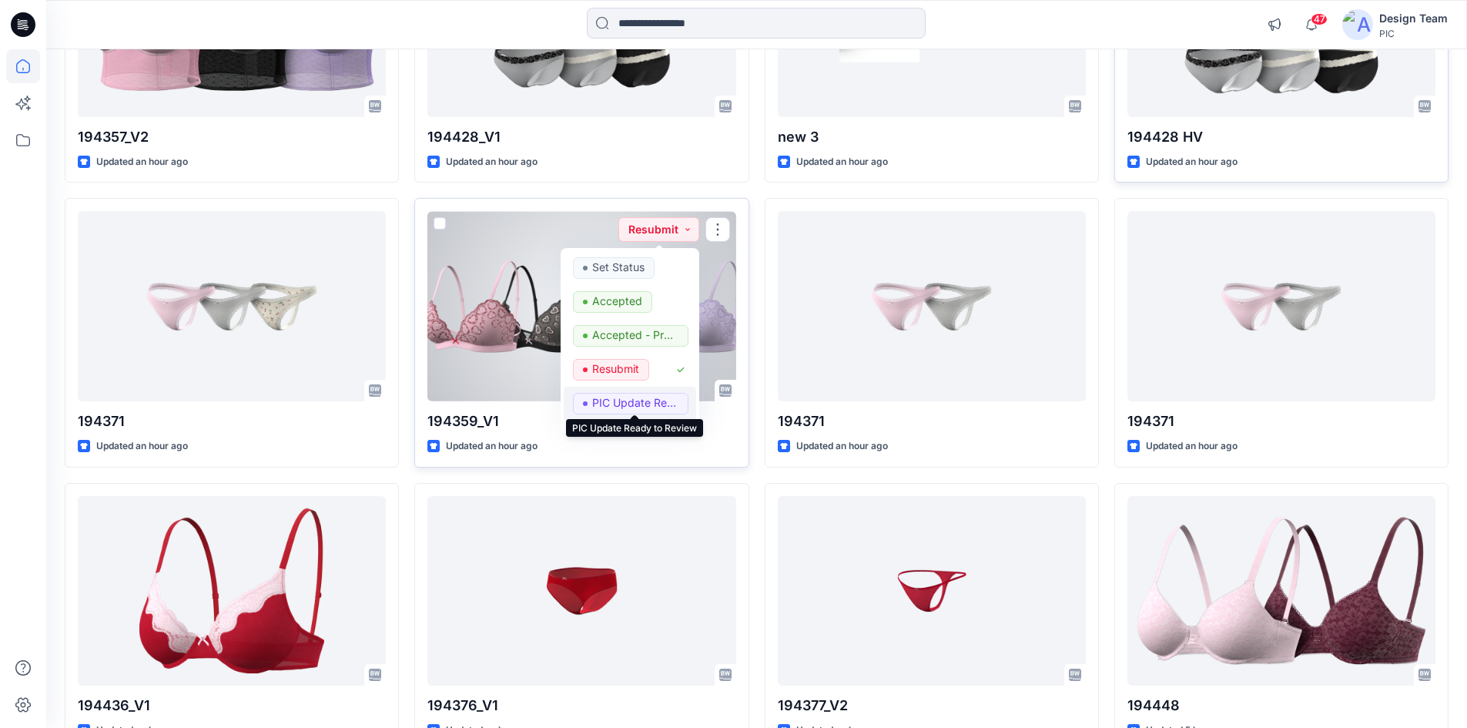
click at [640, 403] on p "PIC Update Ready to Review" at bounding box center [635, 403] width 86 height 20
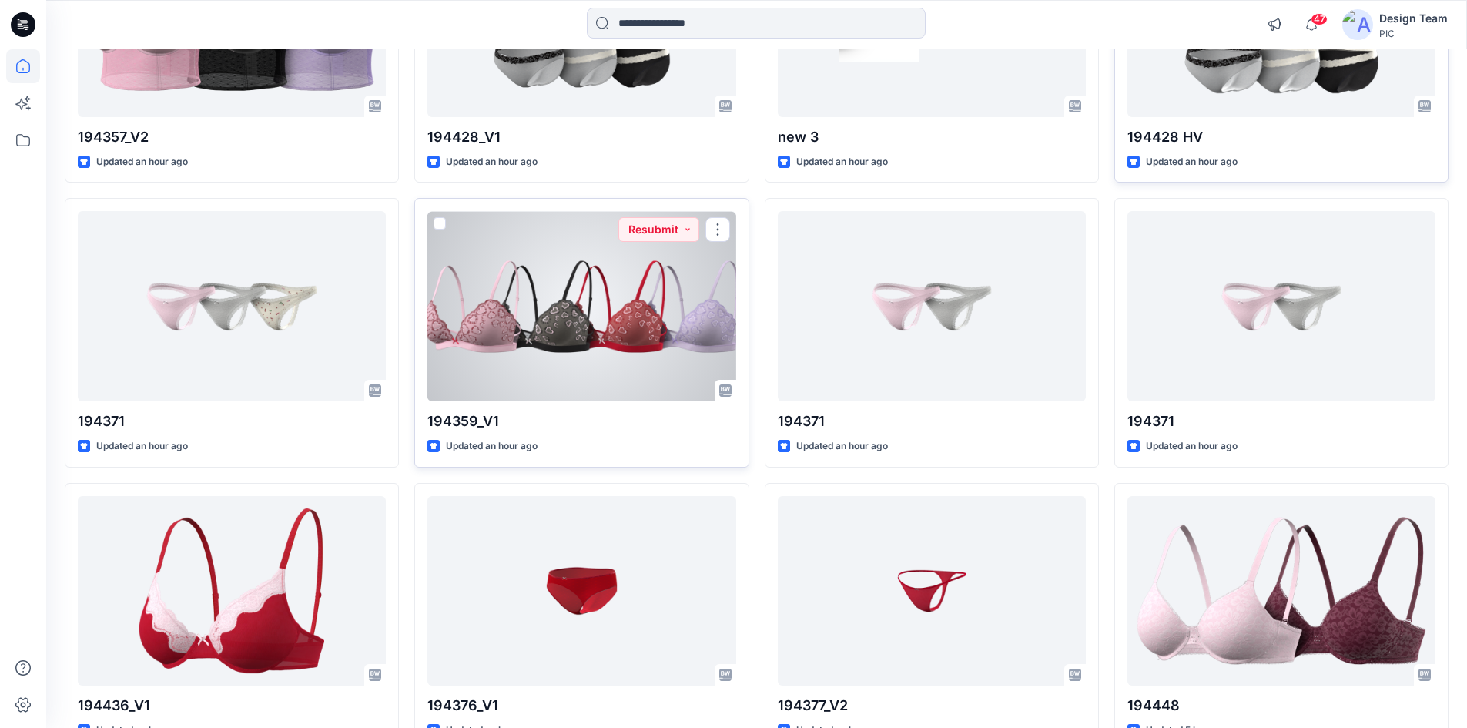
click at [584, 306] on div at bounding box center [581, 306] width 308 height 190
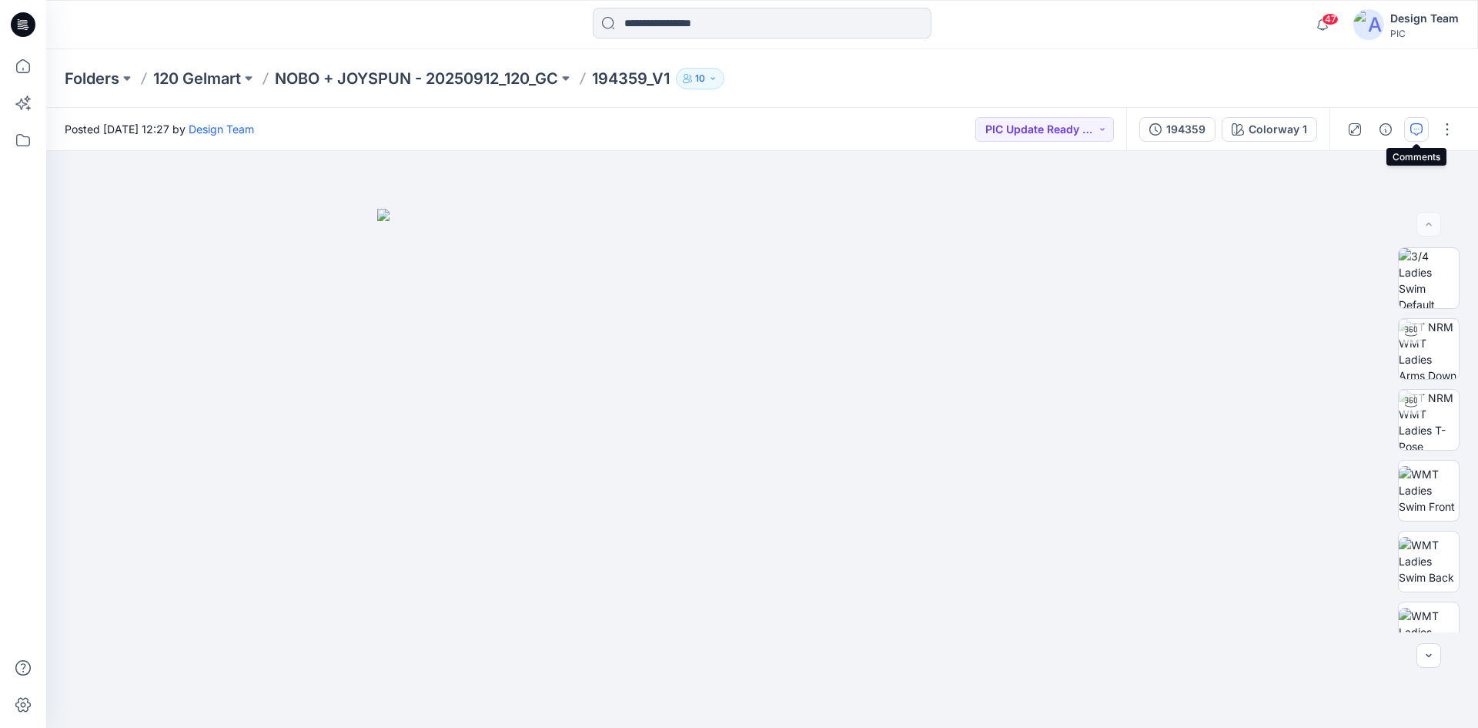
click at [1410, 135] on button "button" at bounding box center [1416, 129] width 25 height 25
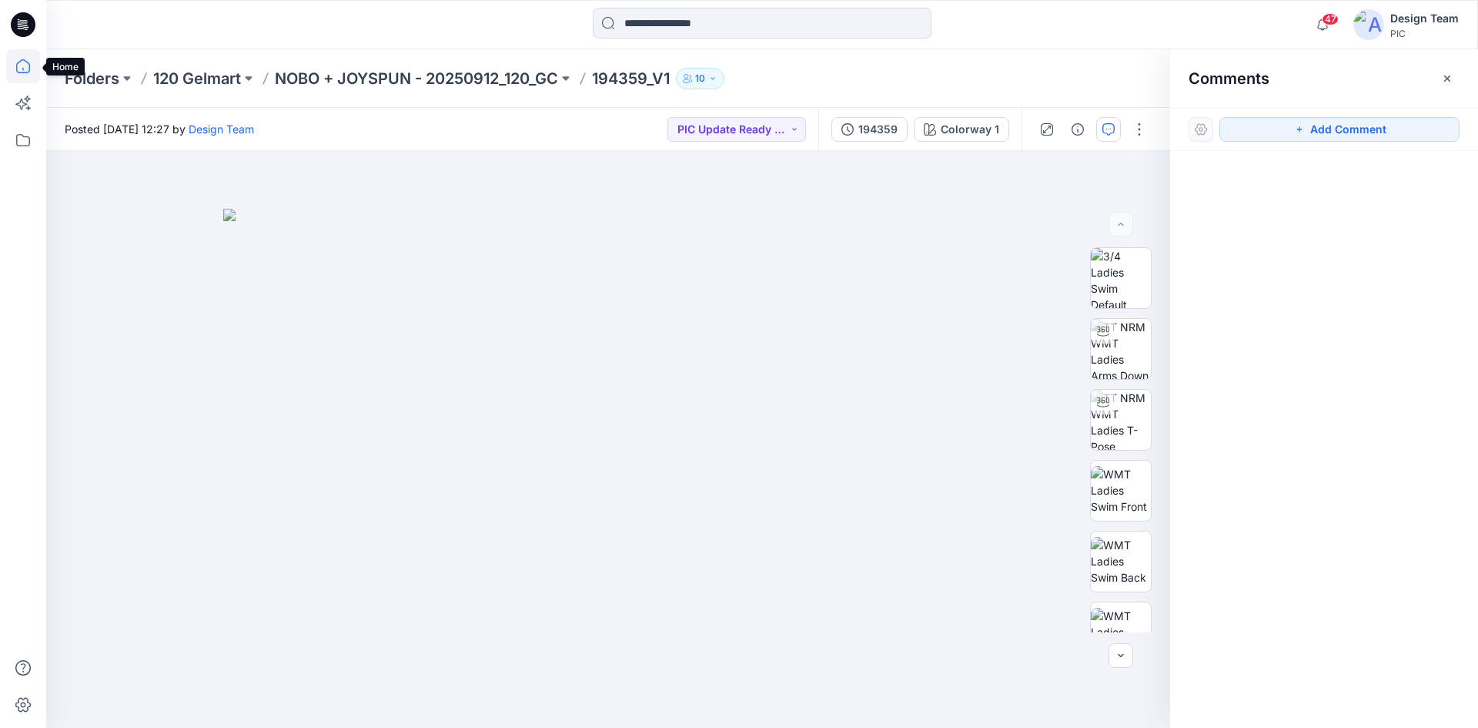
click at [28, 65] on icon at bounding box center [23, 66] width 34 height 34
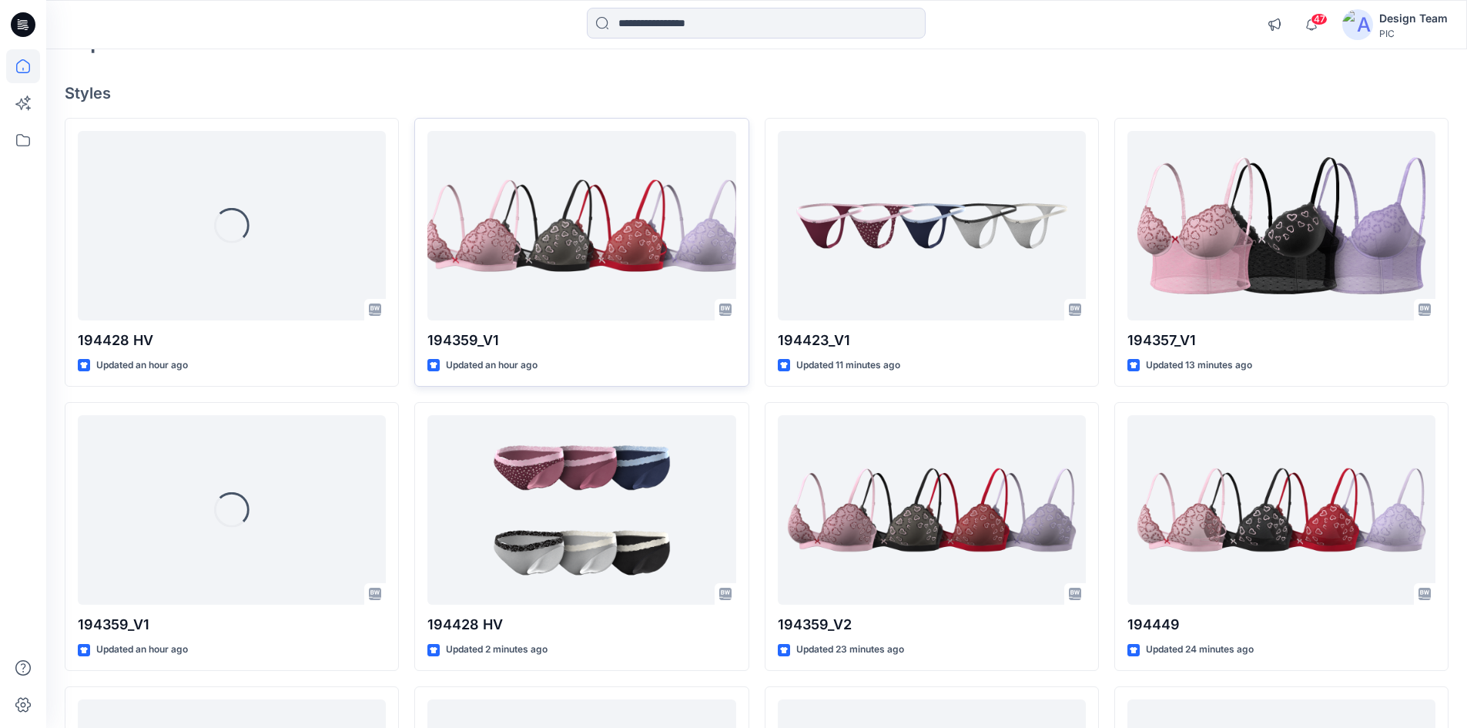
scroll to position [77, 0]
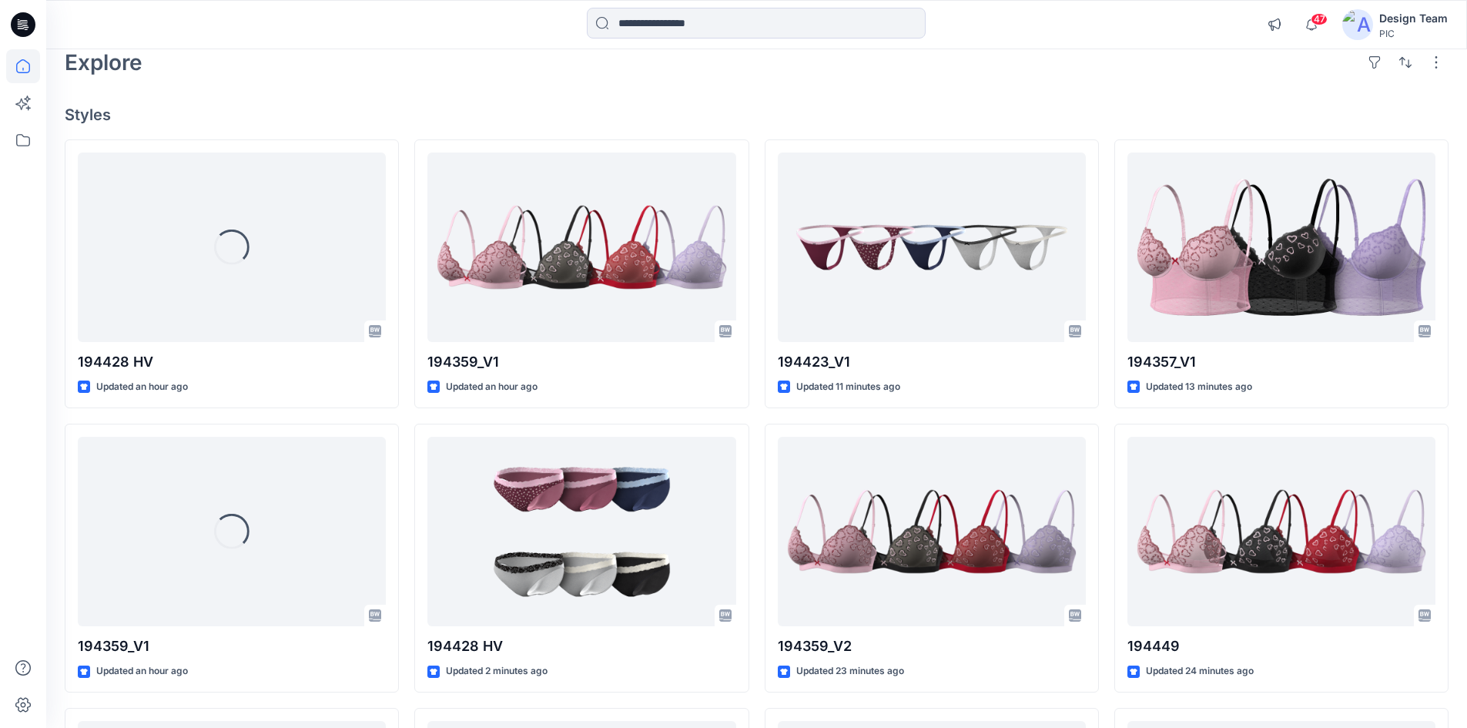
click at [731, 115] on h4 "Styles" at bounding box center [757, 114] width 1384 height 18
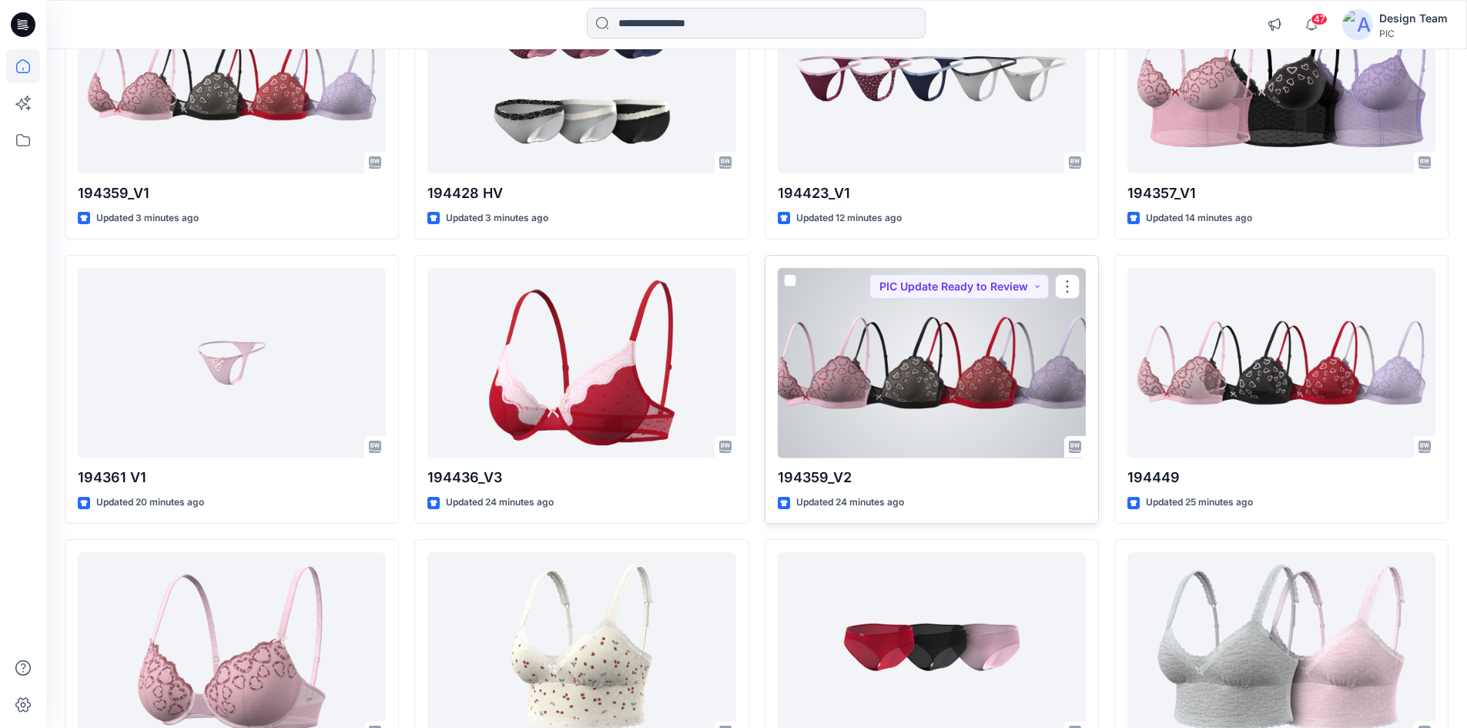
scroll to position [15, 0]
